Goal: Information Seeking & Learning: Learn about a topic

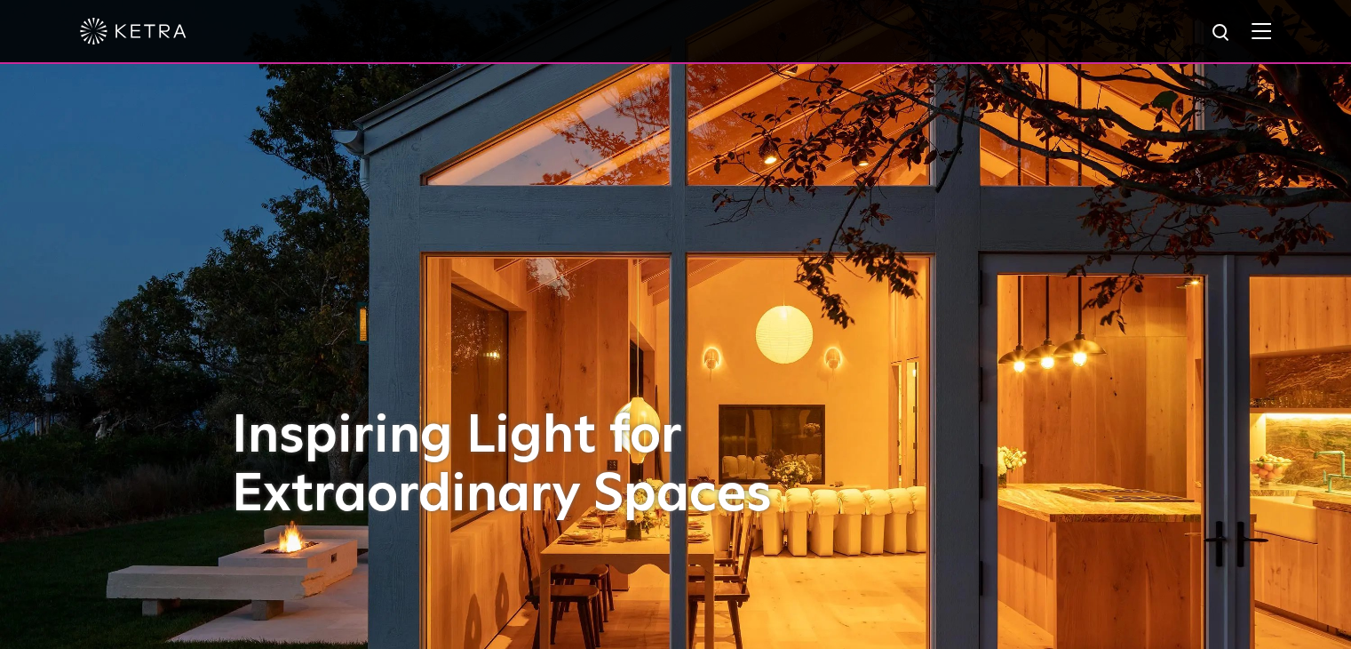
click at [1271, 39] on span at bounding box center [1262, 31] width 20 height 18
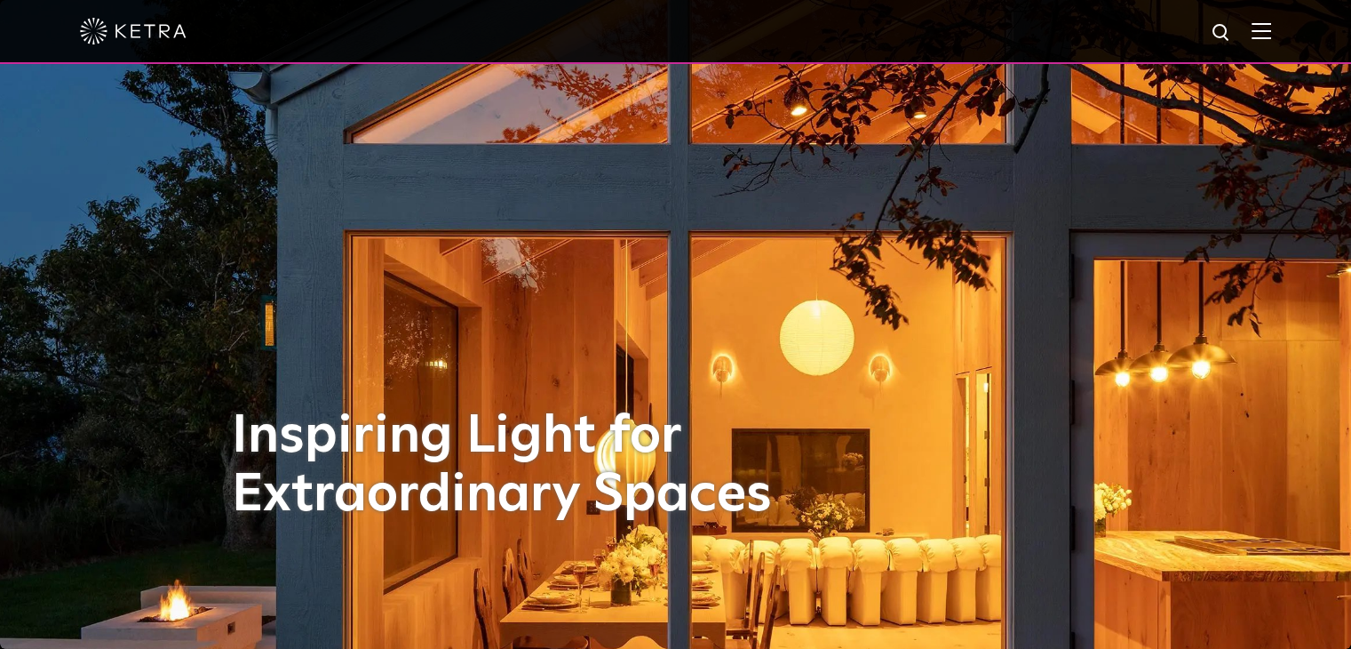
click at [1271, 33] on img at bounding box center [1262, 30] width 20 height 17
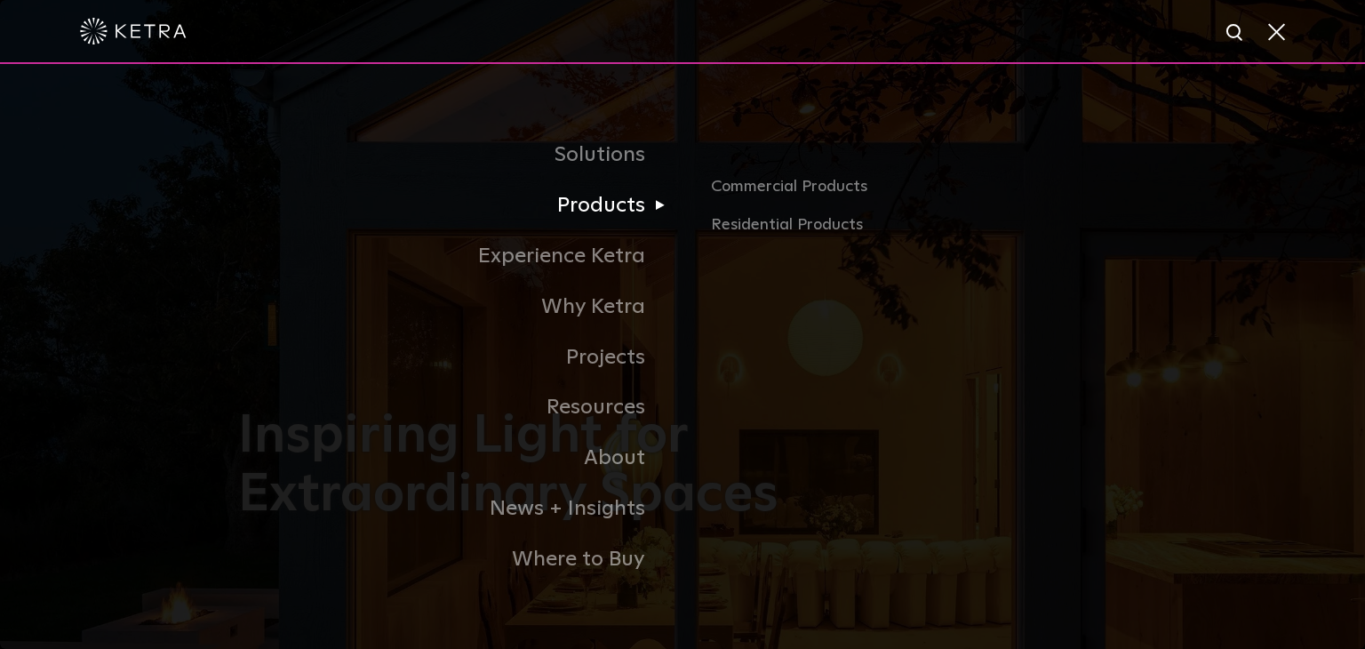
click at [629, 217] on link "Products" at bounding box center [460, 205] width 444 height 51
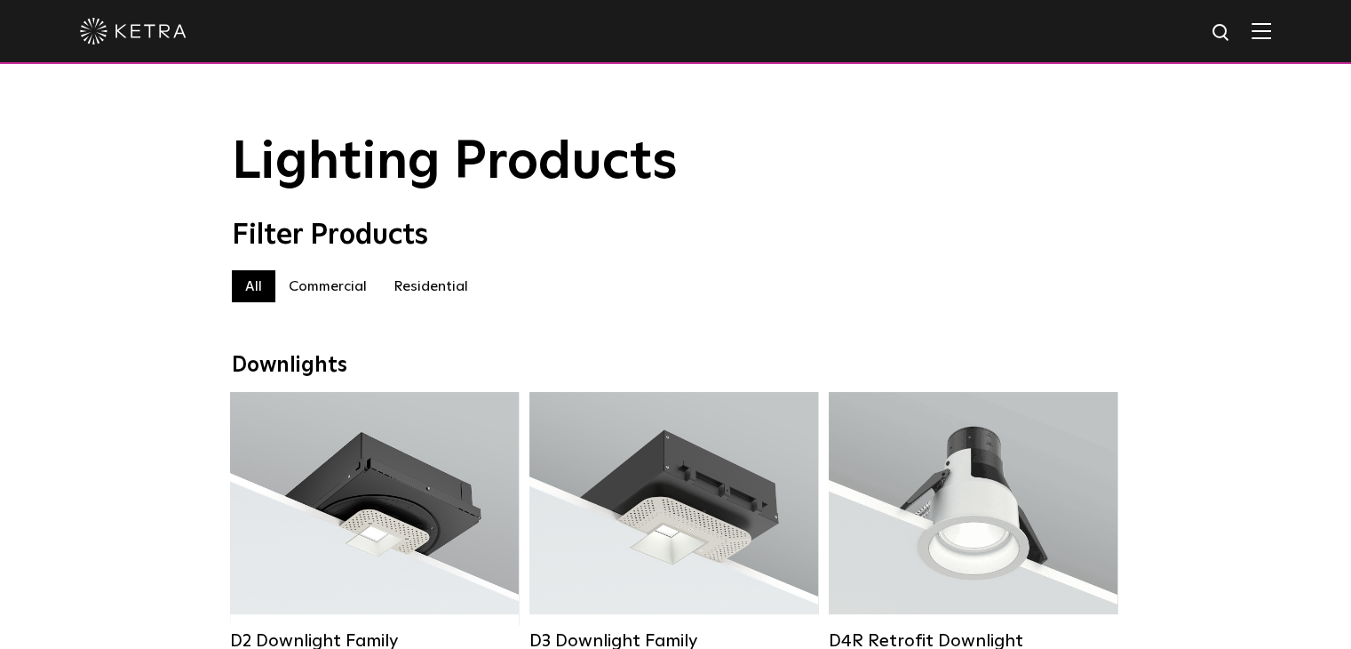
click at [351, 299] on label "Commercial" at bounding box center [327, 286] width 105 height 32
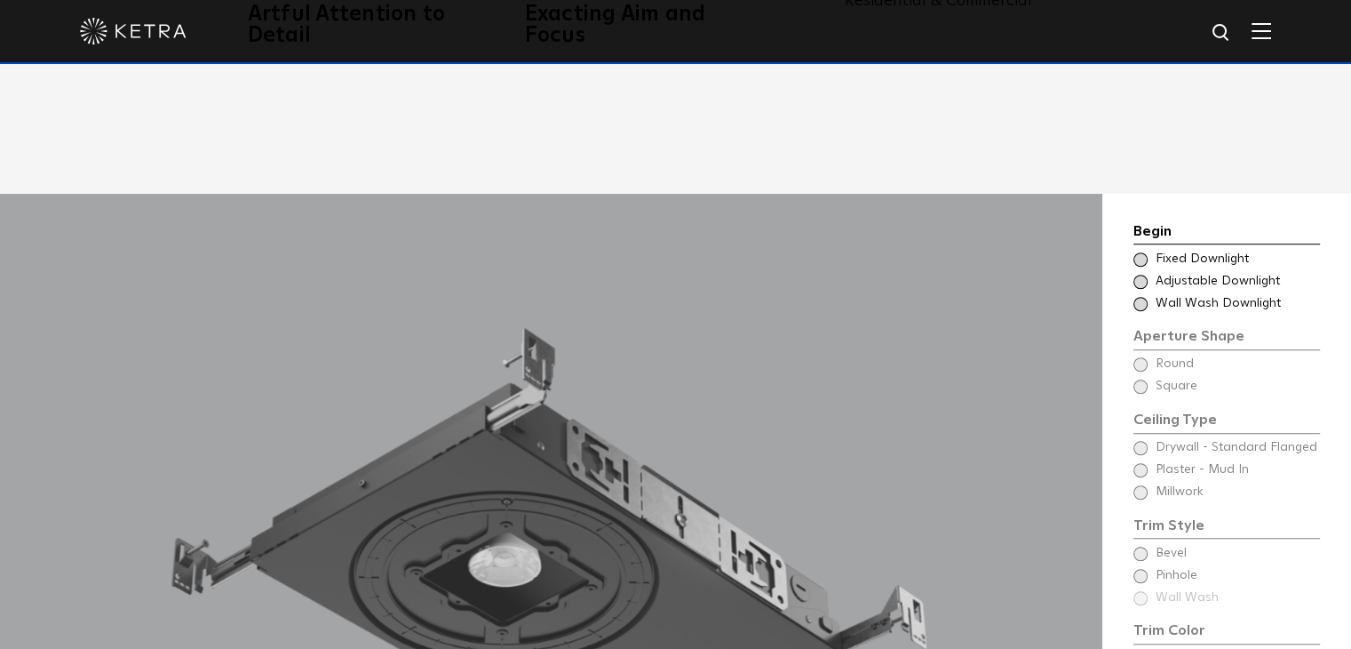
scroll to position [1333, 0]
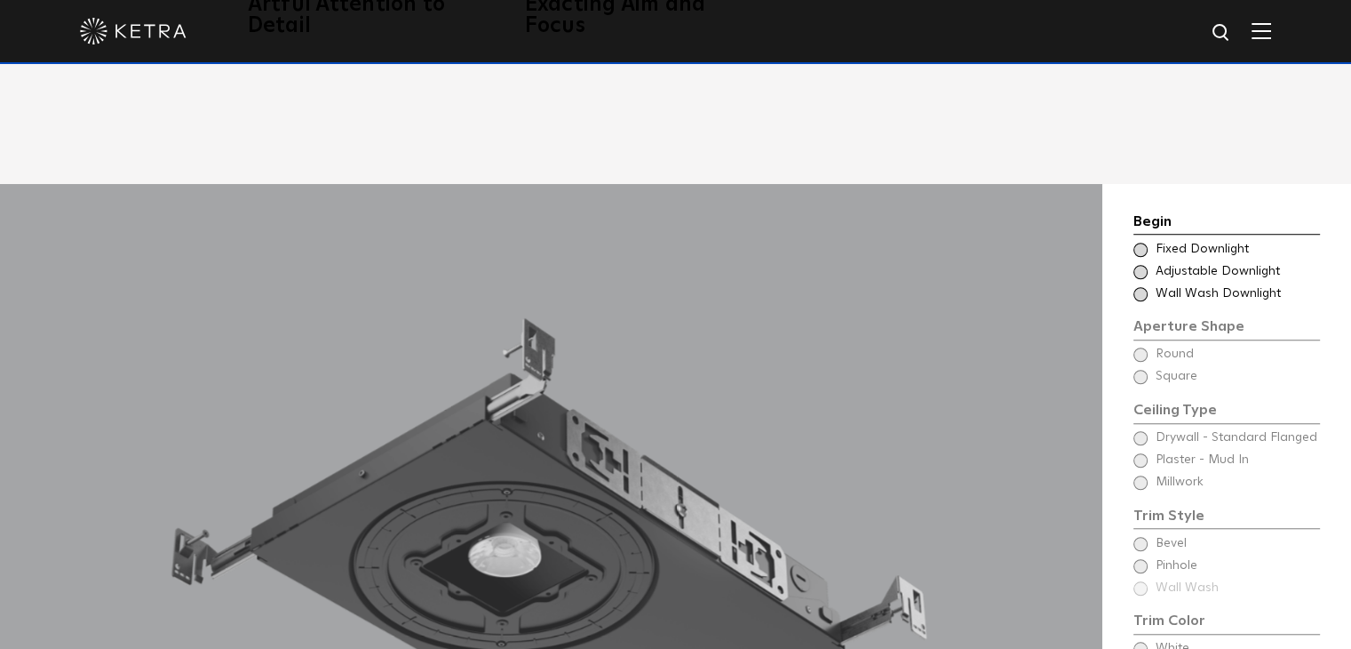
click at [1143, 243] on span at bounding box center [1141, 250] width 14 height 14
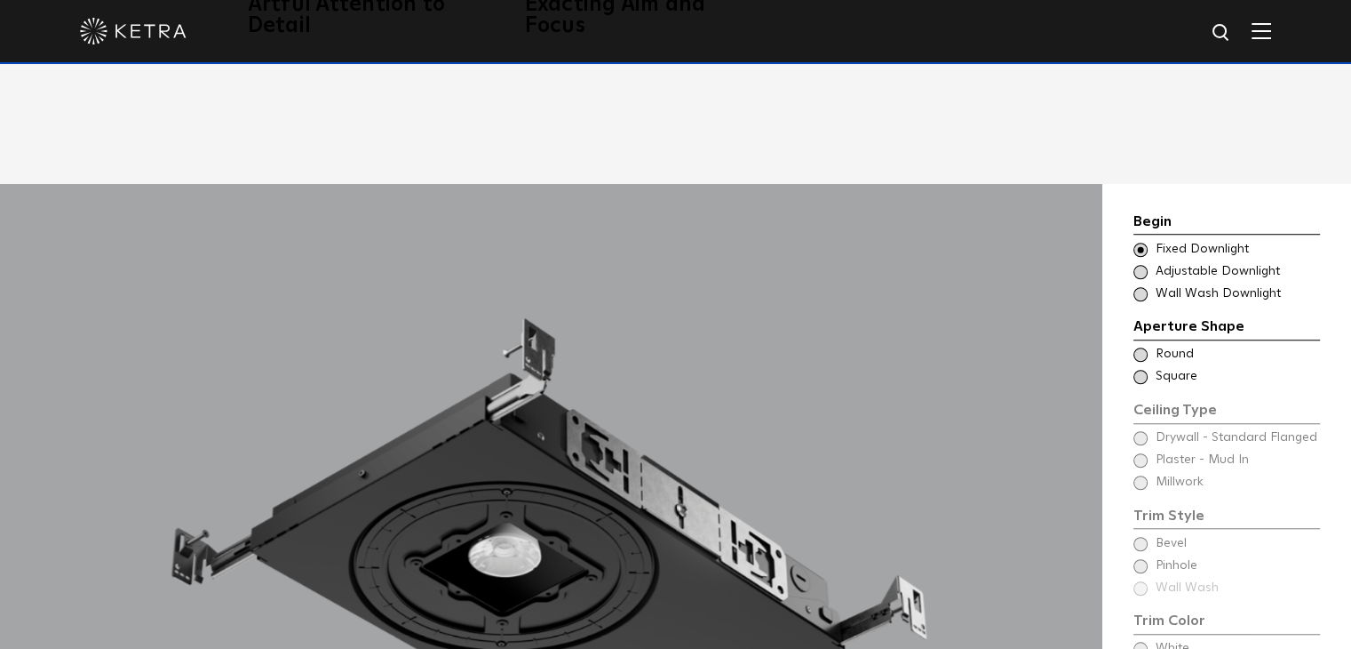
click at [1143, 347] on span at bounding box center [1141, 354] width 14 height 14
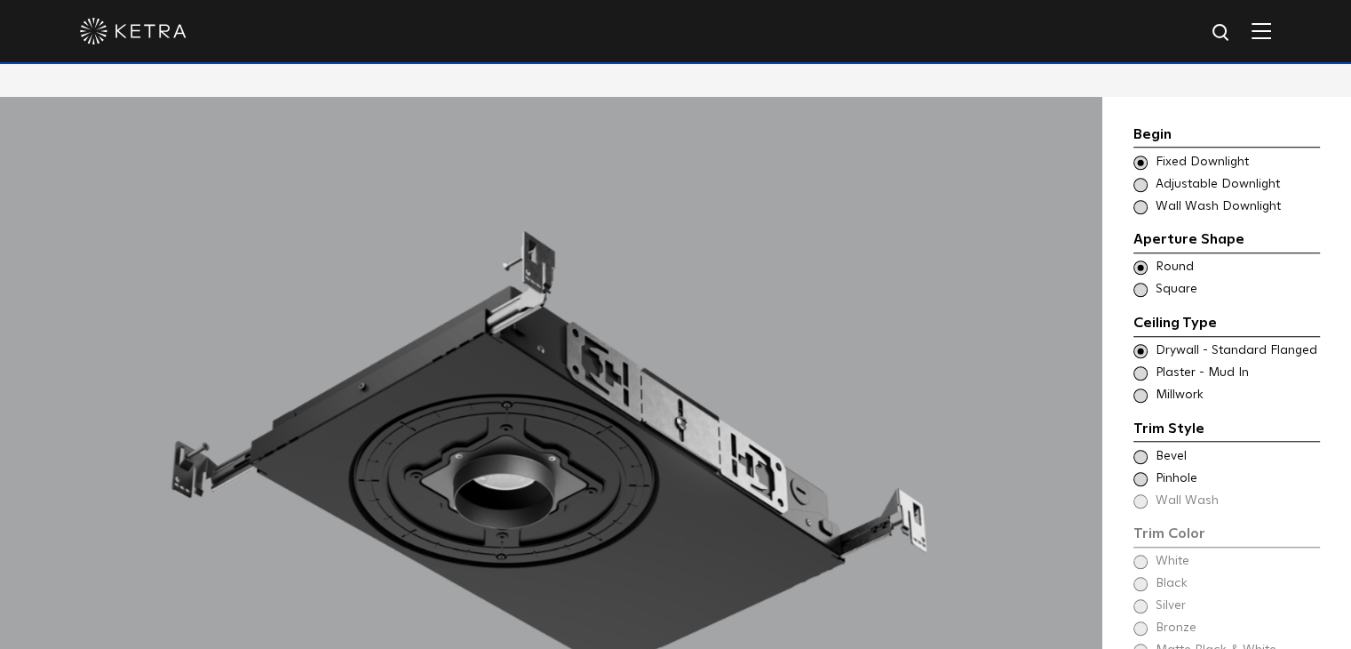
scroll to position [1422, 0]
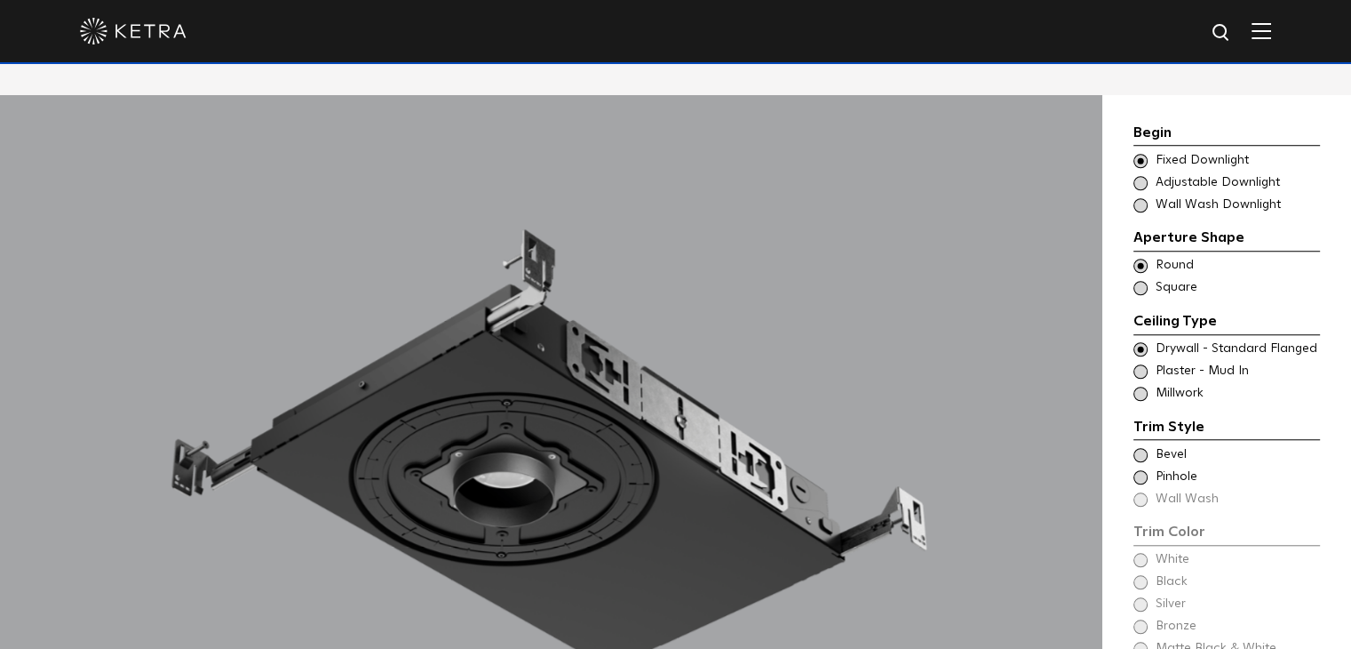
click at [1141, 387] on span at bounding box center [1141, 394] width 14 height 14
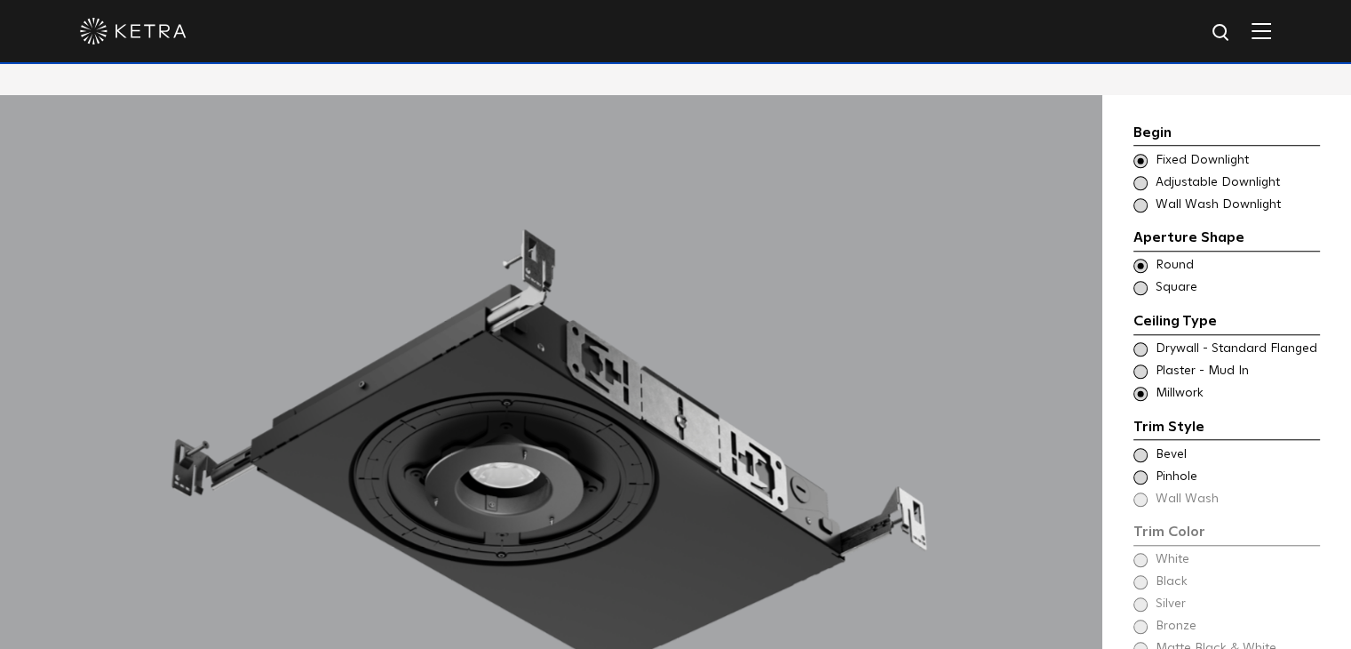
click at [1142, 364] on span at bounding box center [1141, 371] width 14 height 14
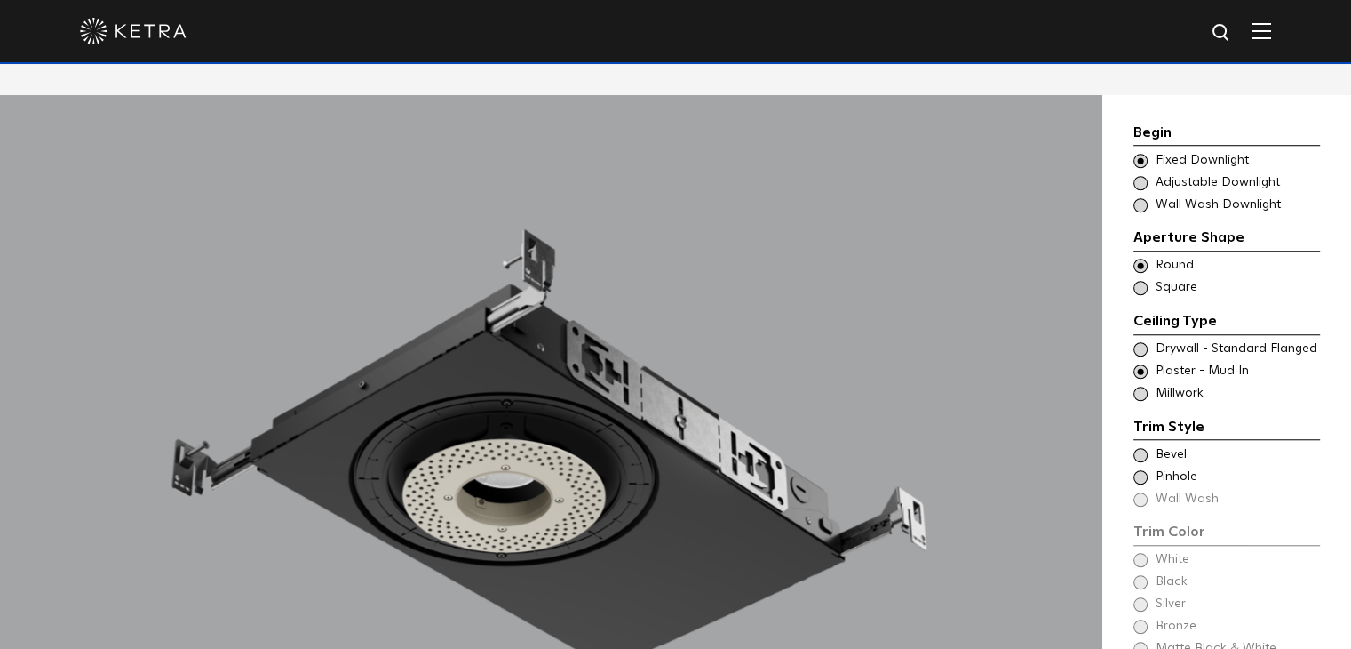
click at [1142, 342] on span at bounding box center [1141, 349] width 14 height 14
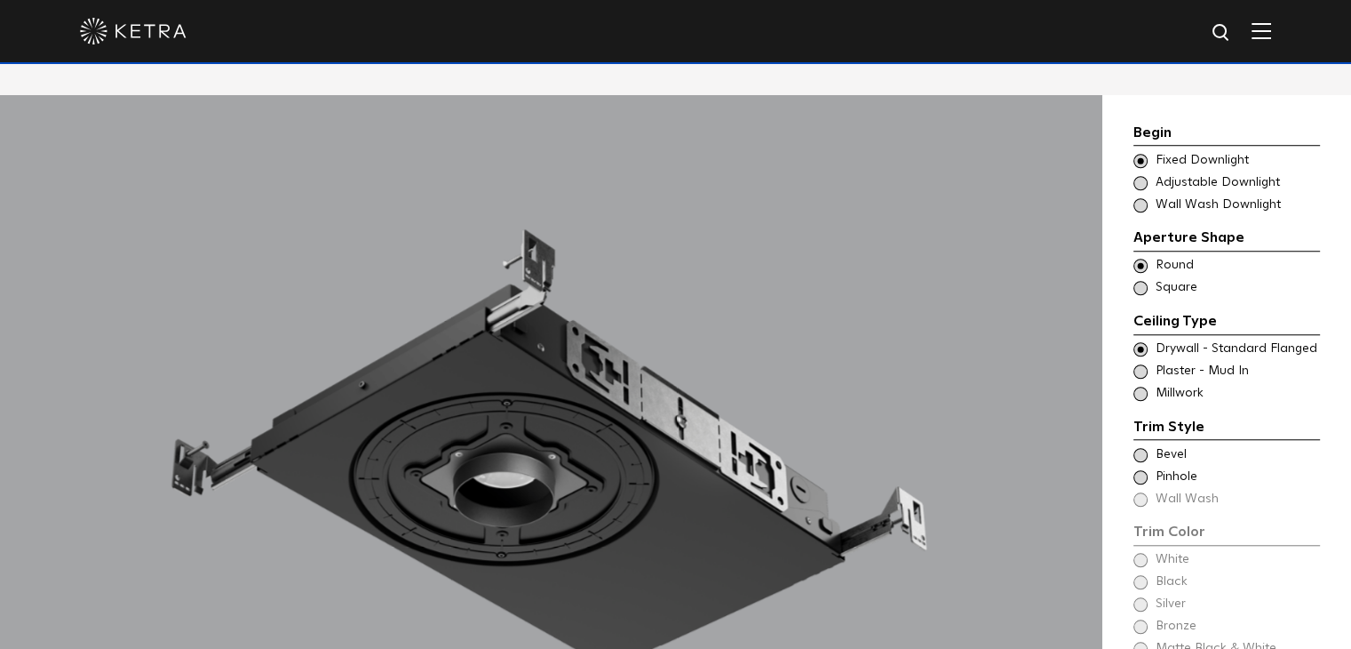
click at [1137, 364] on span at bounding box center [1141, 371] width 14 height 14
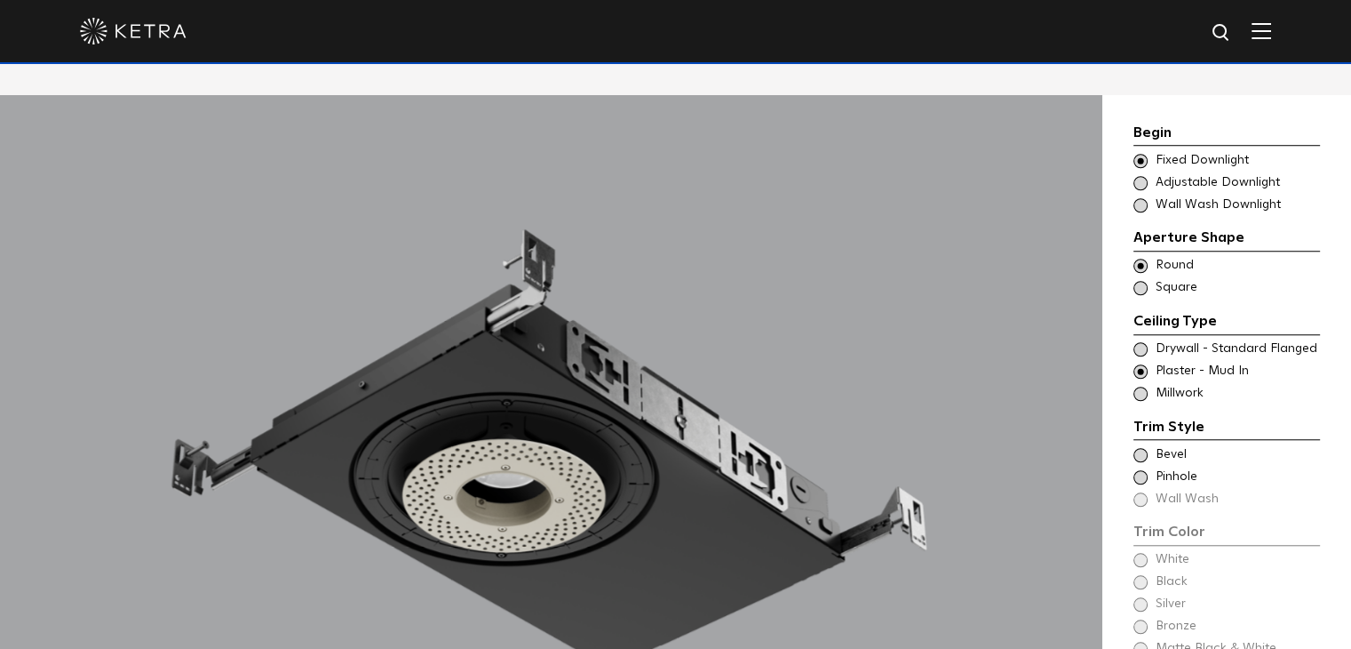
click at [1141, 387] on span at bounding box center [1141, 394] width 14 height 14
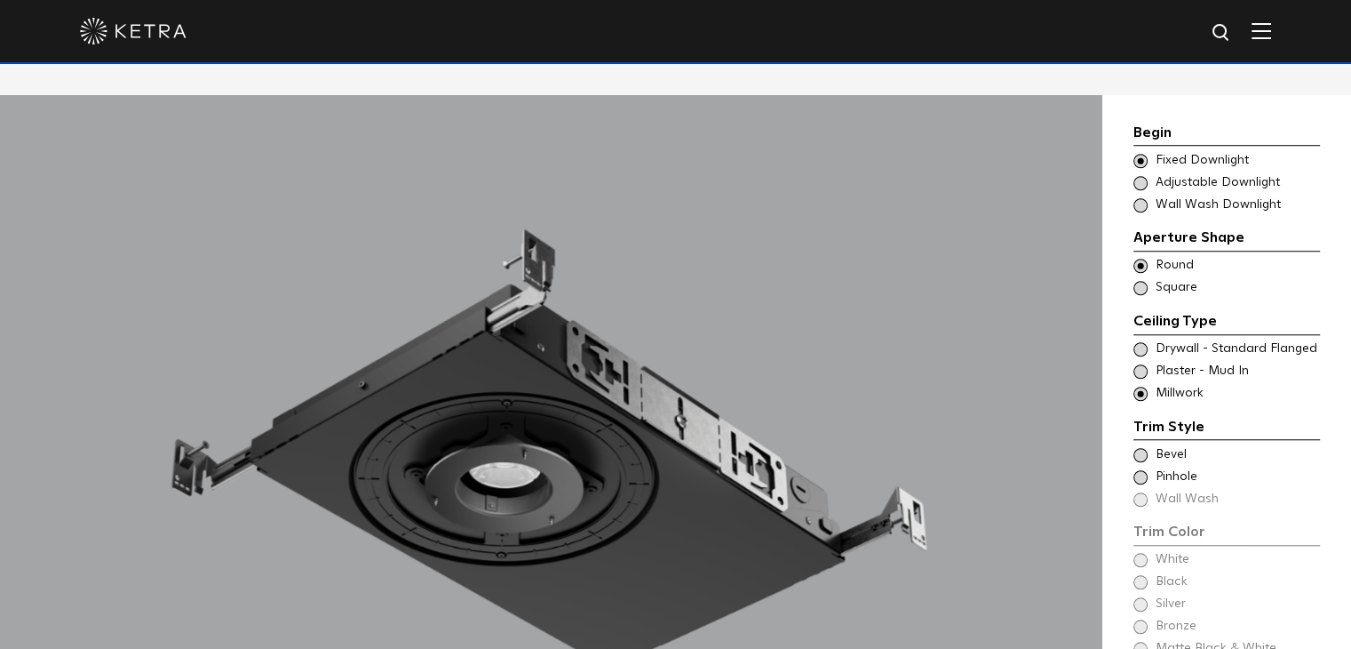
click at [1137, 364] on span at bounding box center [1141, 371] width 14 height 14
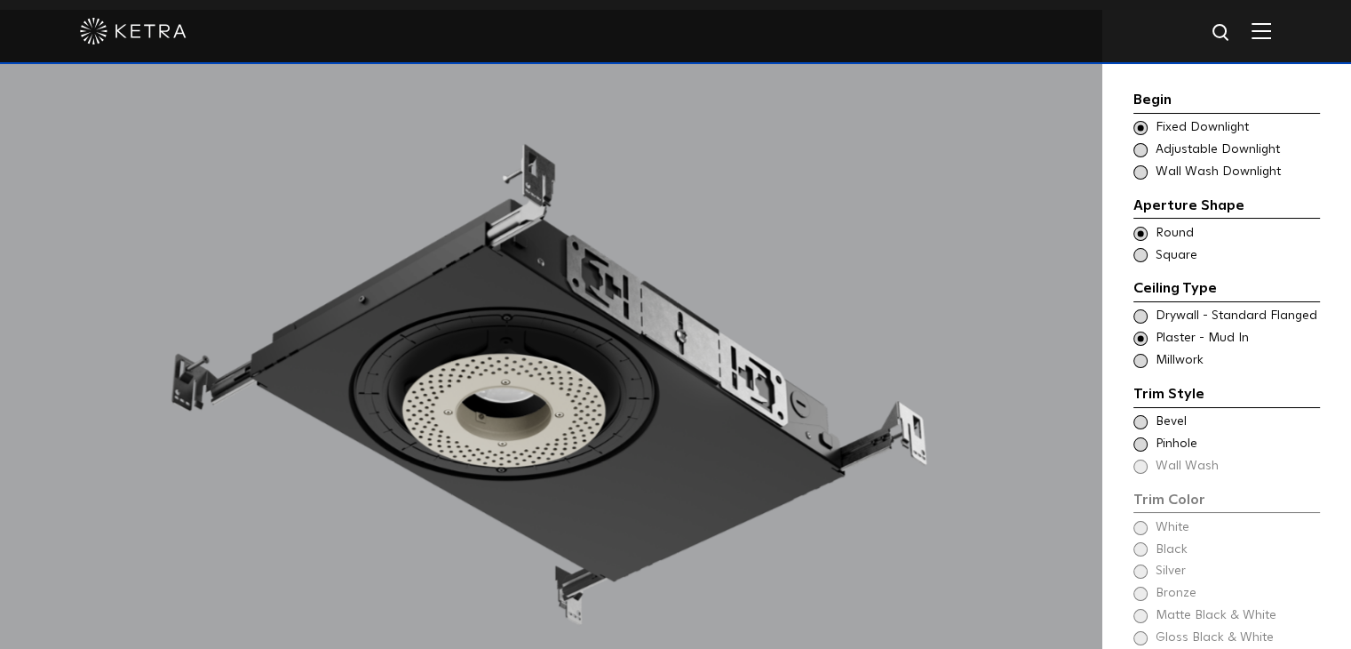
scroll to position [1510, 0]
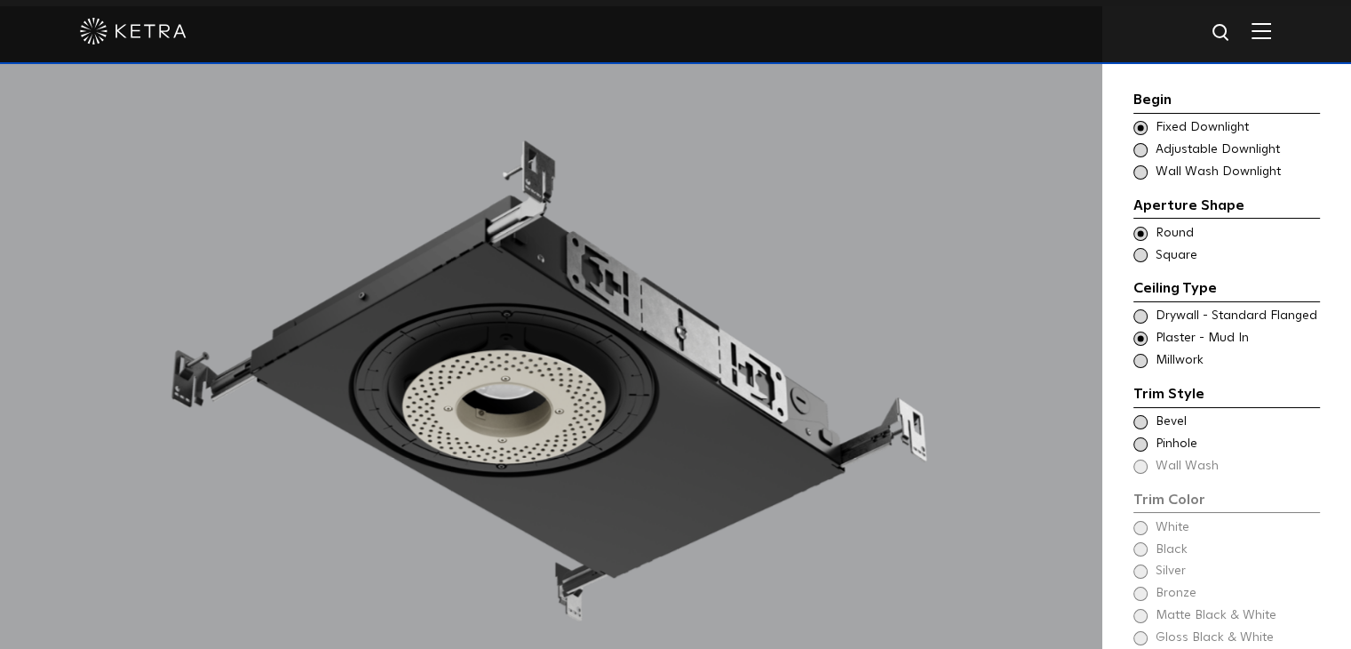
click at [1146, 426] on div "Trim Color - Round - Flangeless Bevel" at bounding box center [1227, 422] width 187 height 18
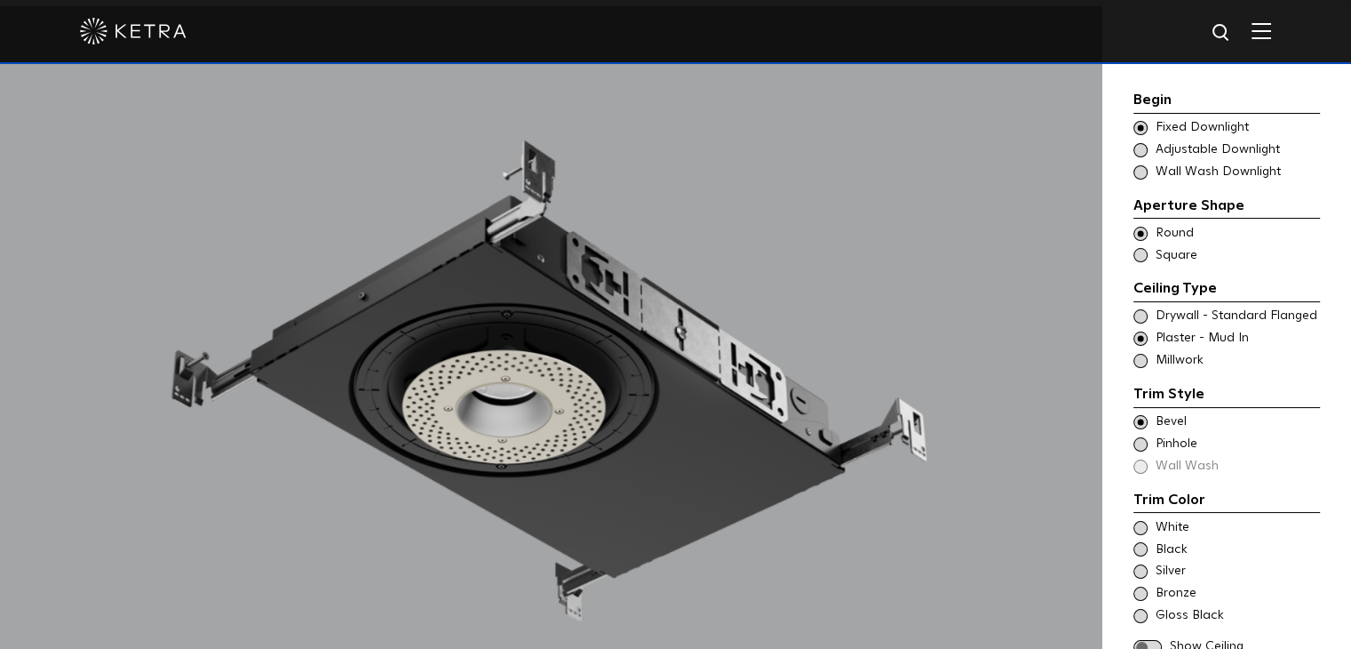
click at [1137, 442] on span at bounding box center [1141, 444] width 14 height 14
click at [1140, 417] on span at bounding box center [1141, 422] width 14 height 14
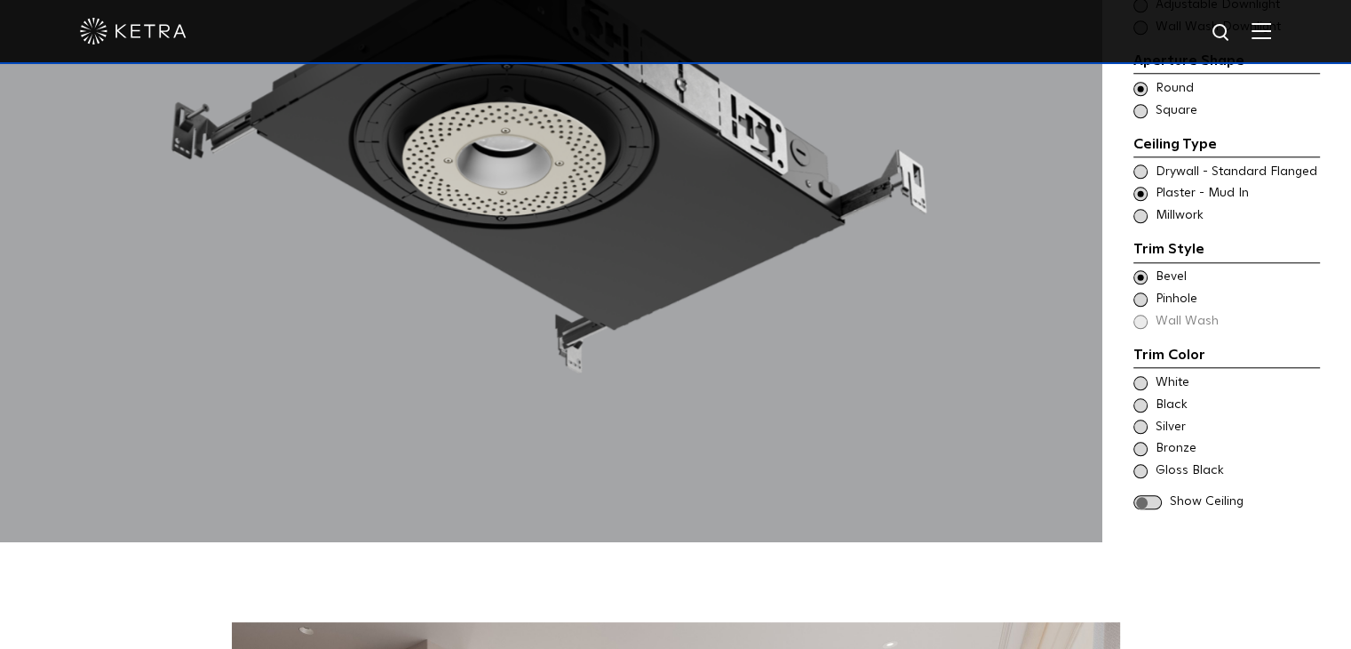
scroll to position [1777, 0]
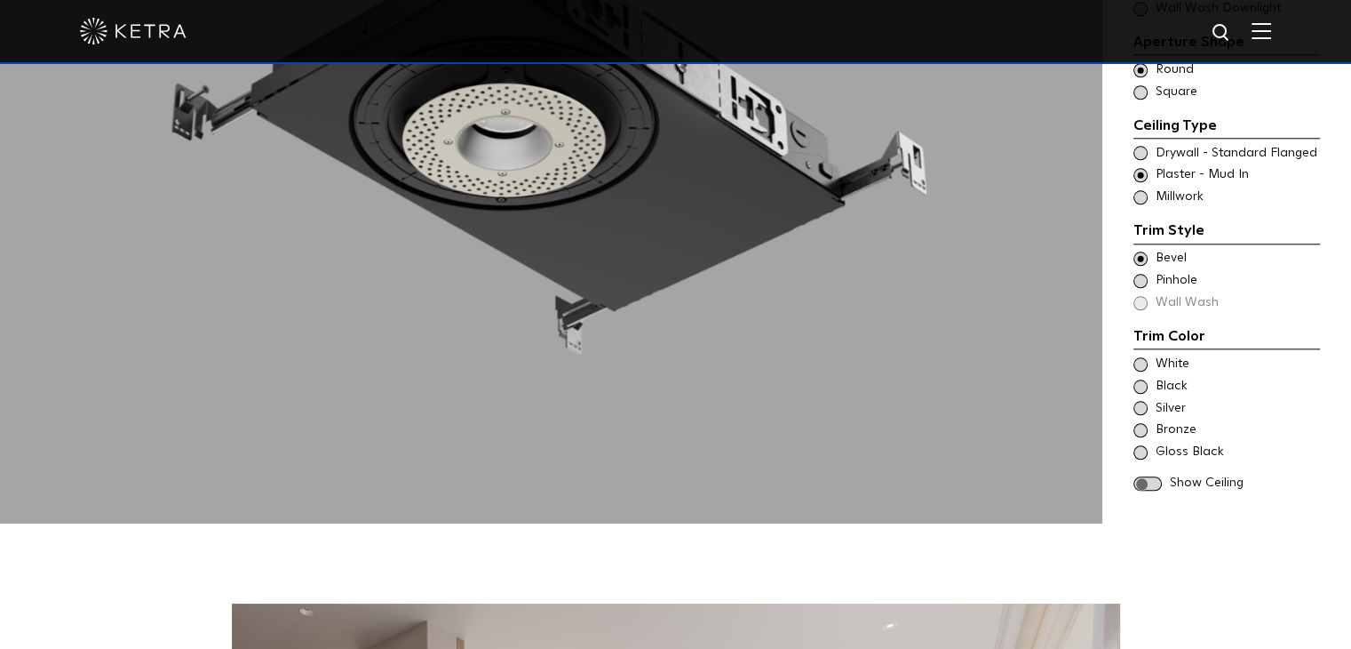
click at [1138, 357] on span at bounding box center [1141, 364] width 14 height 14
click at [1158, 476] on span at bounding box center [1148, 483] width 28 height 15
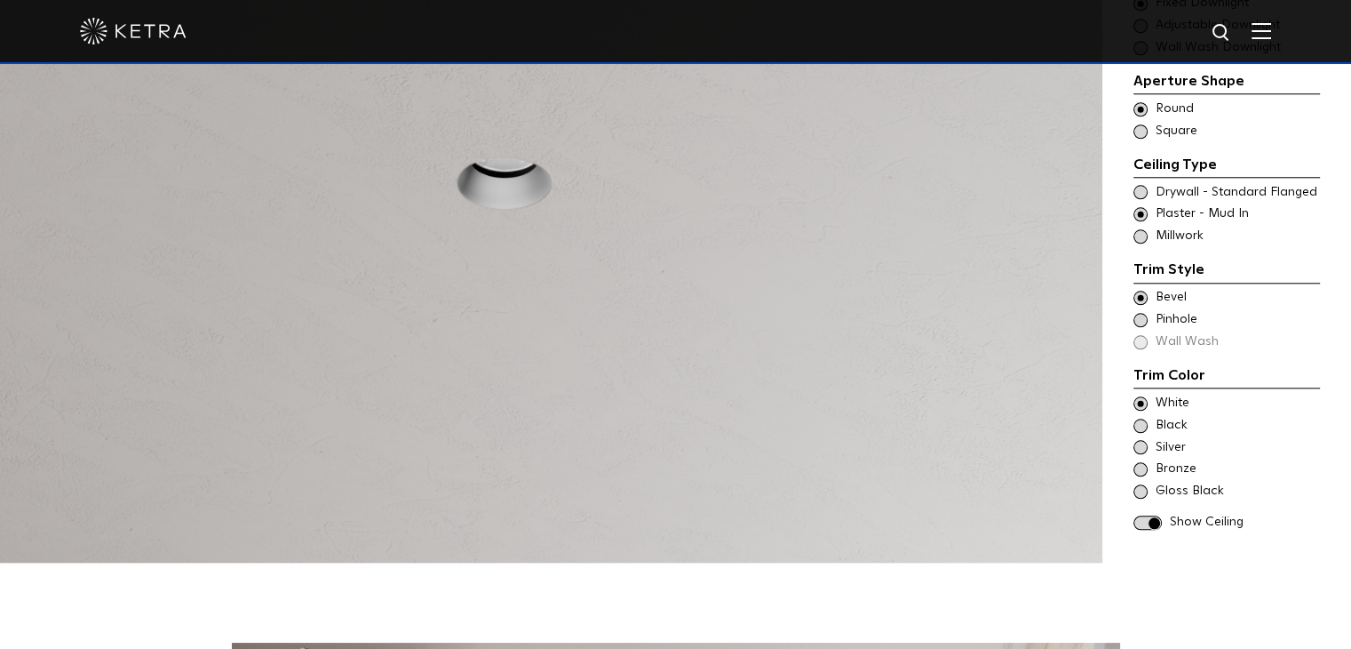
scroll to position [1688, 0]
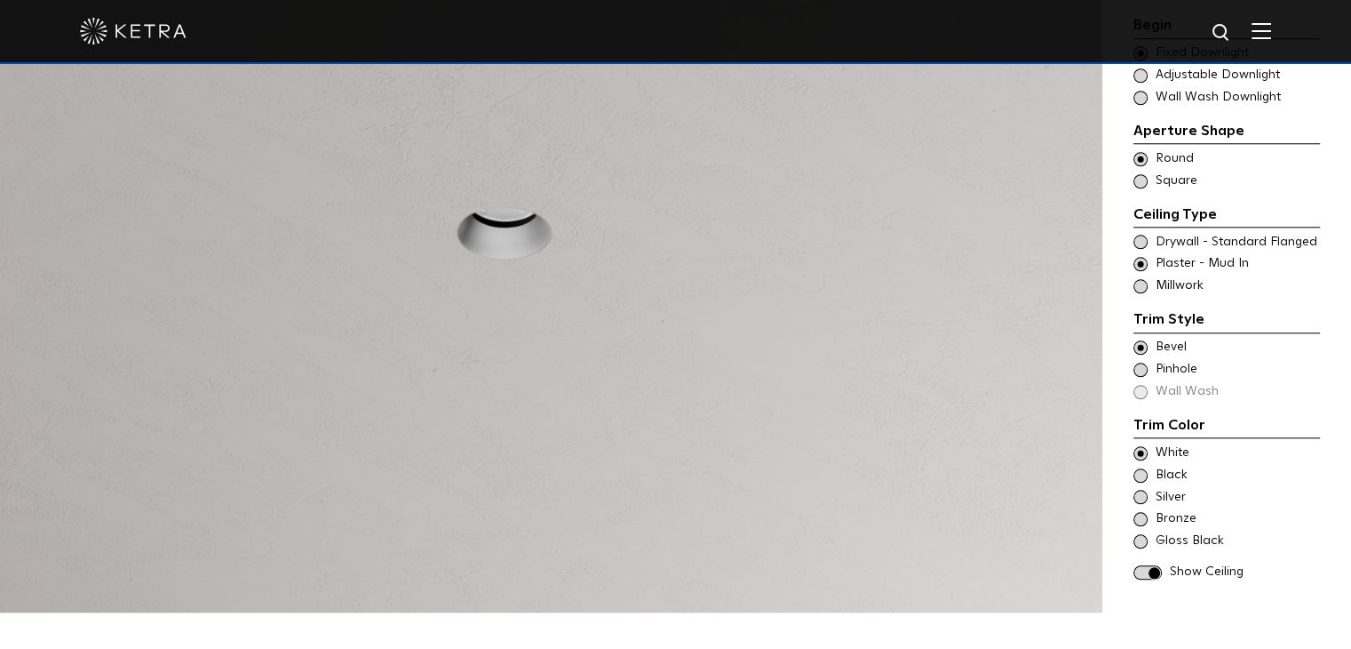
click at [1144, 512] on span at bounding box center [1141, 519] width 14 height 14
click at [1148, 565] on span at bounding box center [1148, 572] width 28 height 15
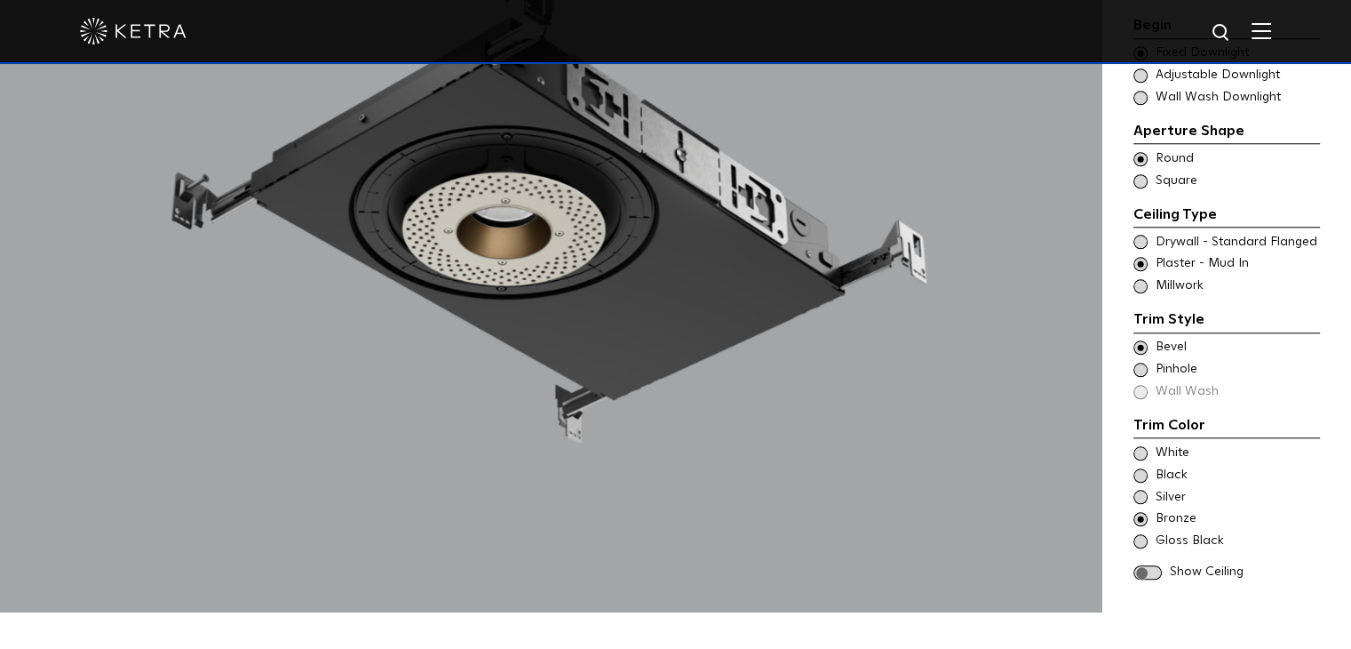
click at [1159, 565] on span at bounding box center [1148, 572] width 28 height 15
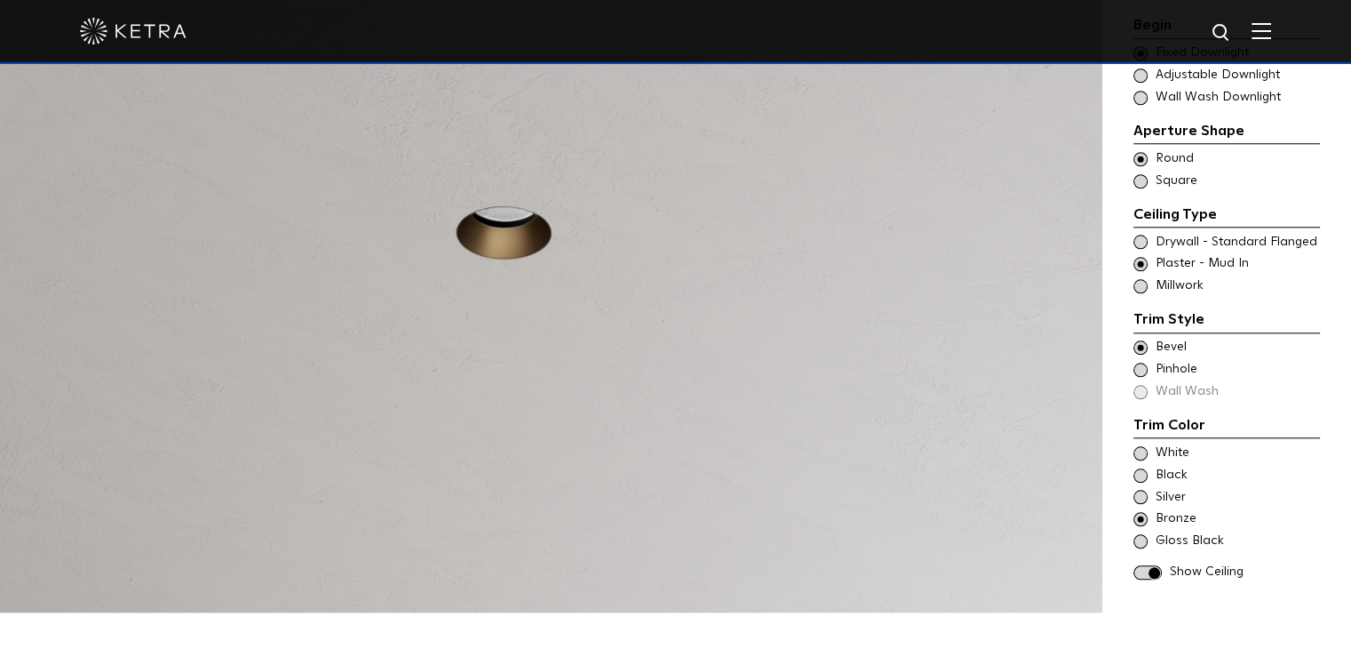
click at [1136, 446] on span at bounding box center [1141, 453] width 14 height 14
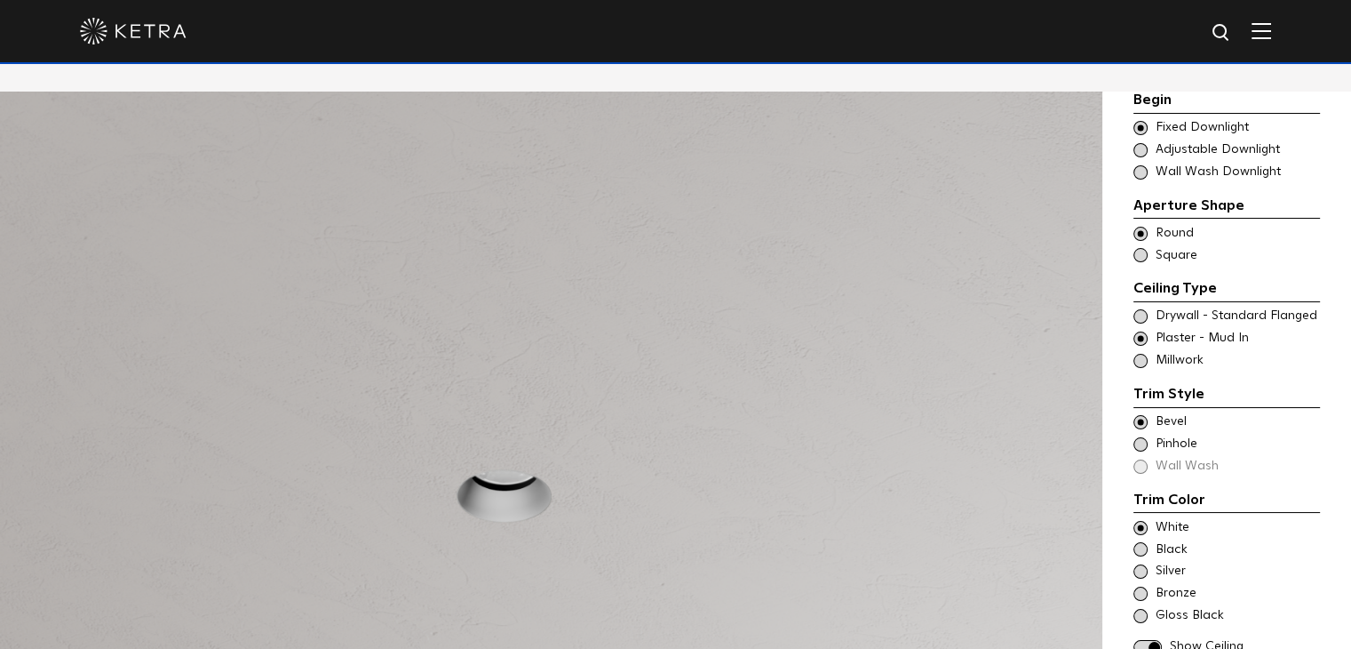
scroll to position [1422, 0]
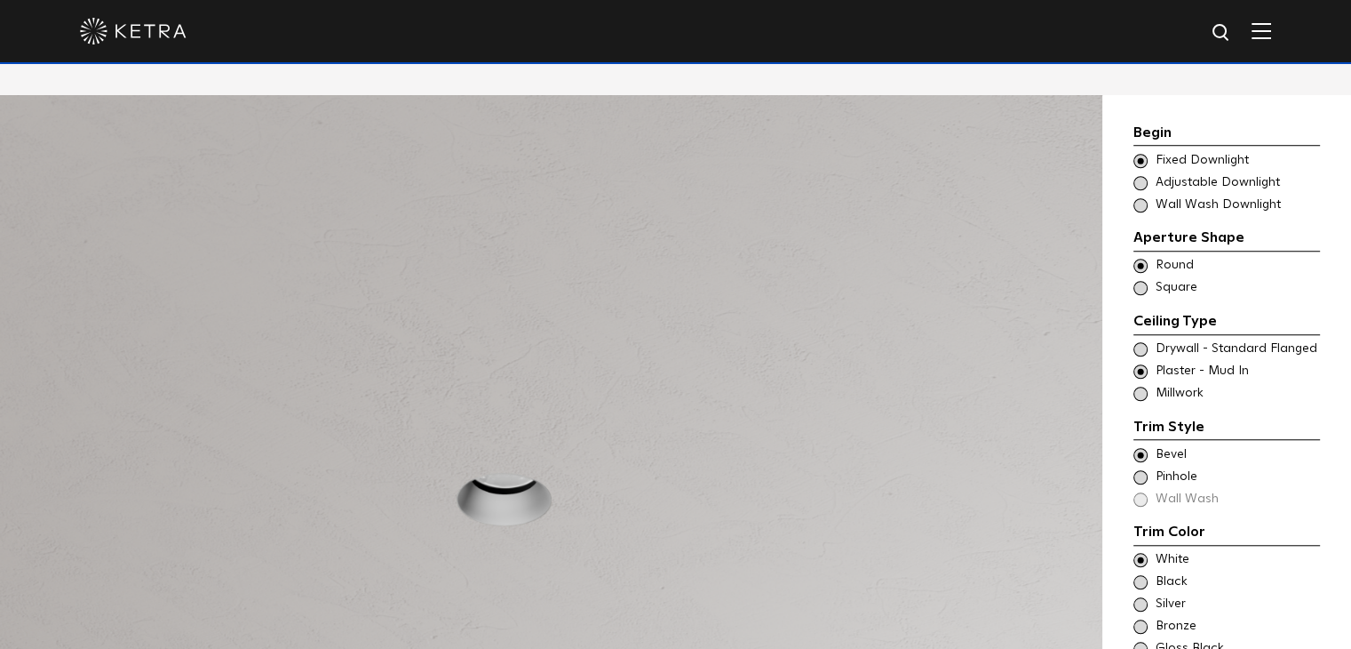
click at [1149, 174] on div "Choose Aperture Shape Adjustable Downlight" at bounding box center [1227, 183] width 187 height 18
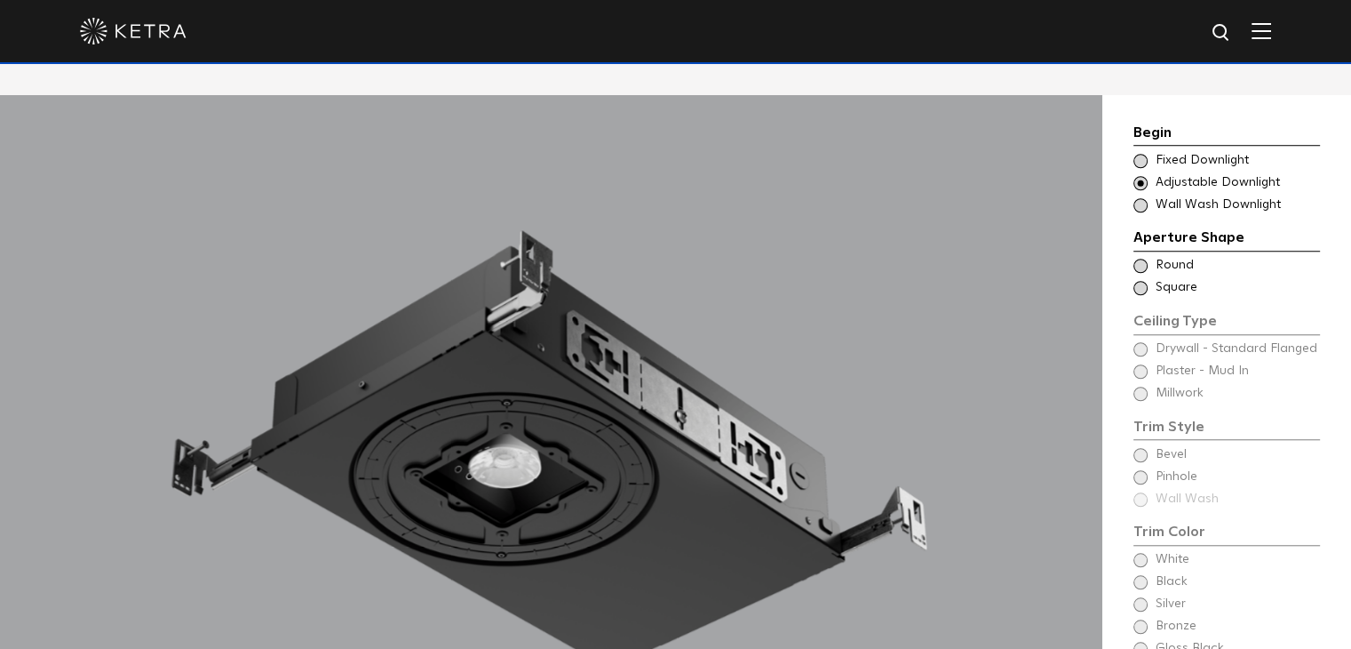
click at [1143, 259] on span at bounding box center [1141, 266] width 14 height 14
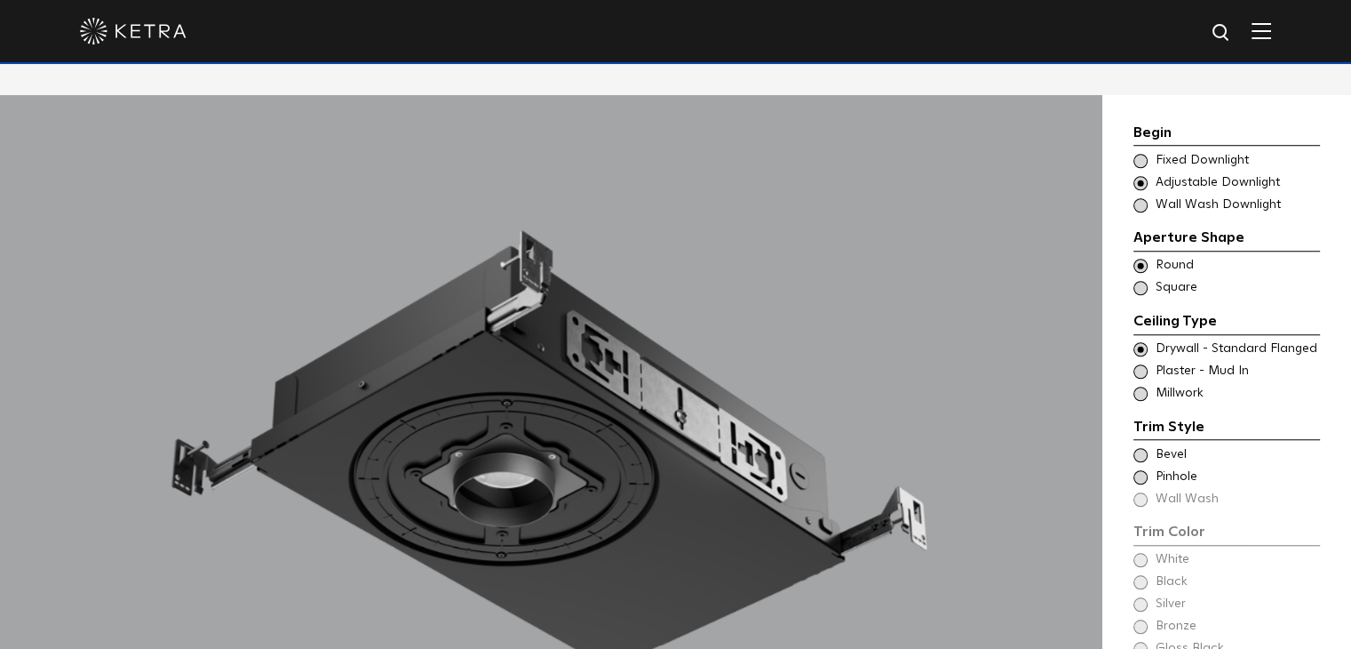
click at [1142, 364] on span at bounding box center [1141, 371] width 14 height 14
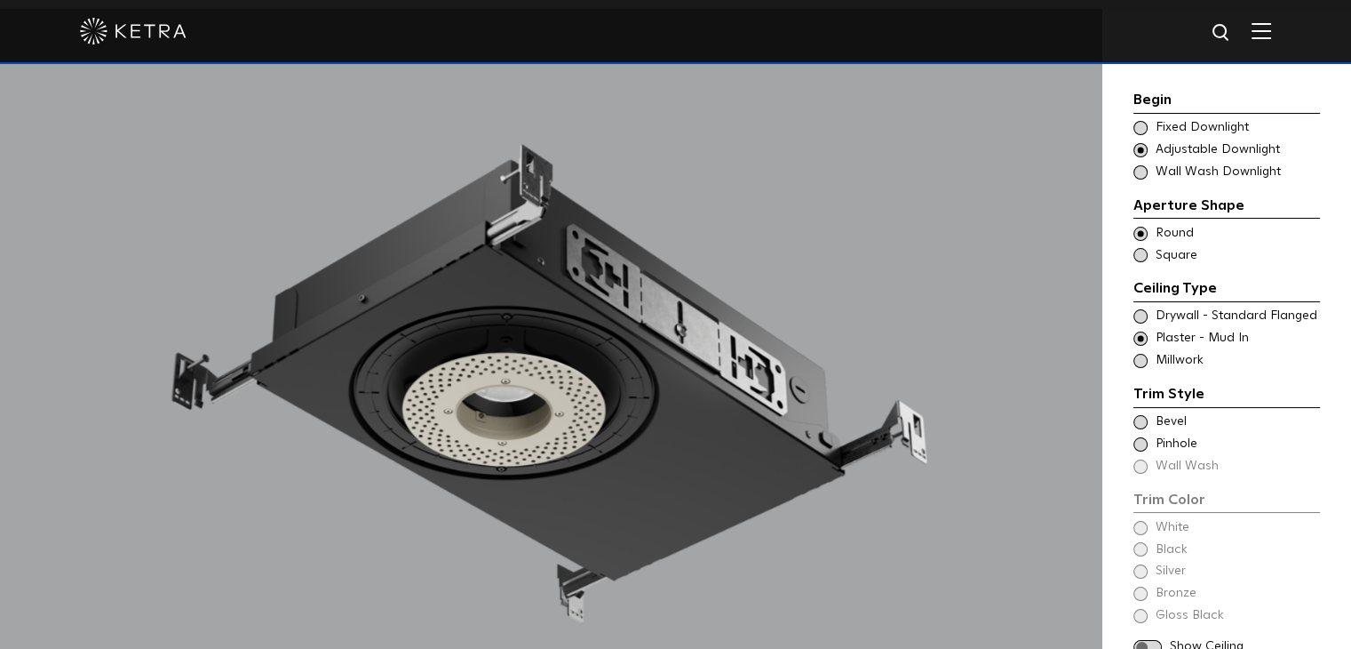
scroll to position [1510, 0]
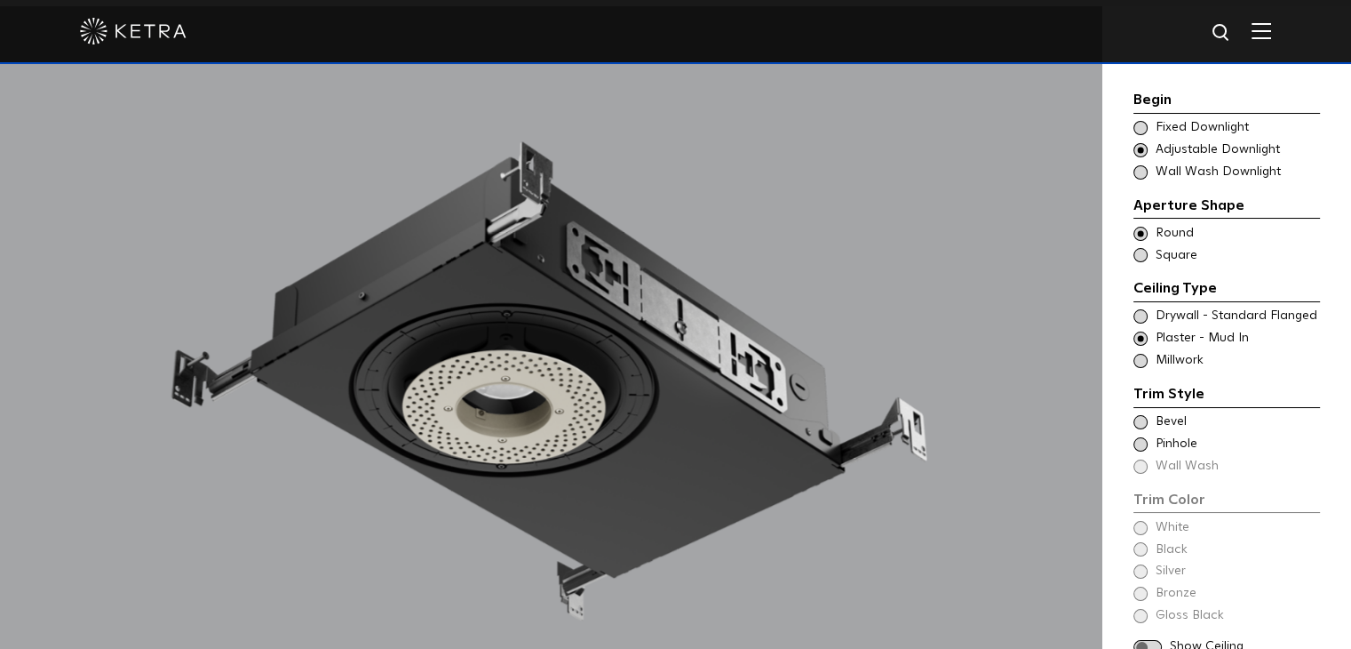
click at [1141, 449] on span at bounding box center [1141, 444] width 14 height 14
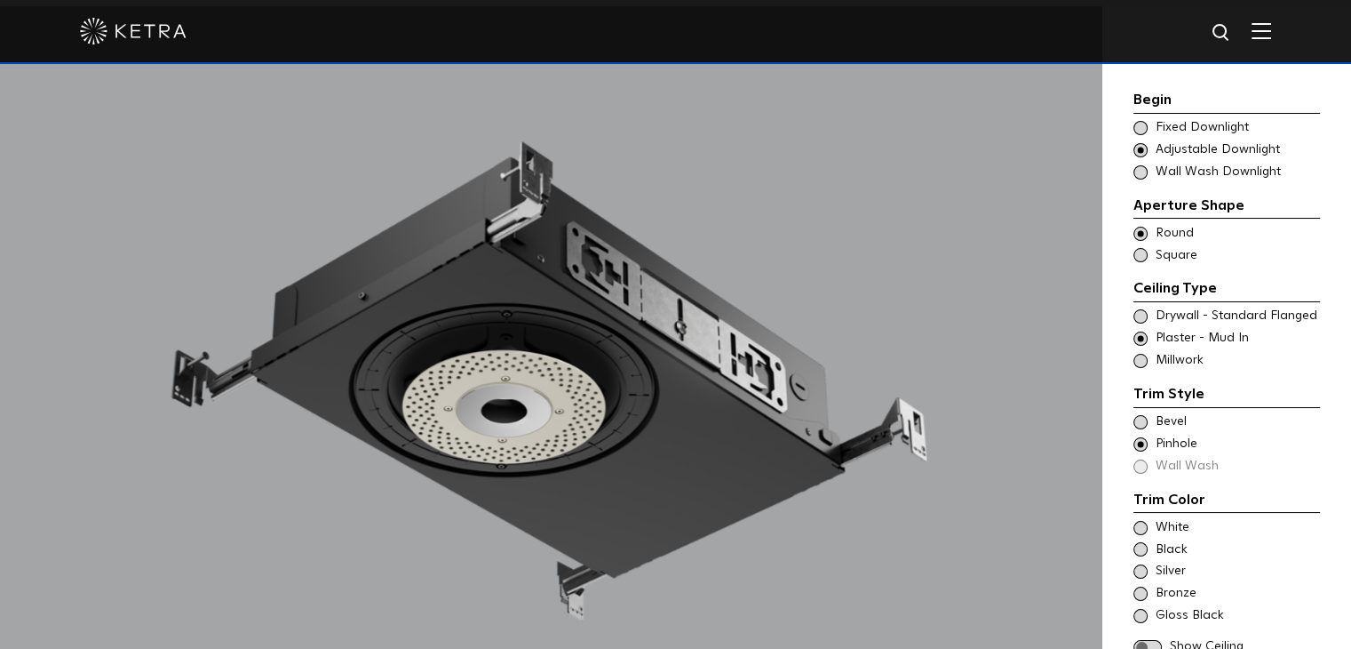
click at [1139, 425] on span at bounding box center [1141, 422] width 14 height 14
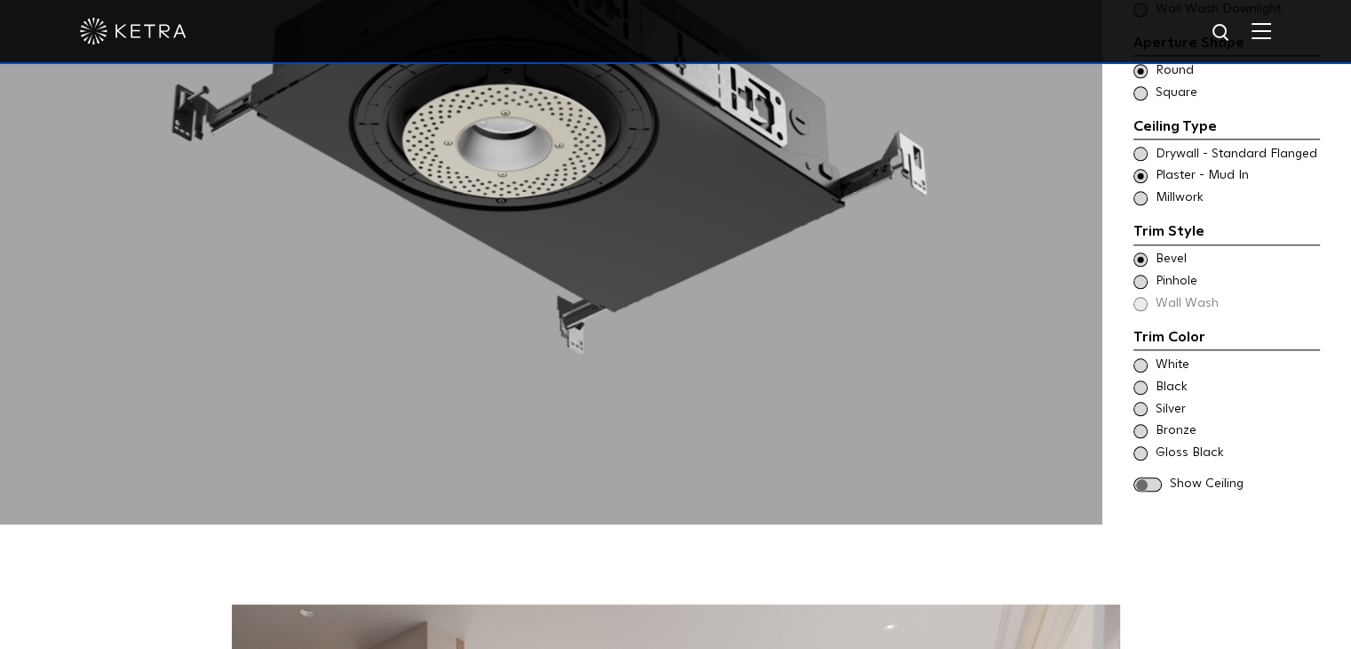
scroll to position [1777, 0]
click at [1137, 355] on div "White Black Silver Bronze Gloss Black" at bounding box center [1227, 408] width 187 height 106
click at [1136, 357] on span at bounding box center [1141, 364] width 14 height 14
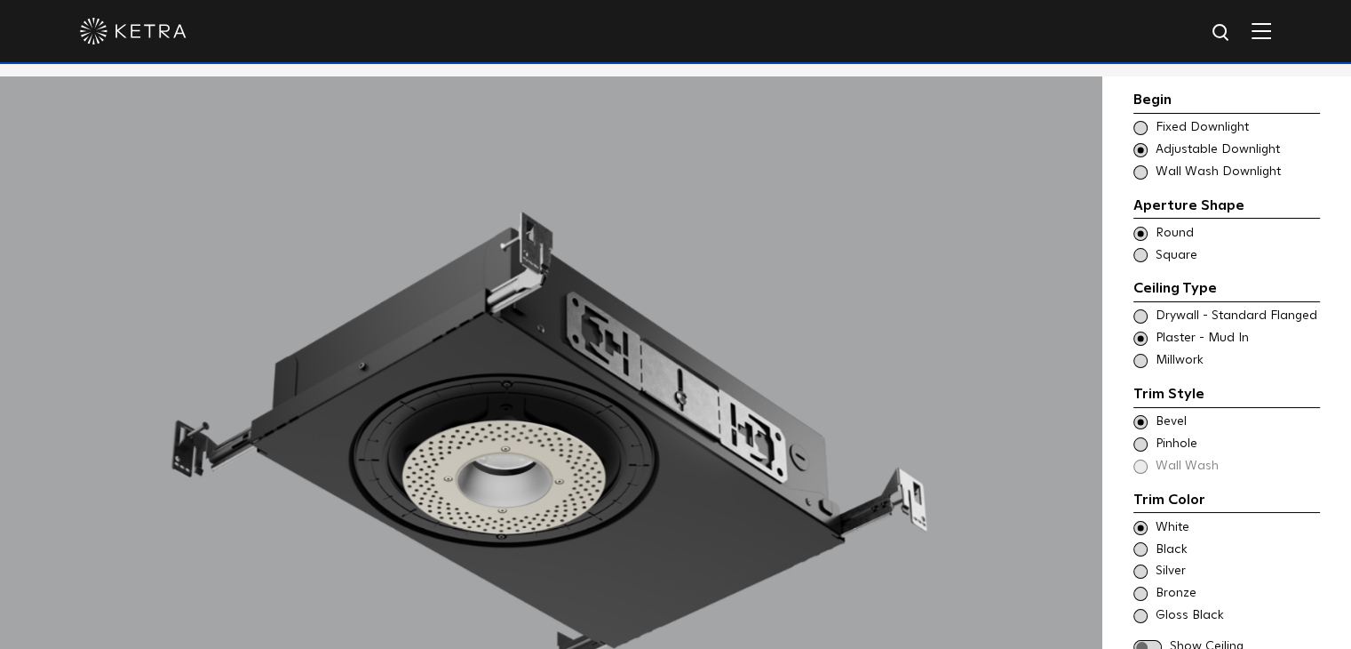
scroll to position [1422, 0]
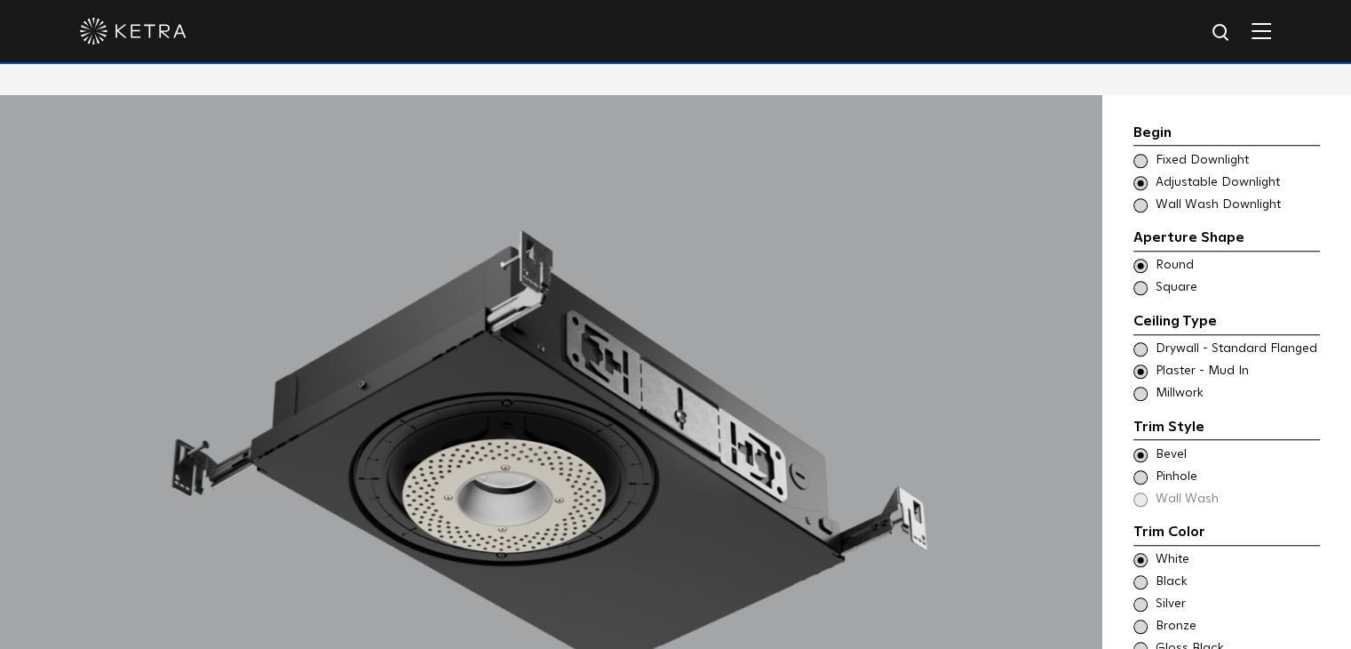
click at [1160, 196] on span "Wall Wash Downlight" at bounding box center [1237, 205] width 163 height 18
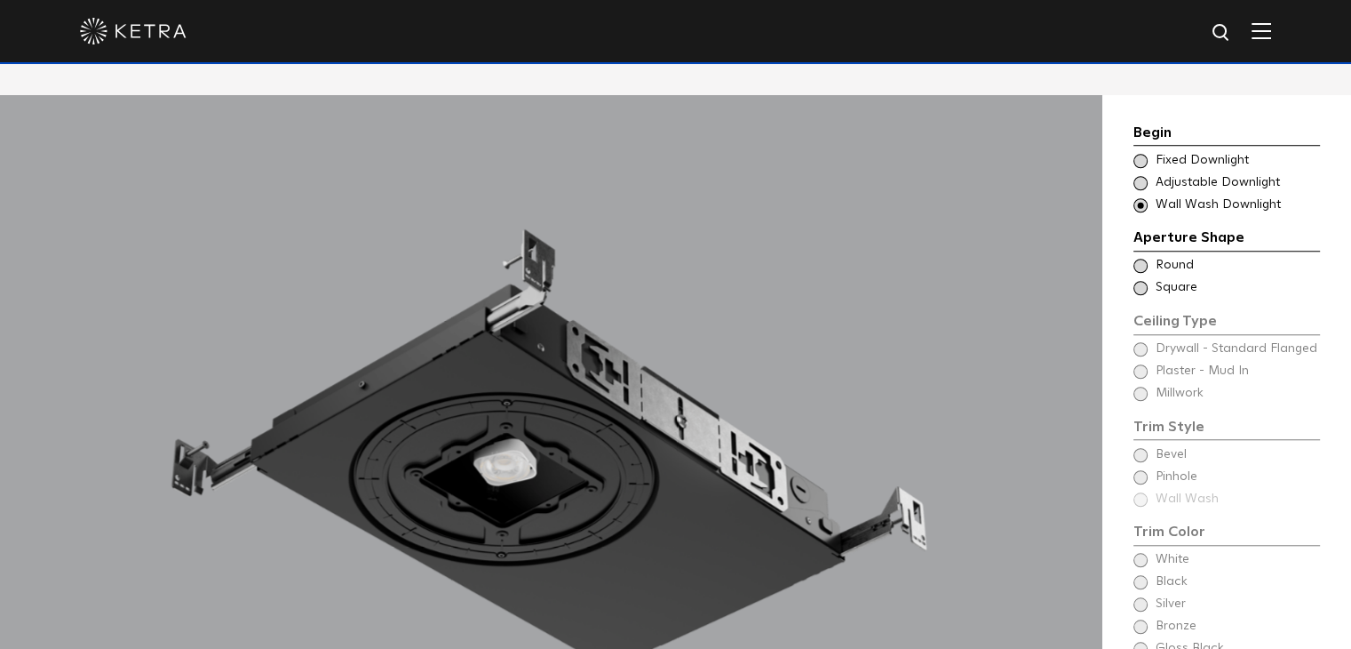
click at [1182, 257] on span "Round" at bounding box center [1237, 266] width 163 height 18
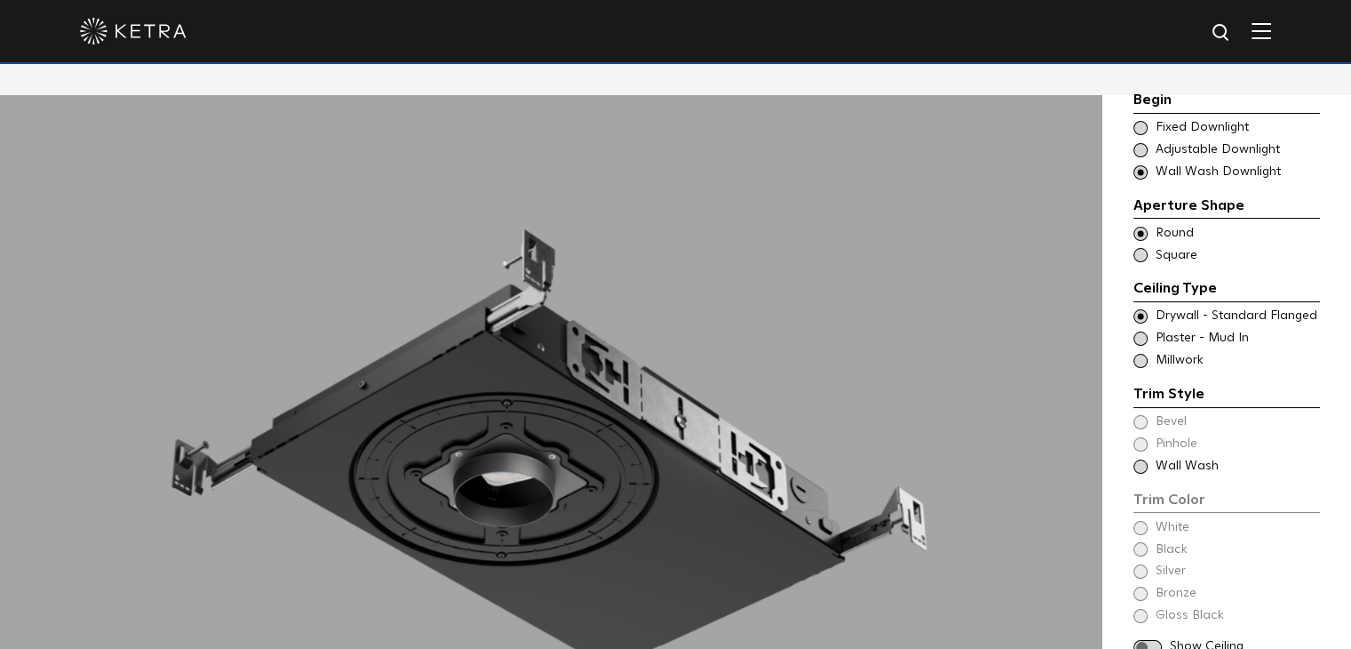
scroll to position [1510, 0]
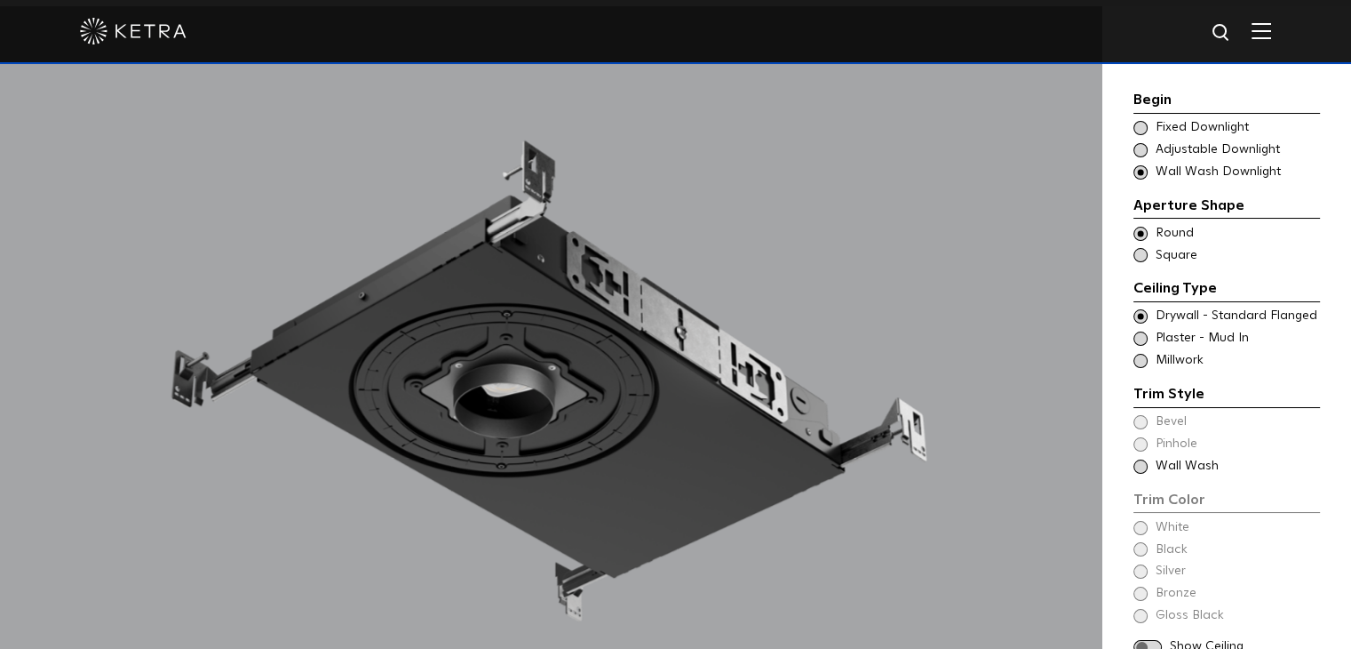
click at [1144, 341] on span at bounding box center [1141, 338] width 14 height 14
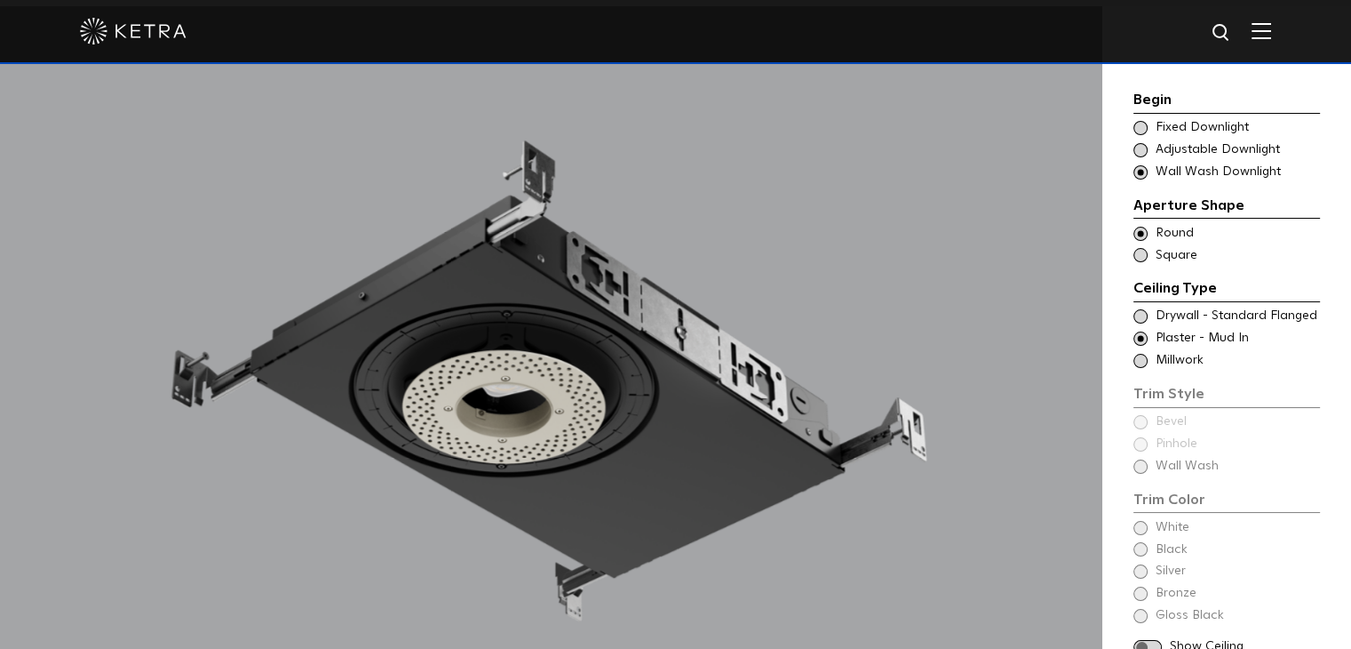
click at [1141, 356] on span at bounding box center [1141, 361] width 14 height 14
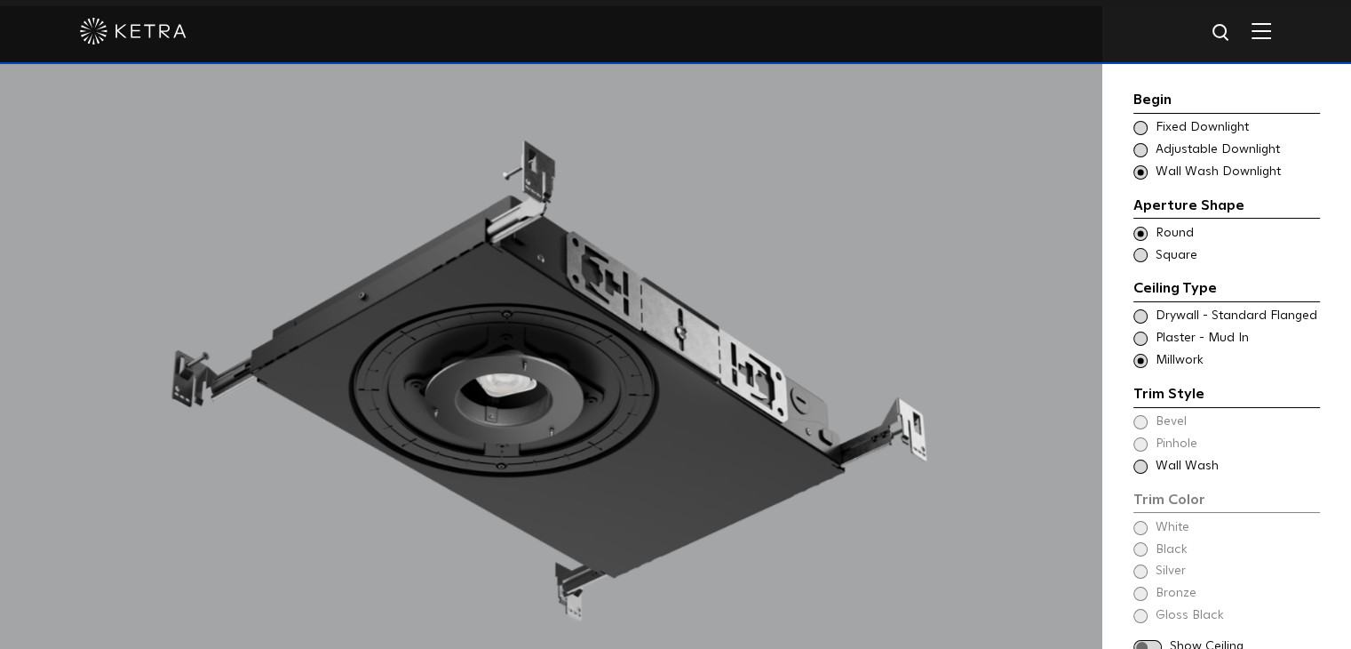
click at [1141, 462] on span at bounding box center [1141, 466] width 14 height 14
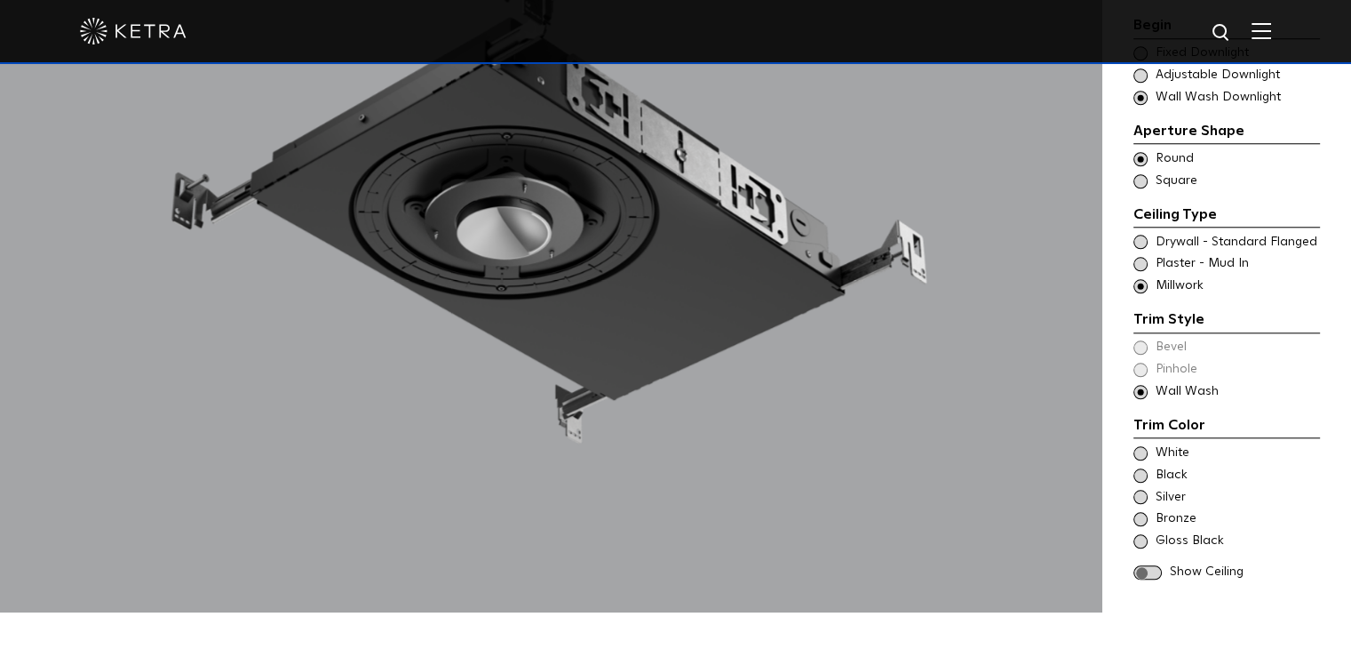
scroll to position [1244, 0]
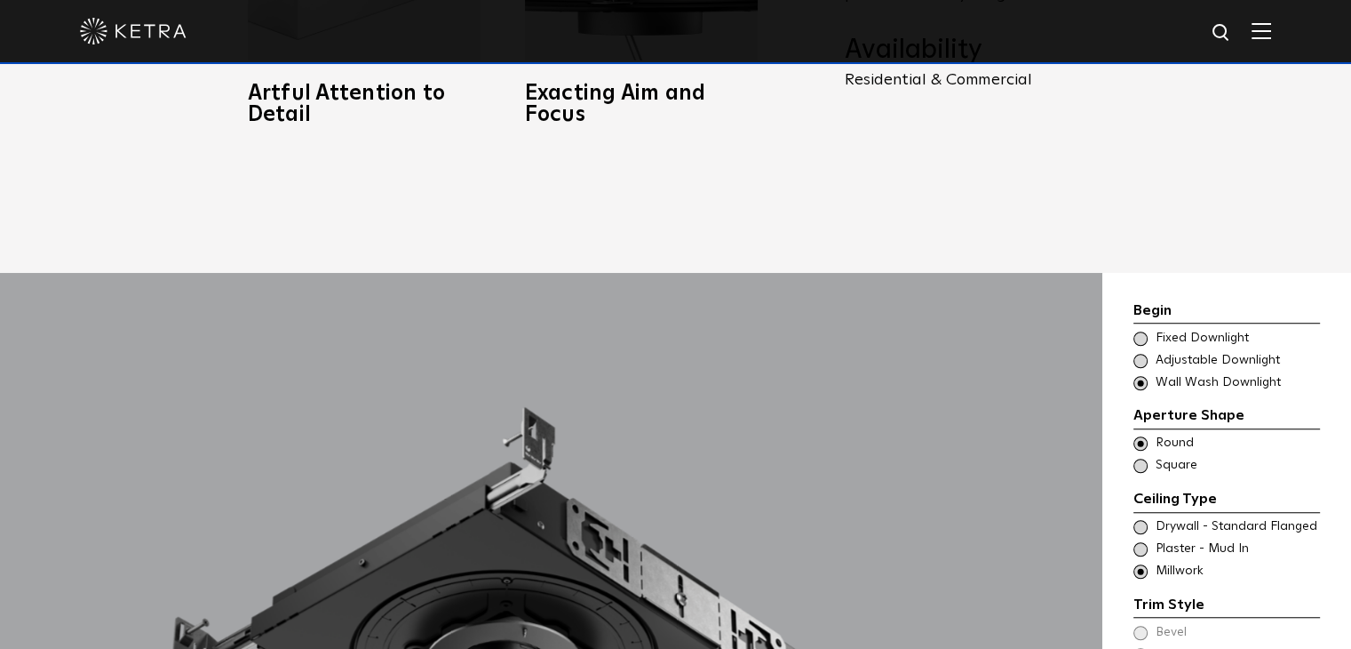
click at [149, 51] on div at bounding box center [676, 31] width 1192 height 62
click at [148, 40] on img at bounding box center [133, 31] width 107 height 27
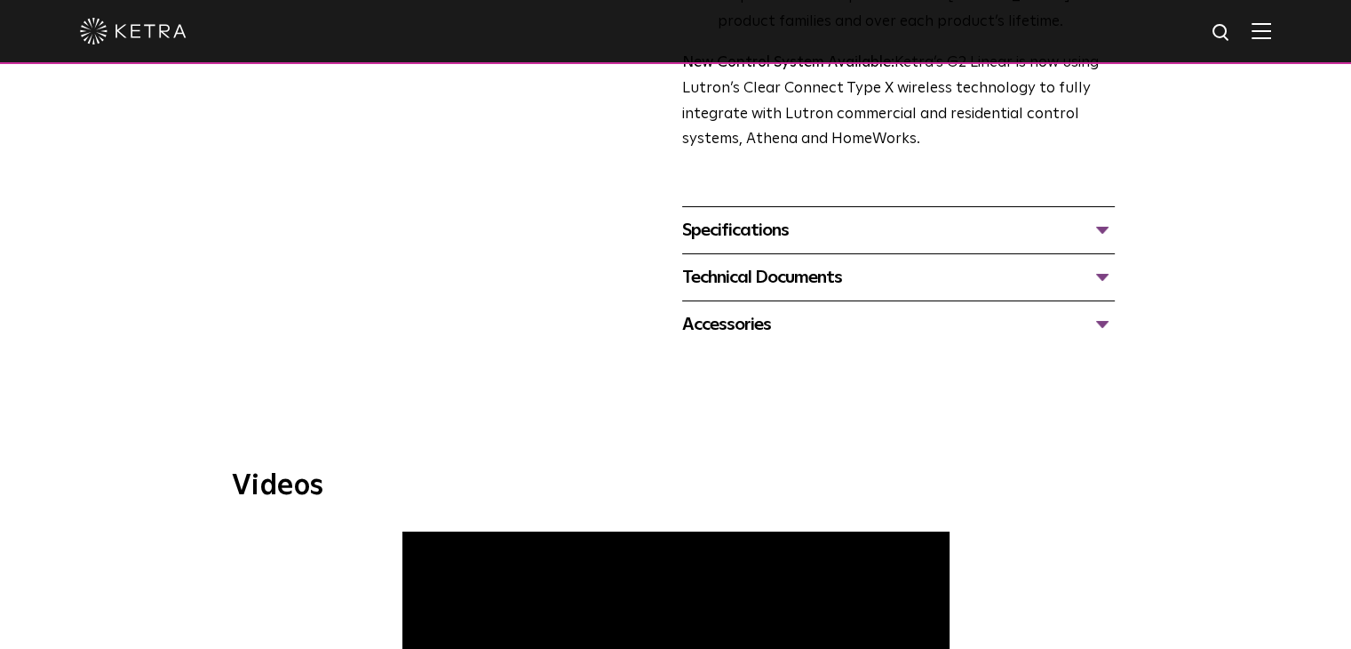
scroll to position [711, 0]
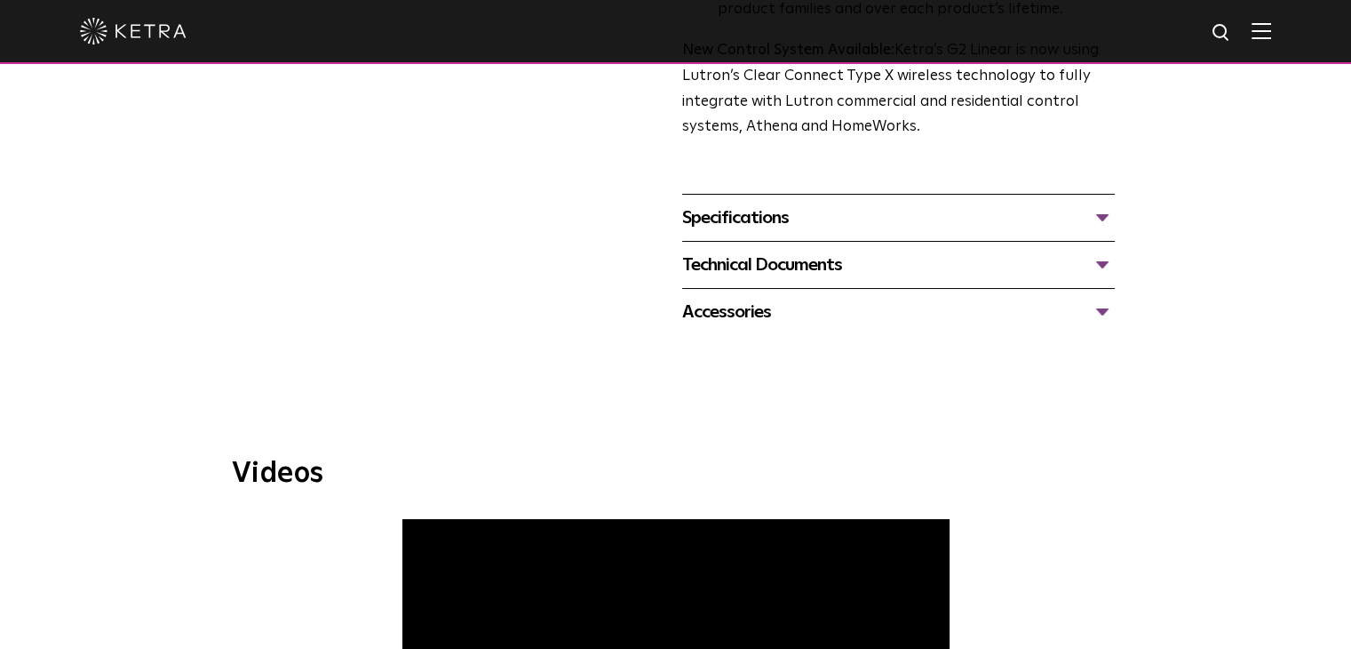
click at [757, 227] on div "Specifications" at bounding box center [898, 217] width 433 height 28
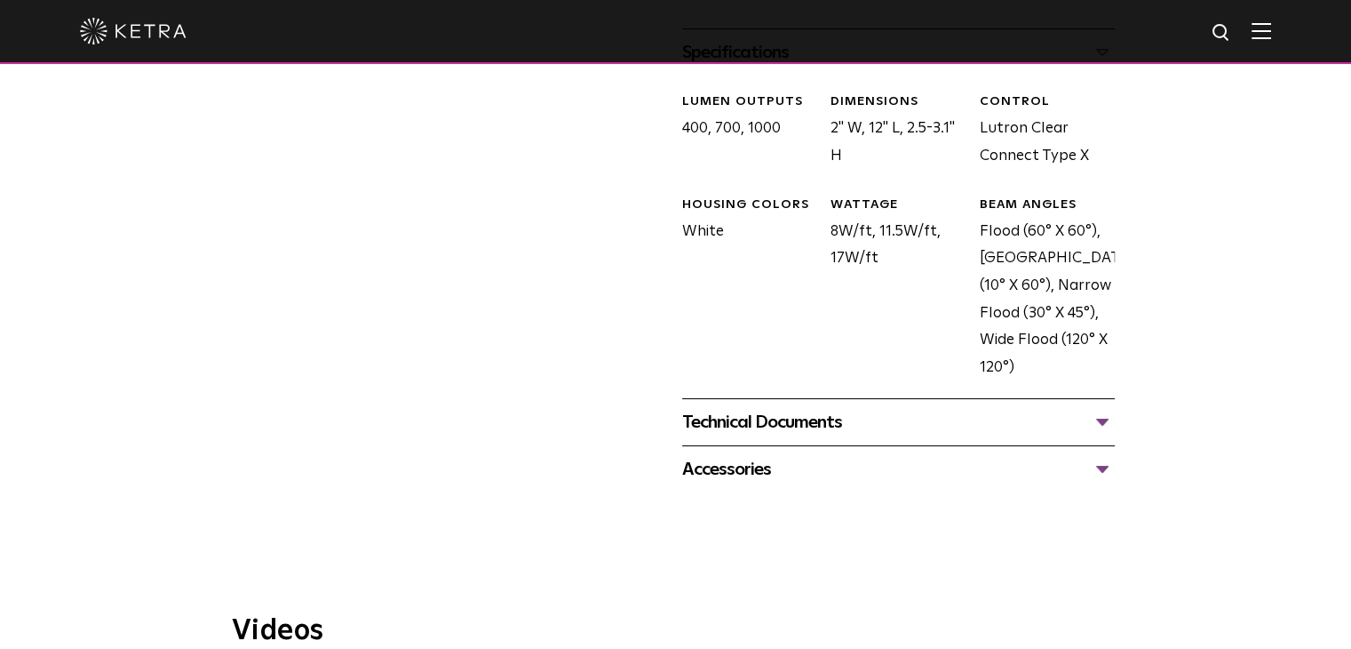
scroll to position [889, 0]
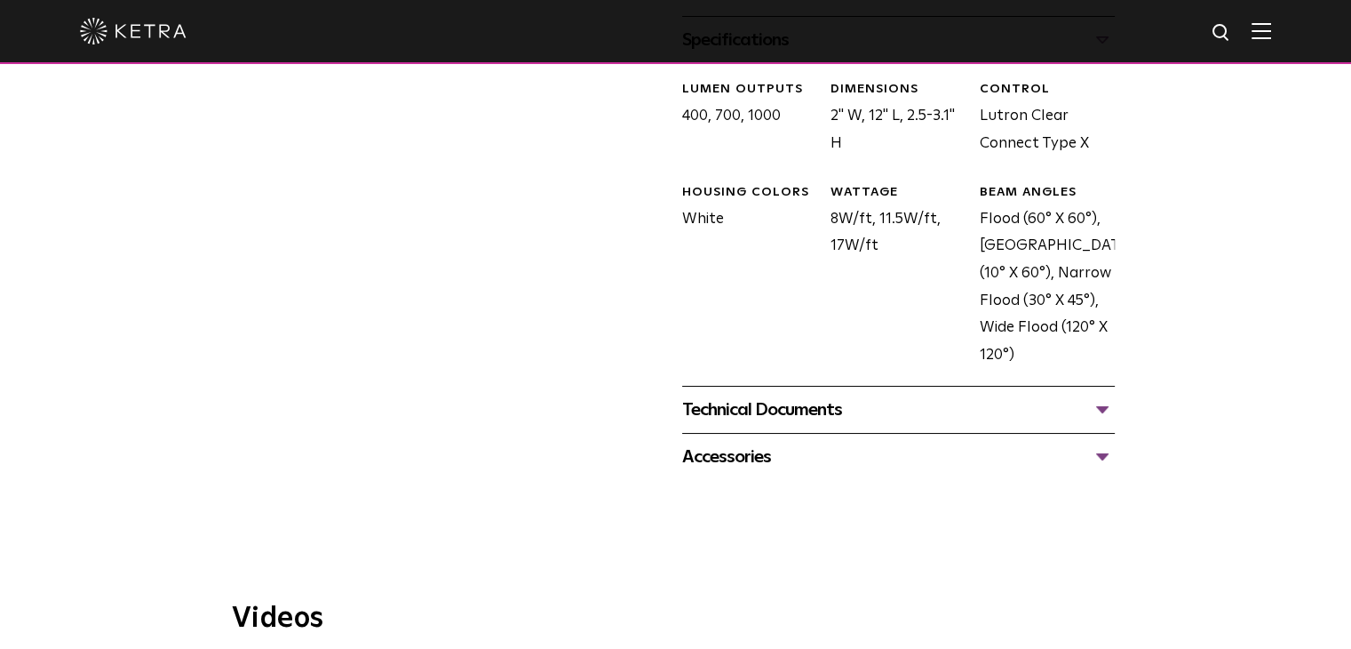
click at [785, 427] on div "Technical Documents G2 Specification Sheet G2 Installation Guide G2 Brochure G2…" at bounding box center [898, 409] width 433 height 47
click at [785, 417] on div "Technical Documents" at bounding box center [898, 409] width 433 height 28
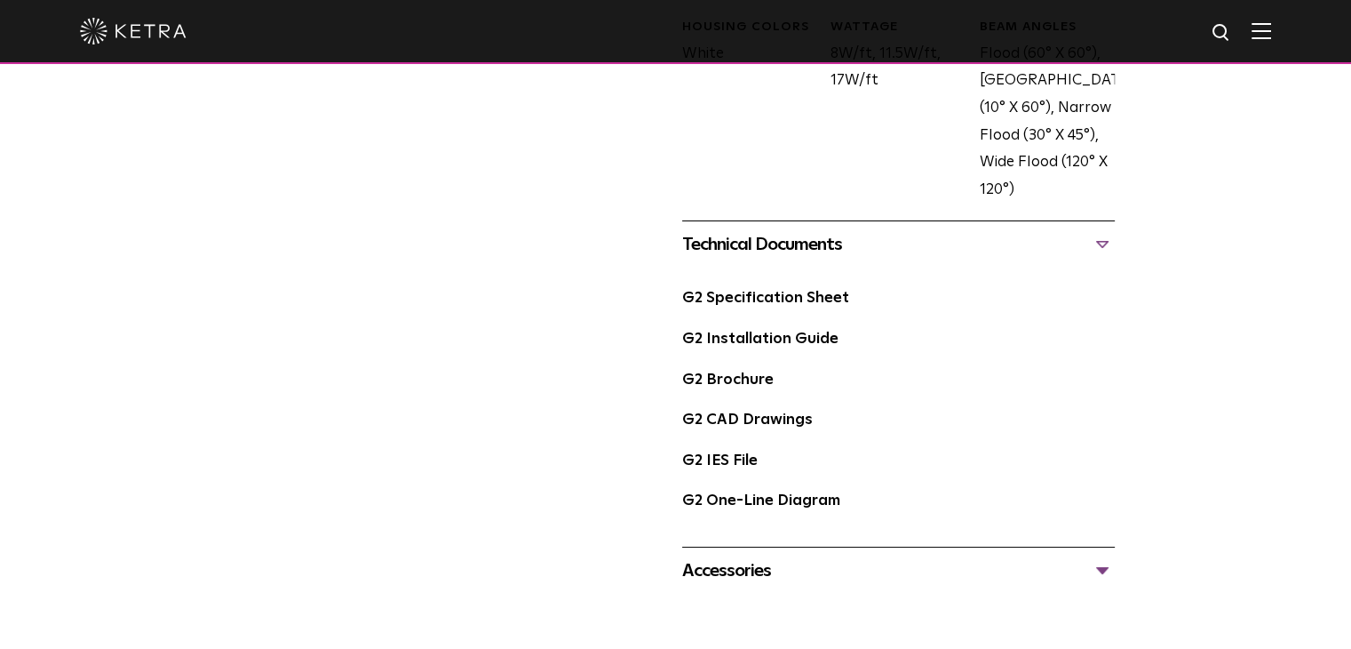
scroll to position [1066, 0]
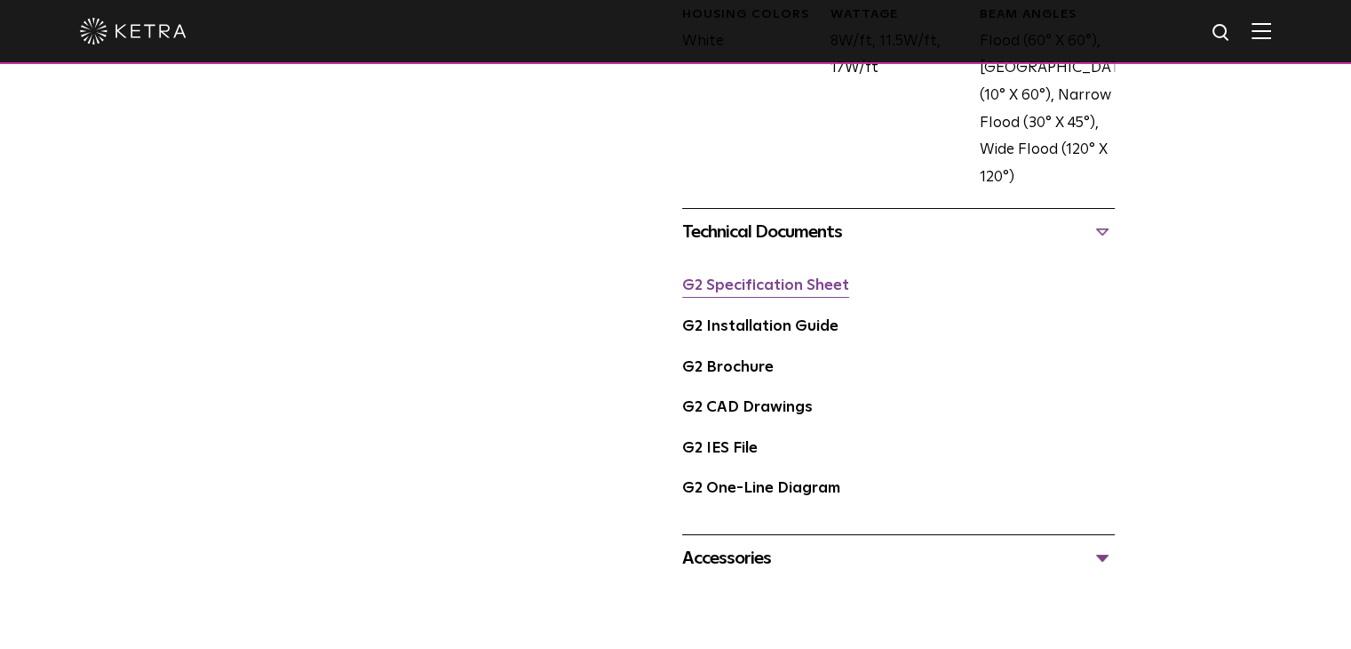
click at [790, 280] on link "G2 Specification Sheet" at bounding box center [765, 285] width 167 height 15
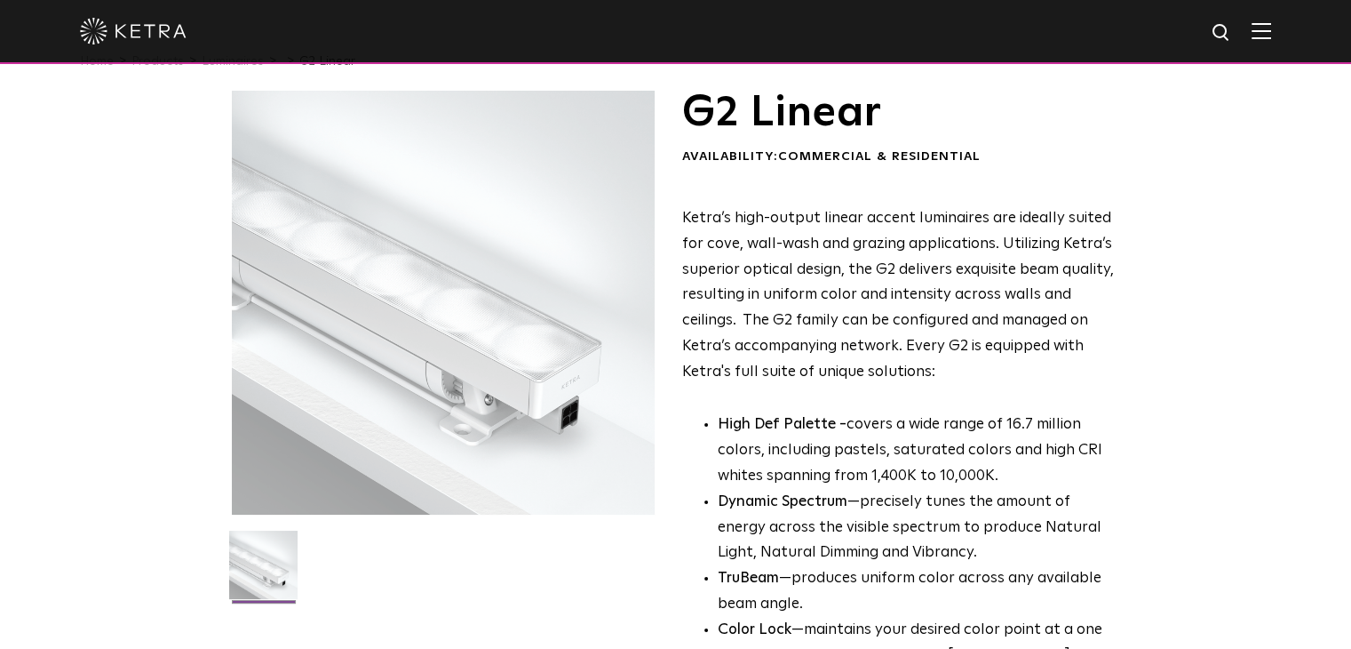
scroll to position [0, 0]
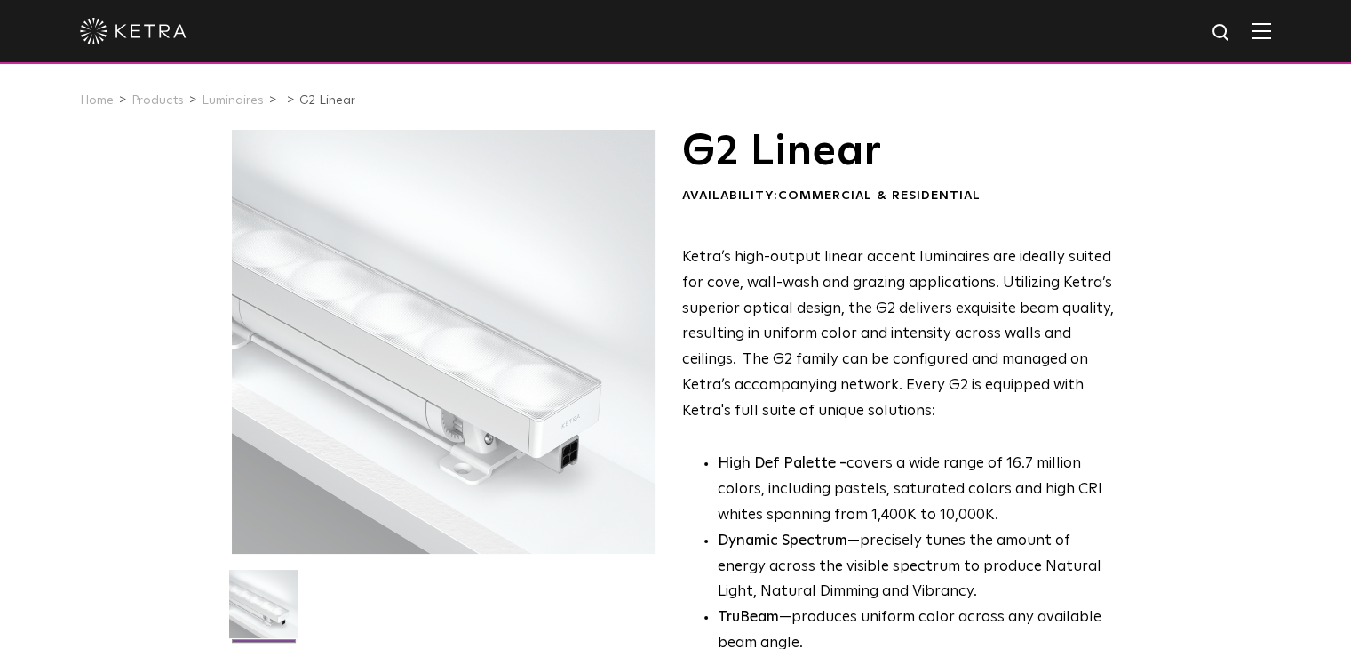
click at [1290, 27] on div at bounding box center [675, 32] width 1351 height 64
click at [1271, 33] on img at bounding box center [1262, 30] width 20 height 17
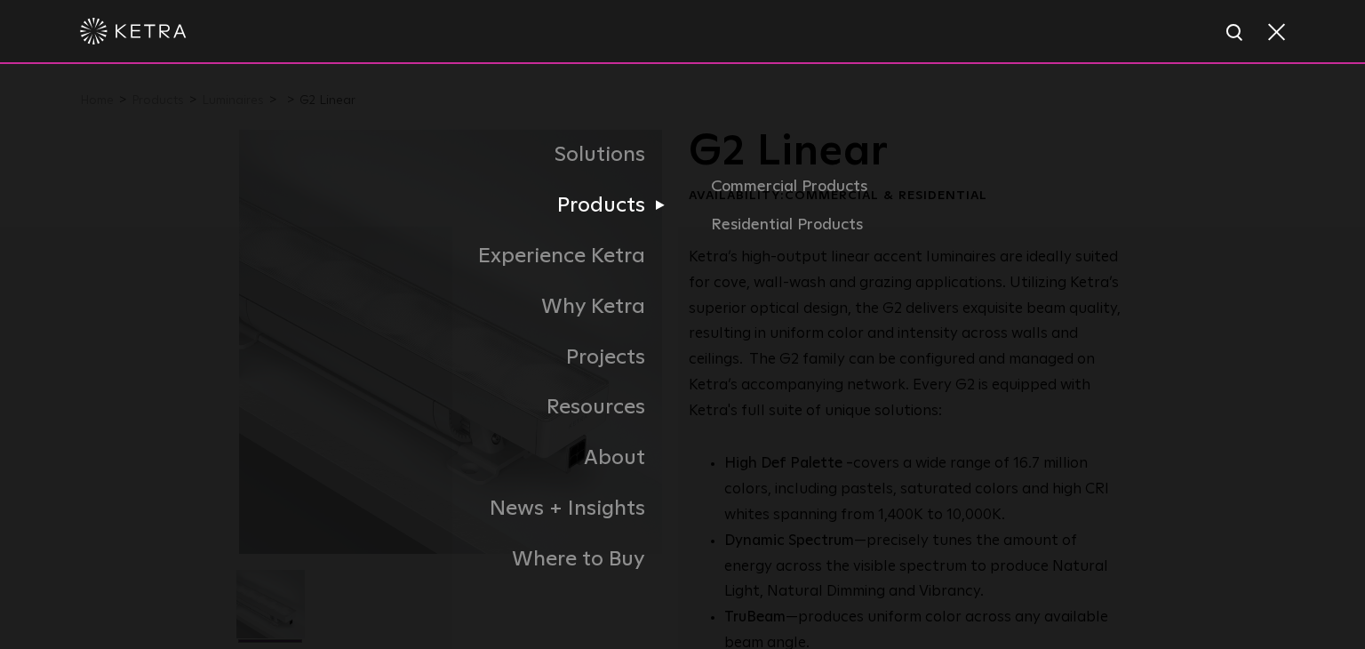
click at [601, 210] on link "Products" at bounding box center [460, 205] width 444 height 51
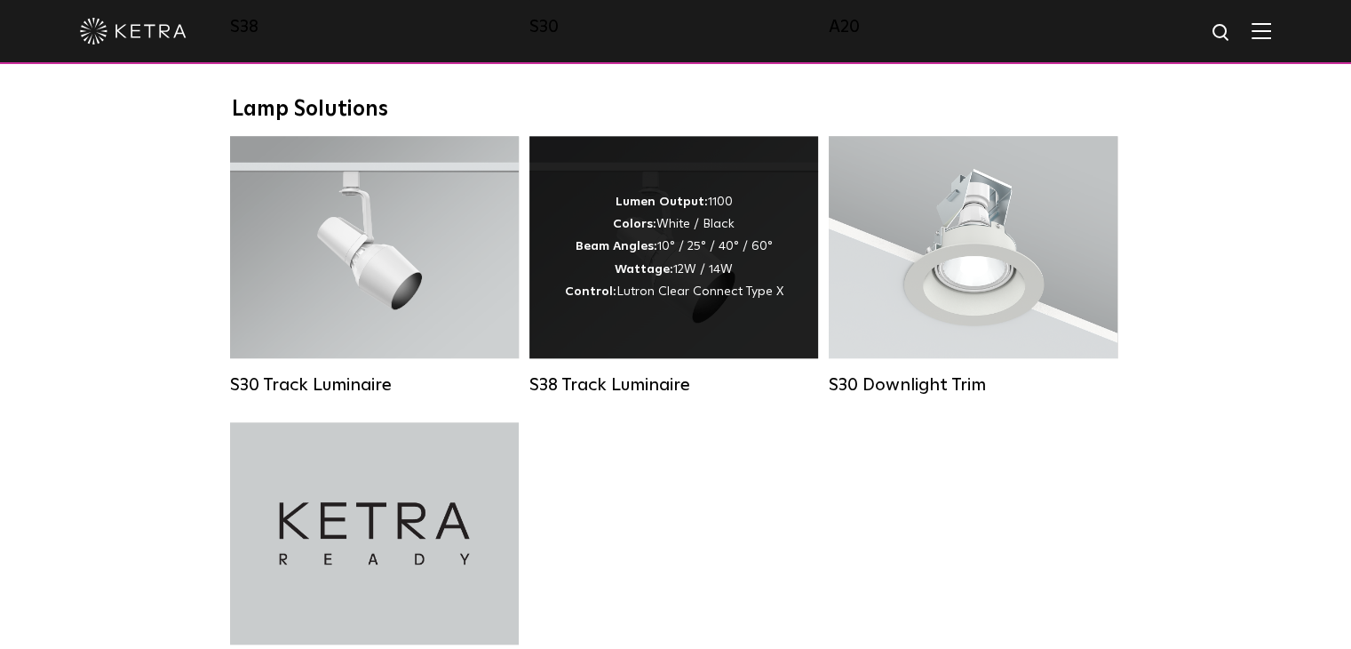
scroll to position [1599, 0]
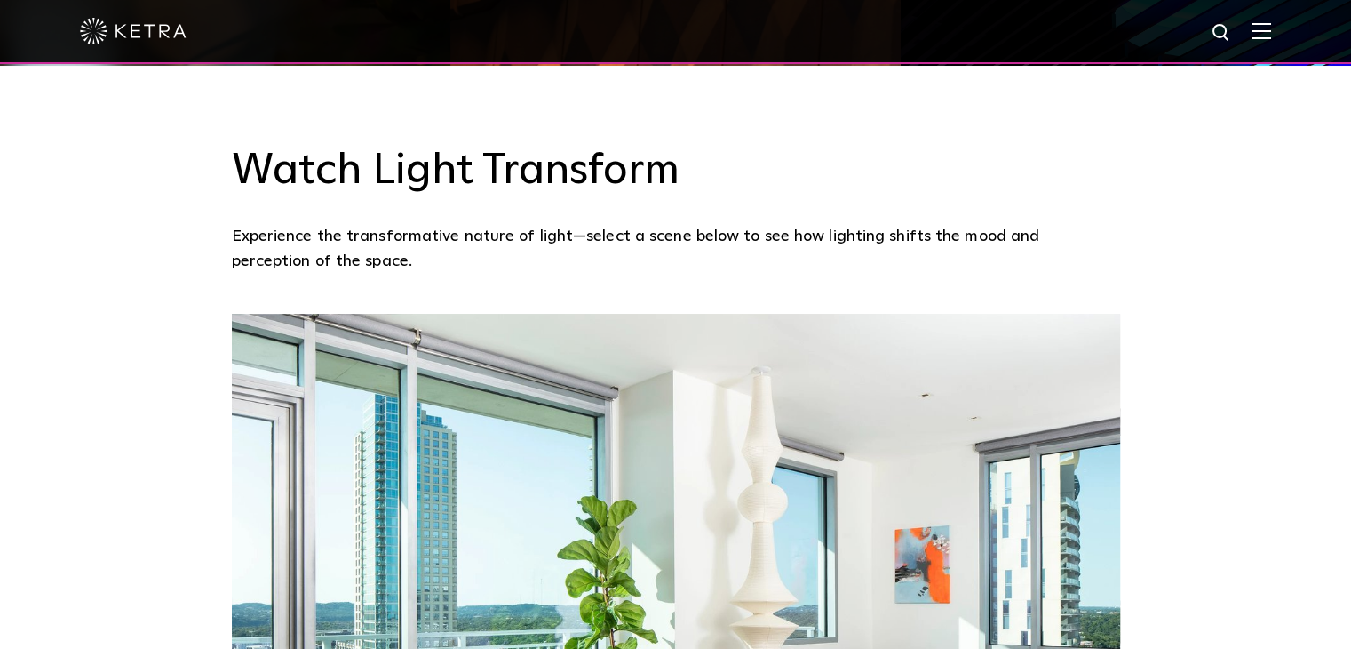
scroll to position [800, 0]
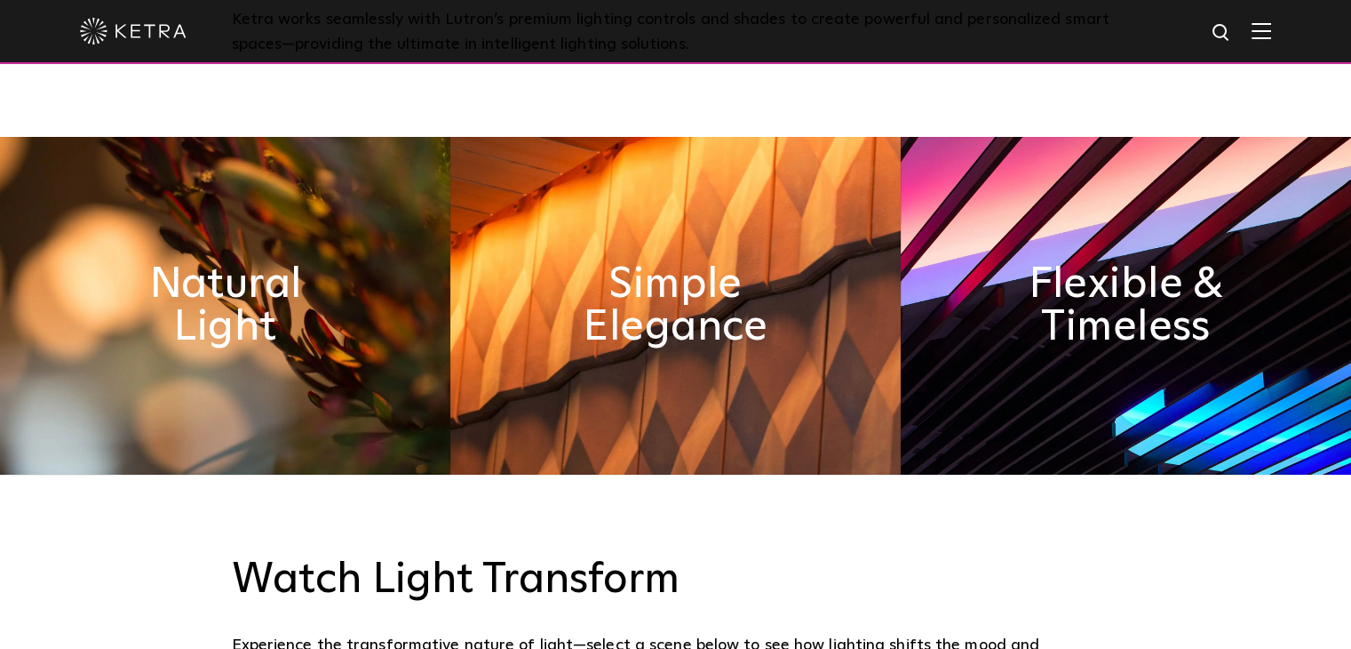
click at [1271, 33] on img at bounding box center [1262, 30] width 20 height 17
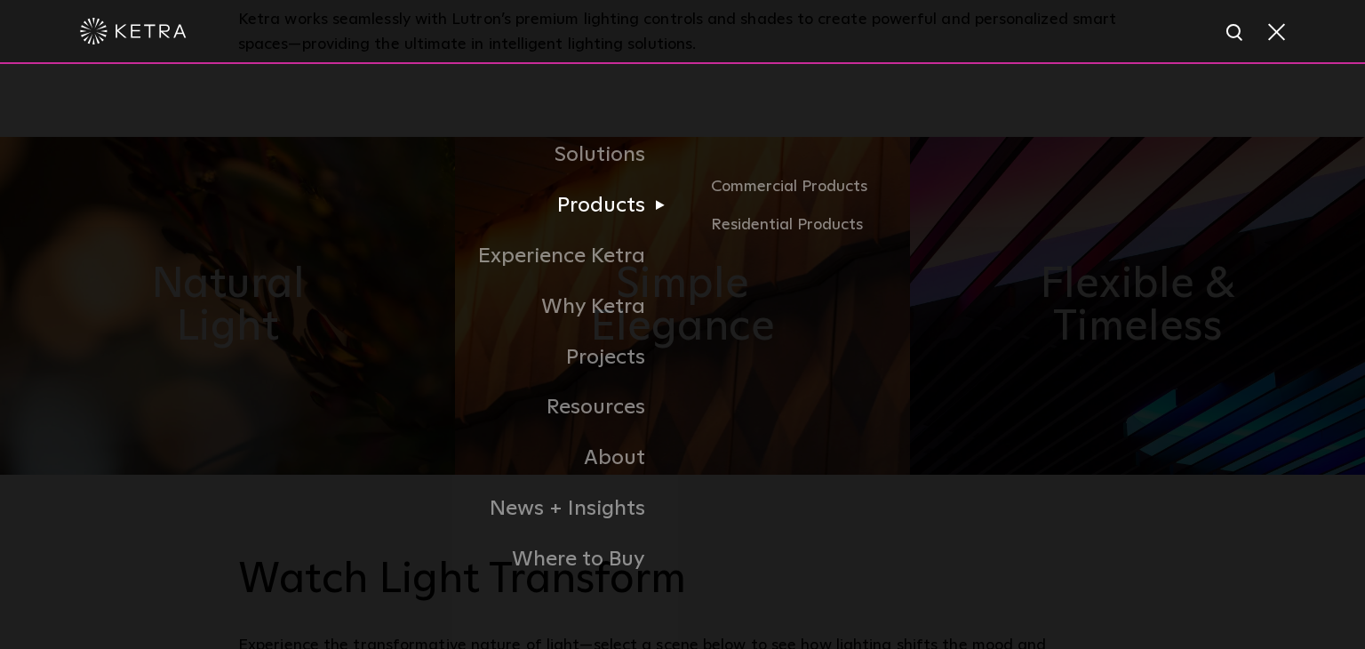
click at [643, 205] on link "Products" at bounding box center [460, 205] width 444 height 51
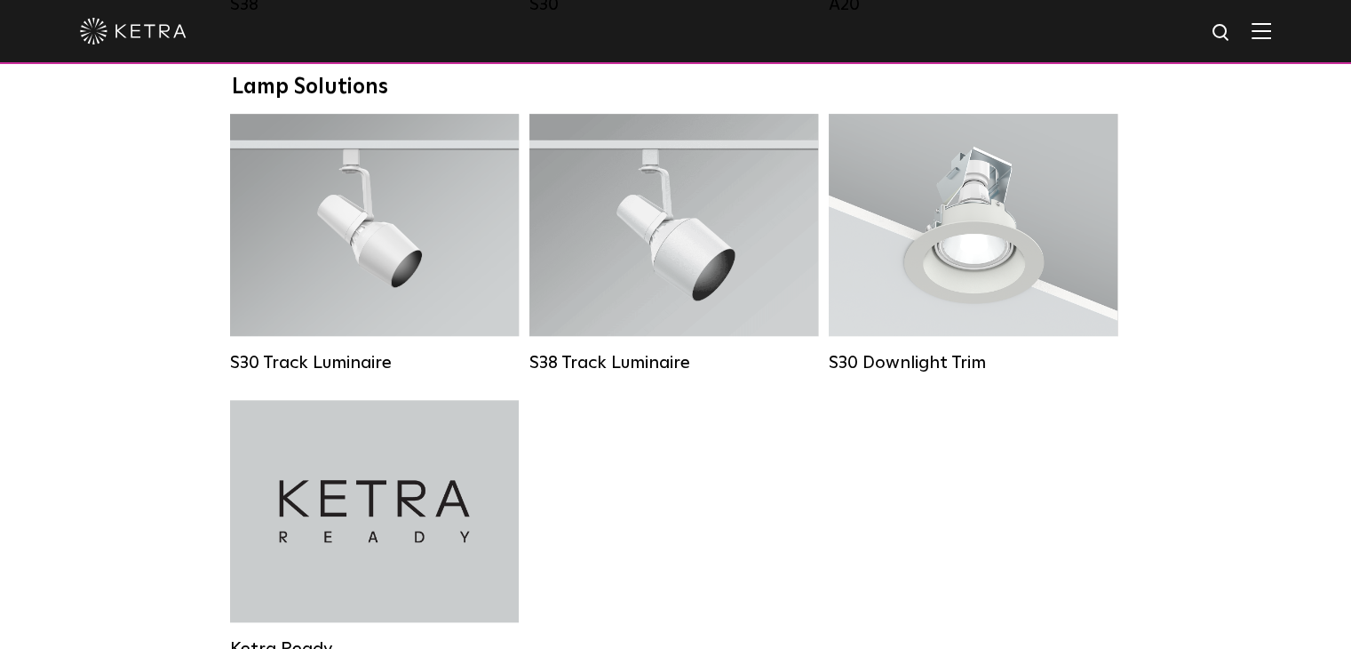
scroll to position [1637, 0]
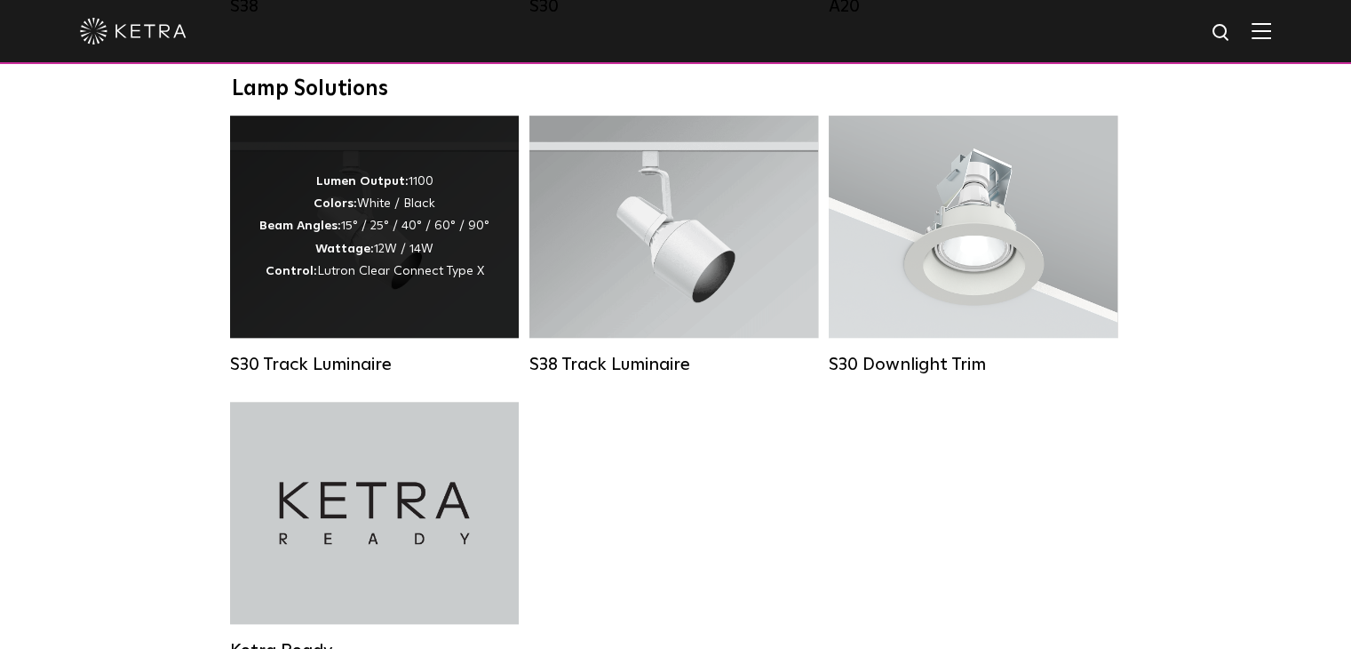
click at [363, 226] on div "Lumen Output: 1100 Colors: White / Black Beam Angles: 15° / 25° / 40° / 60° / 9…" at bounding box center [374, 227] width 230 height 112
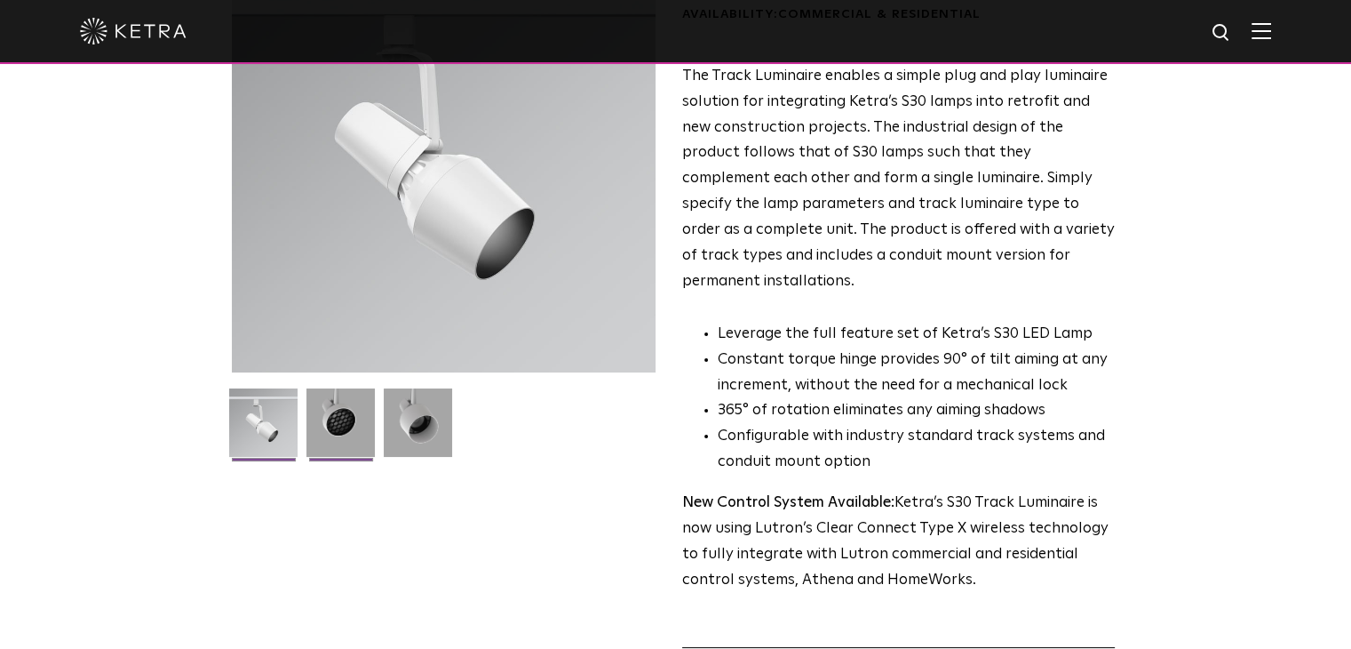
scroll to position [178, 0]
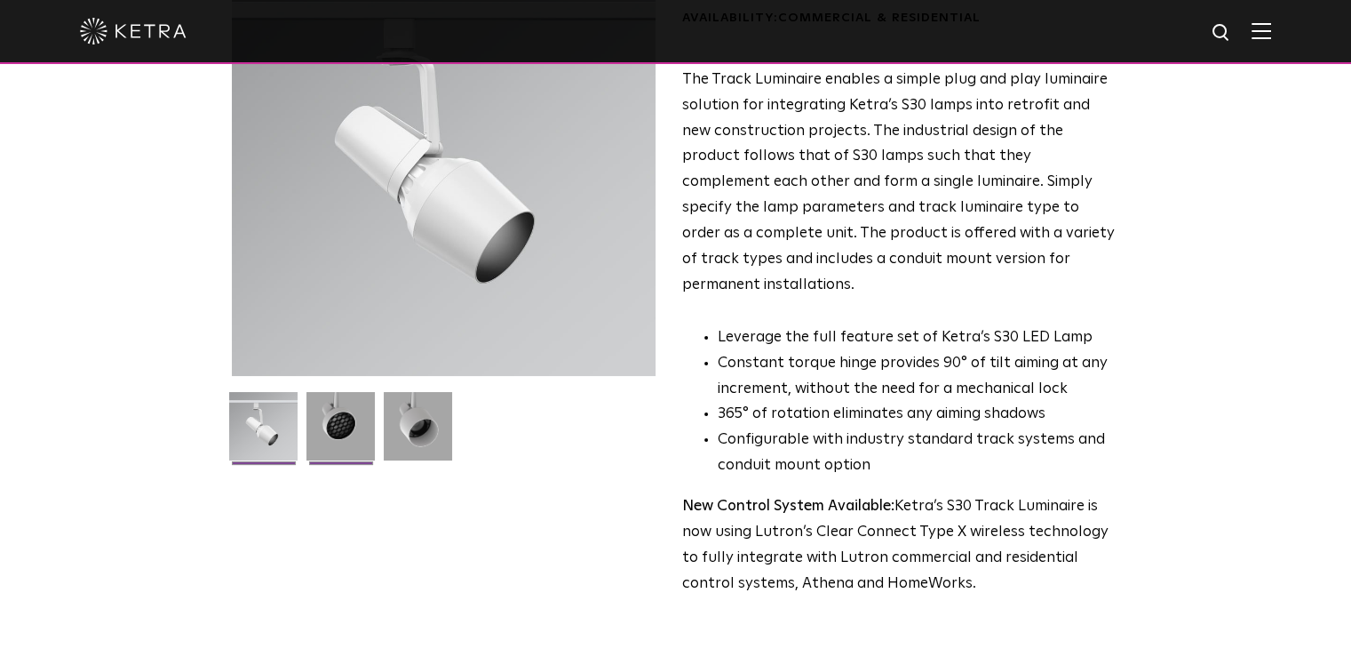
click at [322, 409] on img at bounding box center [341, 433] width 68 height 82
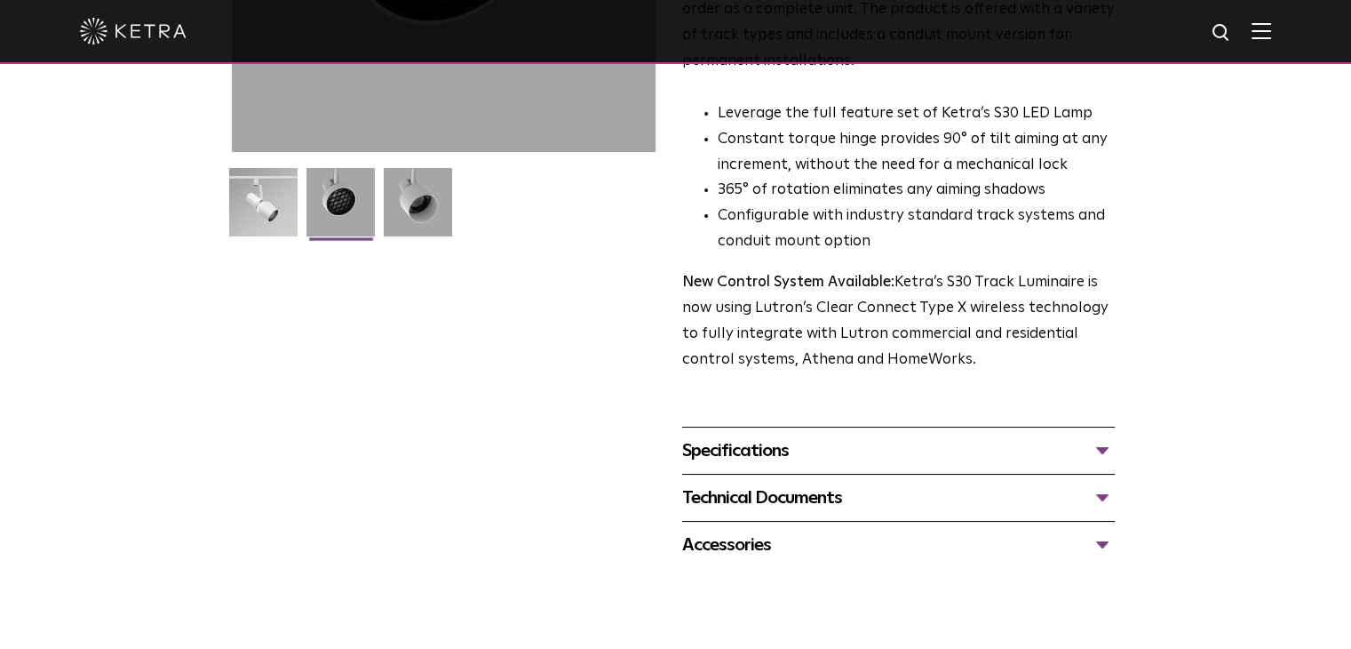
scroll to position [533, 0]
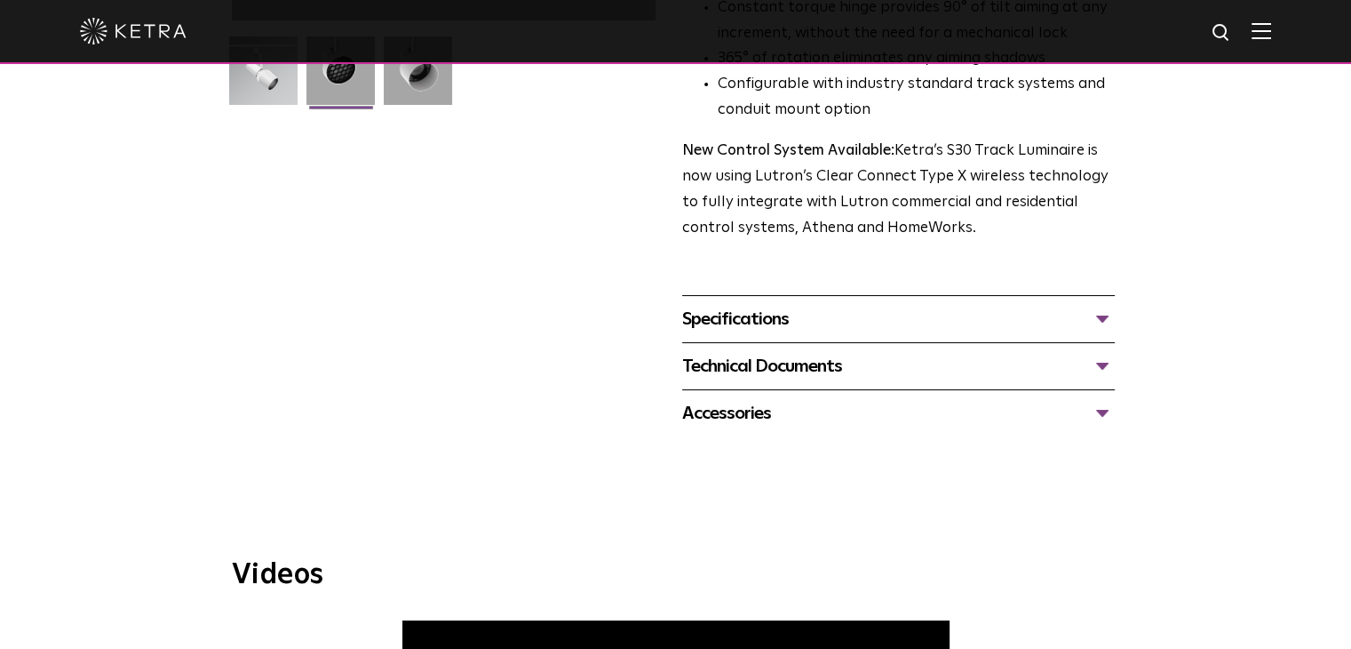
click at [729, 305] on div "Specifications" at bounding box center [898, 319] width 433 height 28
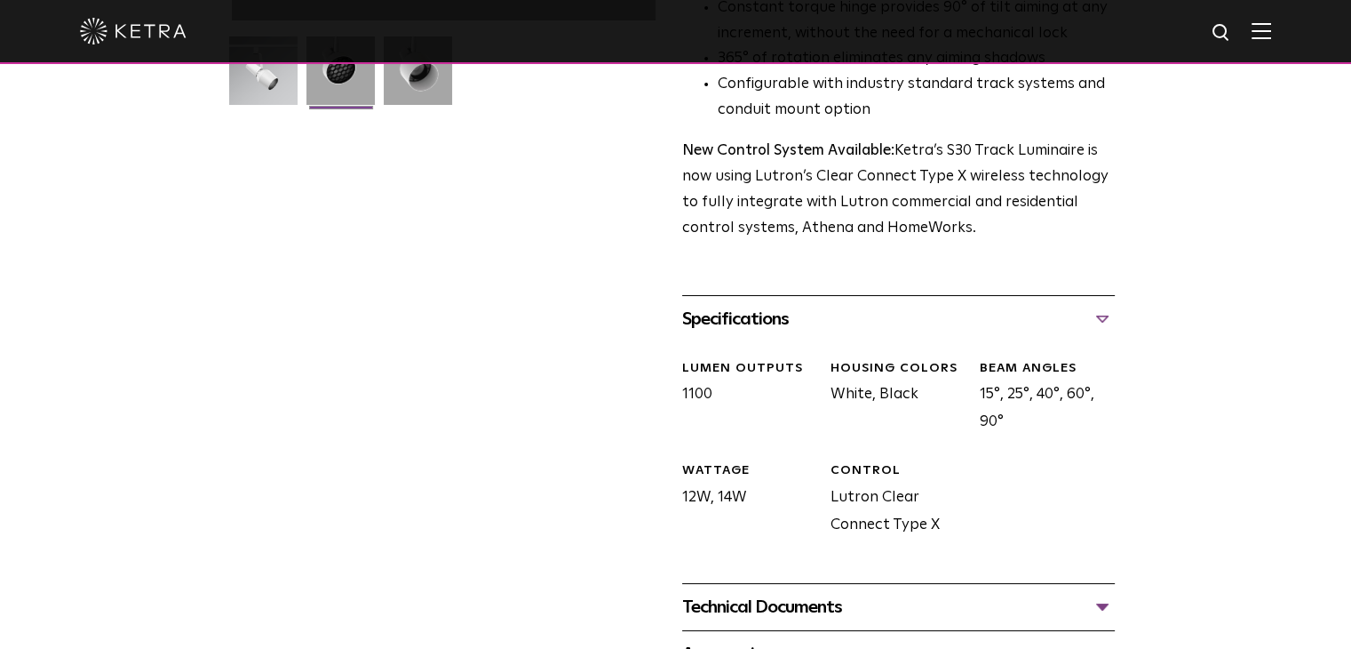
click at [817, 593] on div "Technical Documents" at bounding box center [898, 607] width 433 height 28
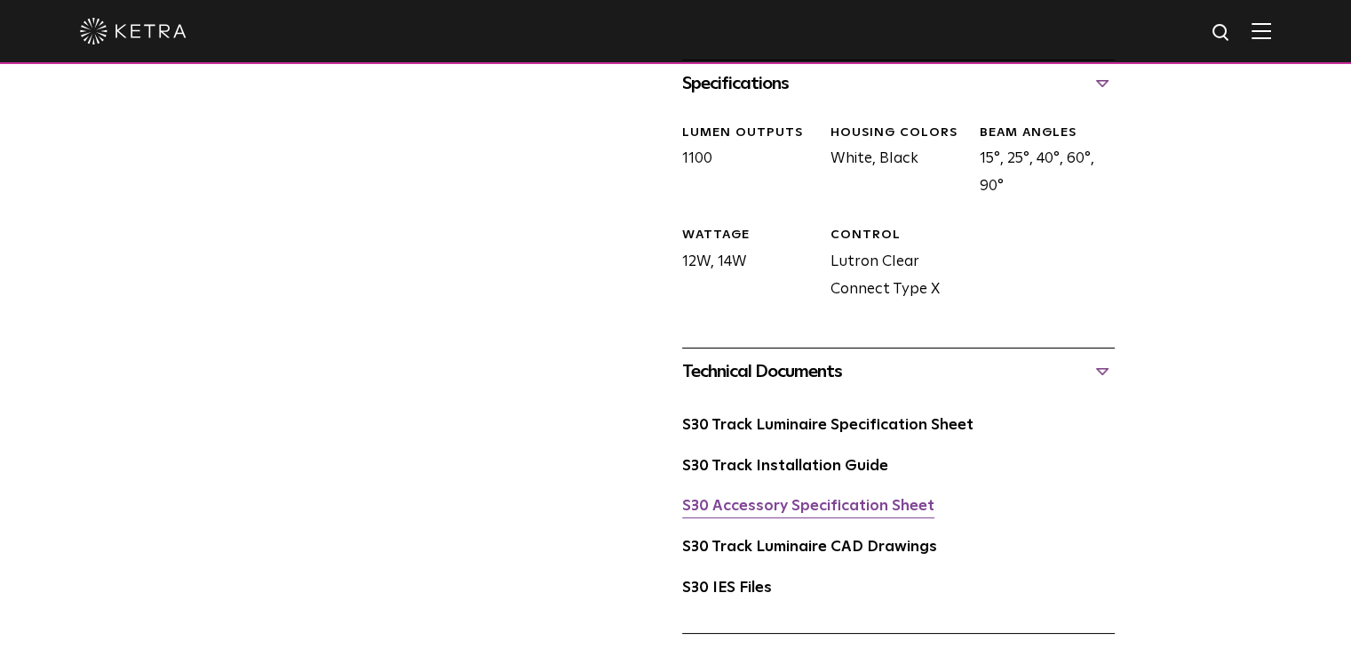
scroll to position [800, 0]
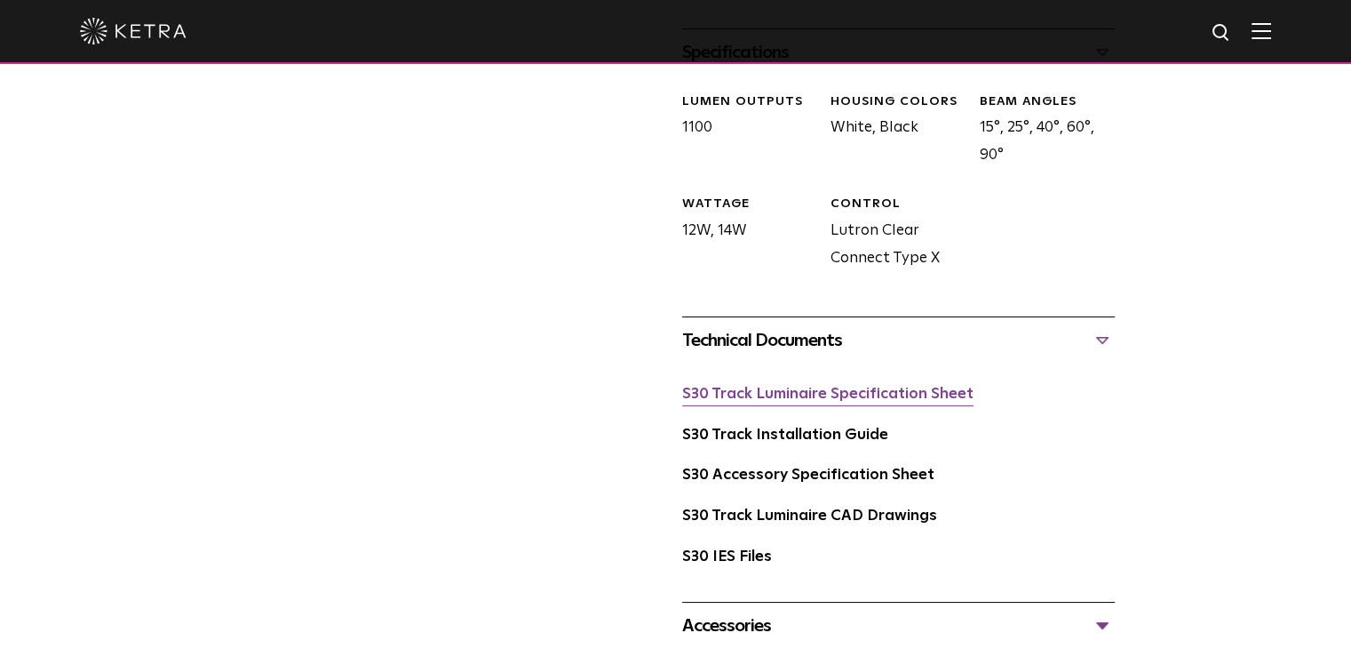
click at [886, 387] on link "S30 Track Luminaire Specification Sheet" at bounding box center [827, 394] width 291 height 15
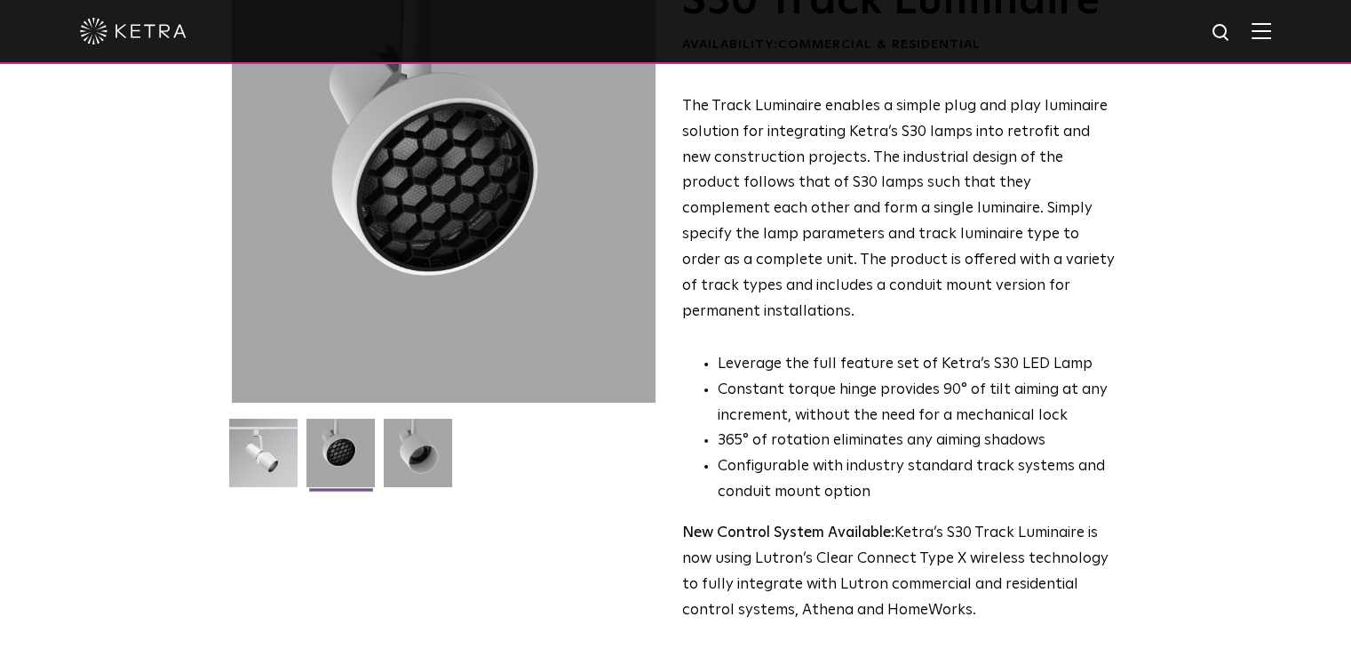
scroll to position [0, 0]
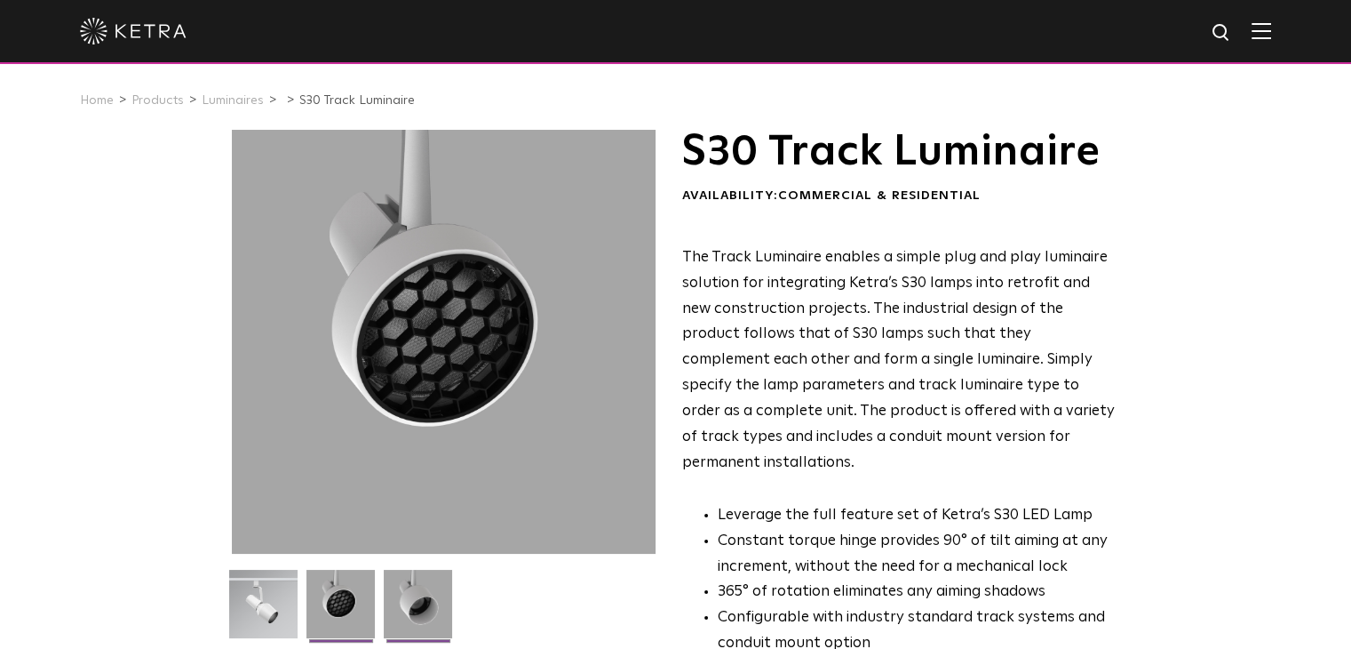
click at [423, 587] on img at bounding box center [418, 611] width 68 height 82
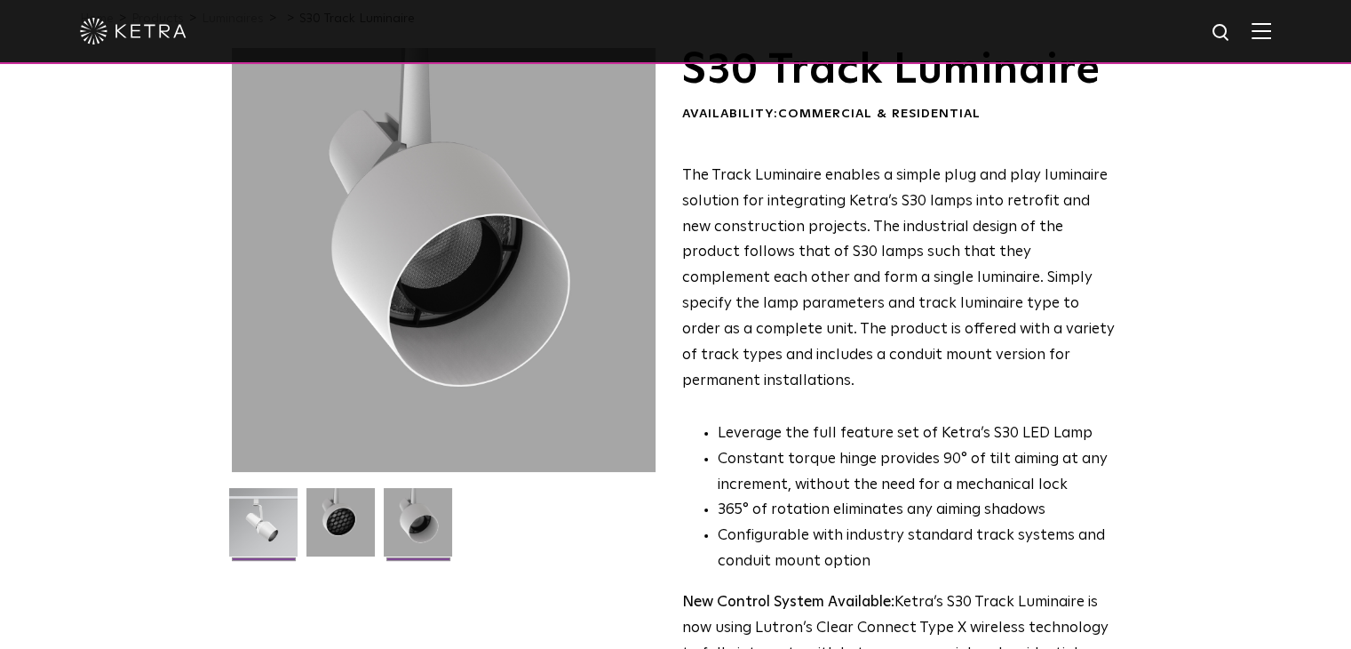
scroll to position [89, 0]
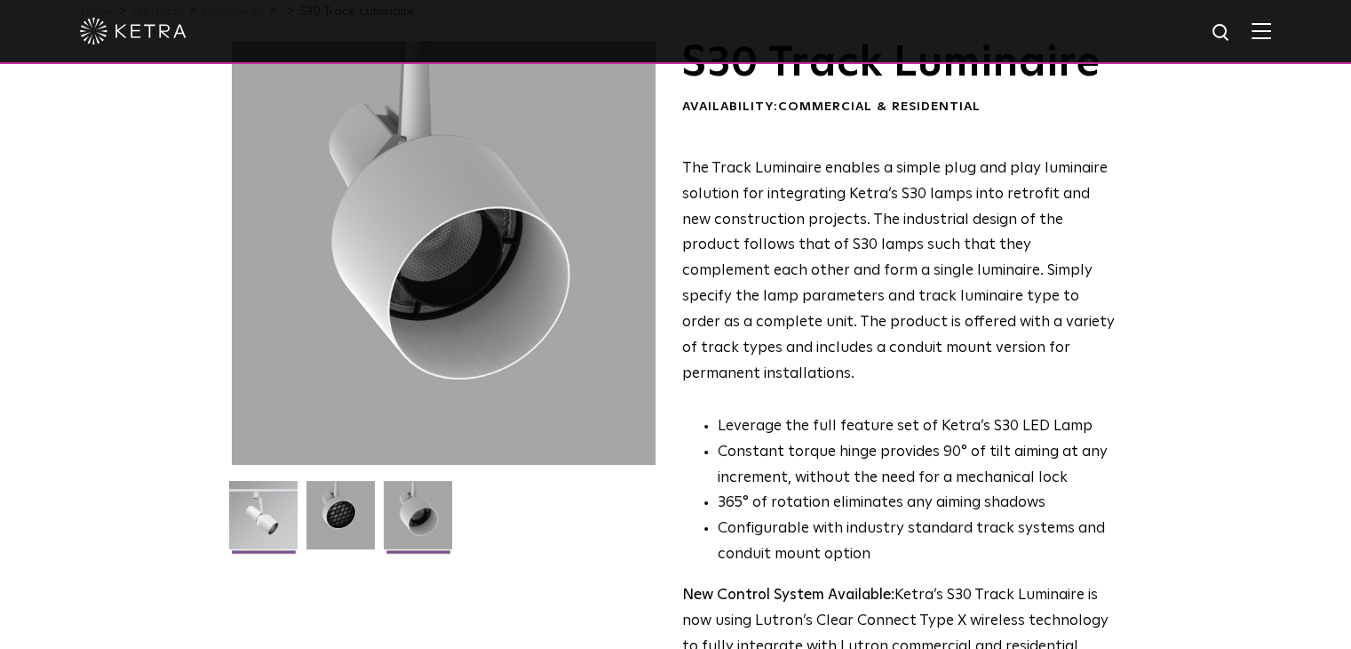
click at [265, 516] on img at bounding box center [263, 522] width 68 height 82
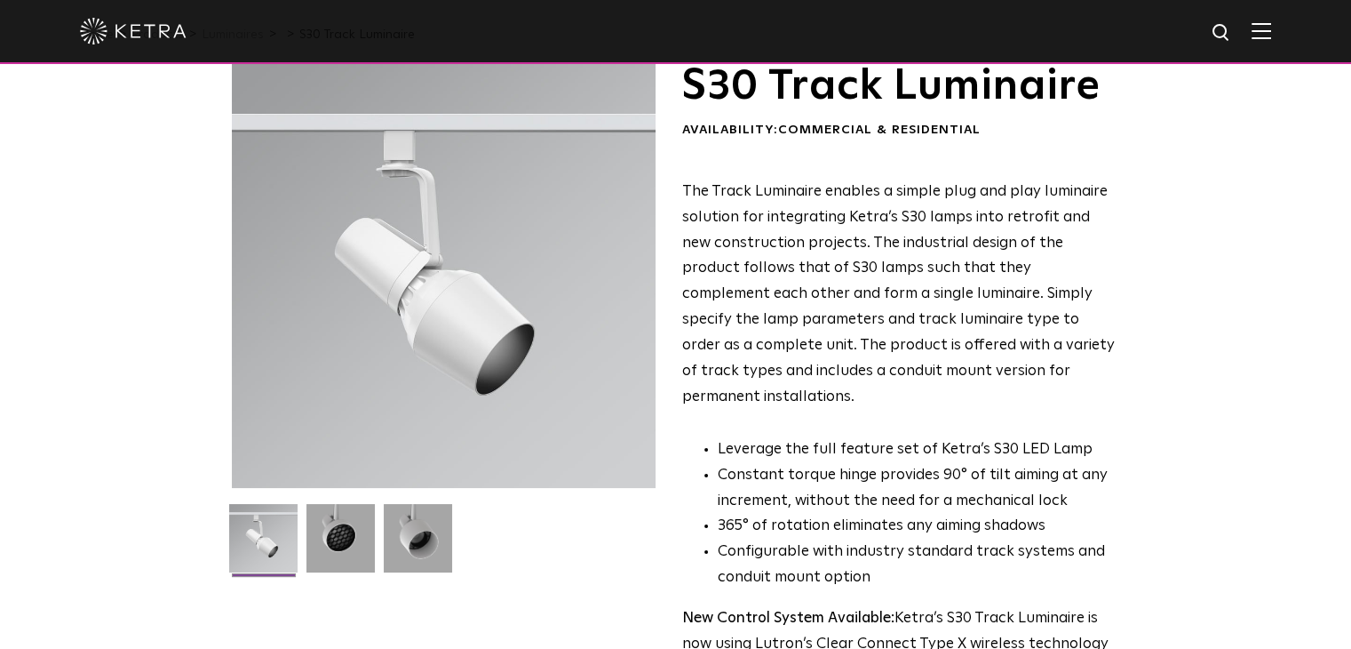
scroll to position [0, 0]
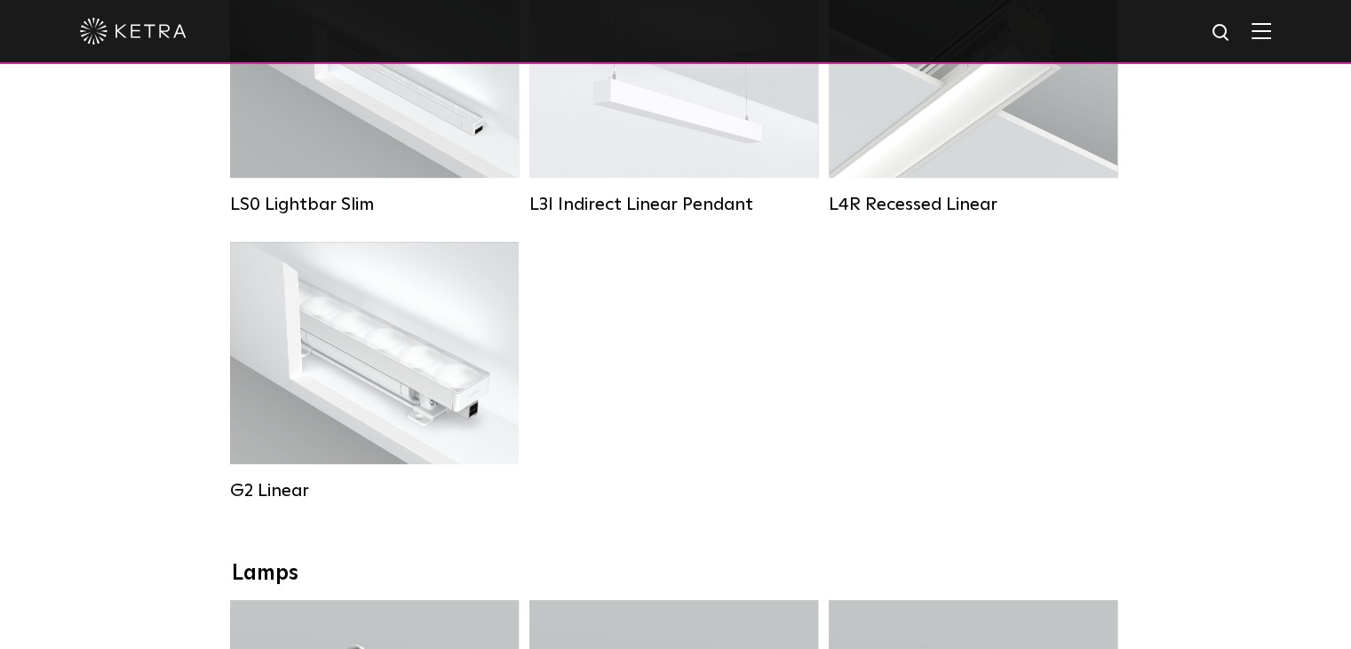
scroll to position [570, 0]
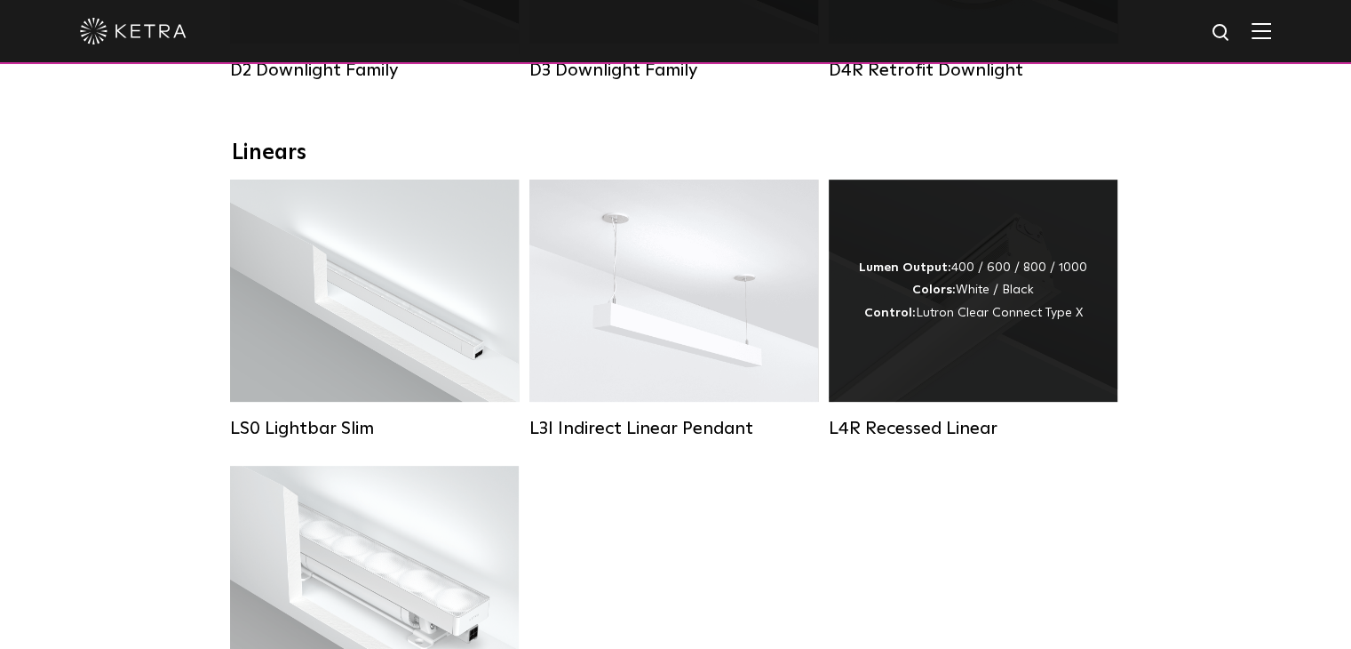
click at [965, 323] on div "Lumen Output: 400 / 600 / 800 / 1000 Colors: White / Black Control: Lutron Clea…" at bounding box center [973, 291] width 228 height 68
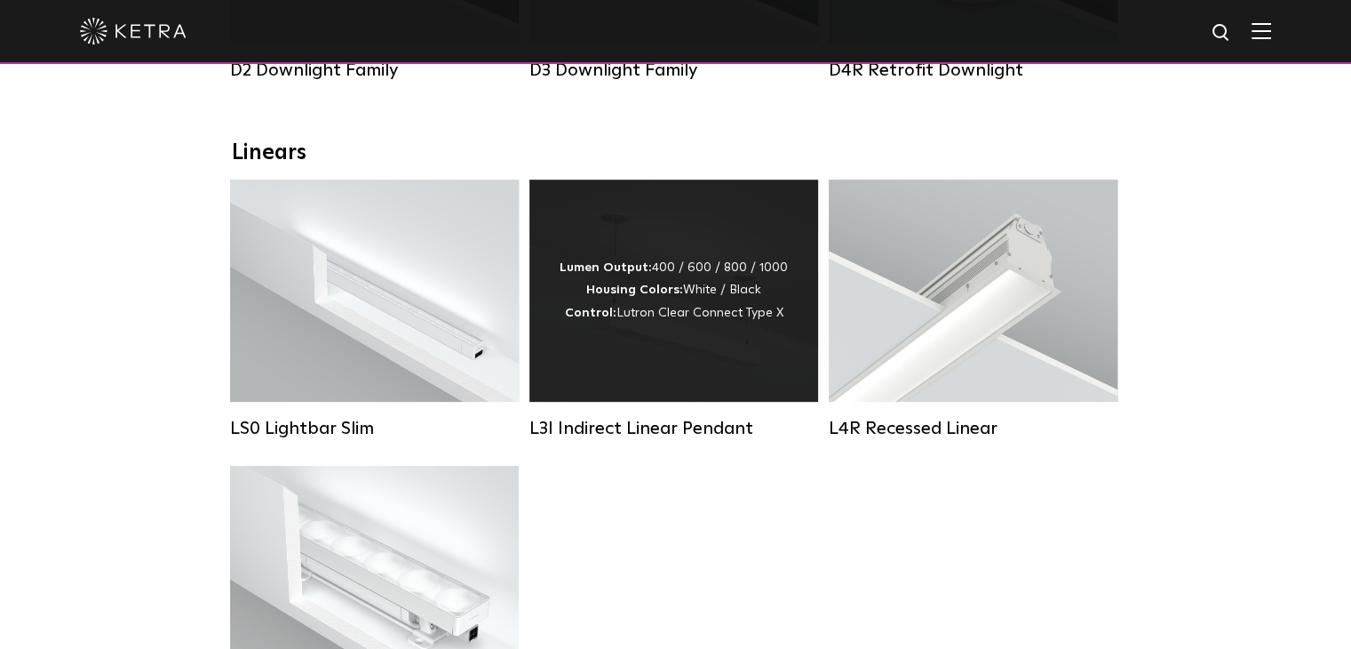
click at [743, 305] on div "Lumen Output: 400 / 600 / 800 / 1000 Housing Colors: White / Black Control: Lut…" at bounding box center [674, 291] width 228 height 68
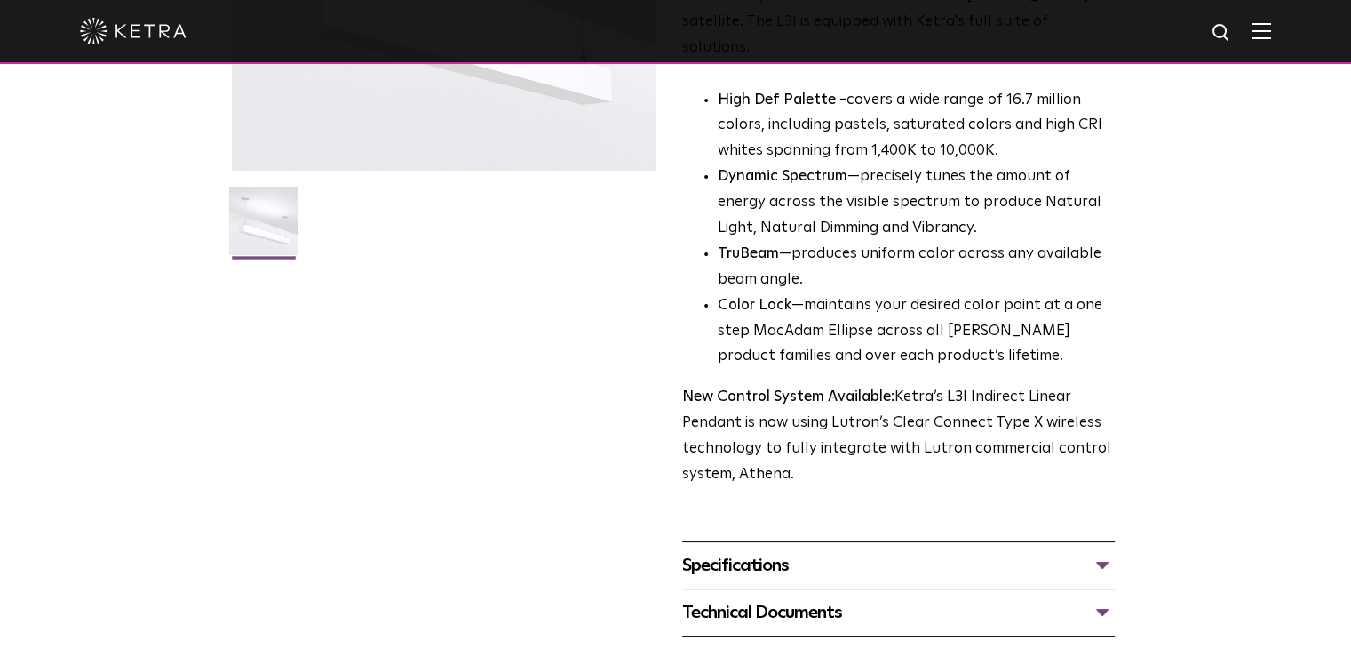
scroll to position [533, 0]
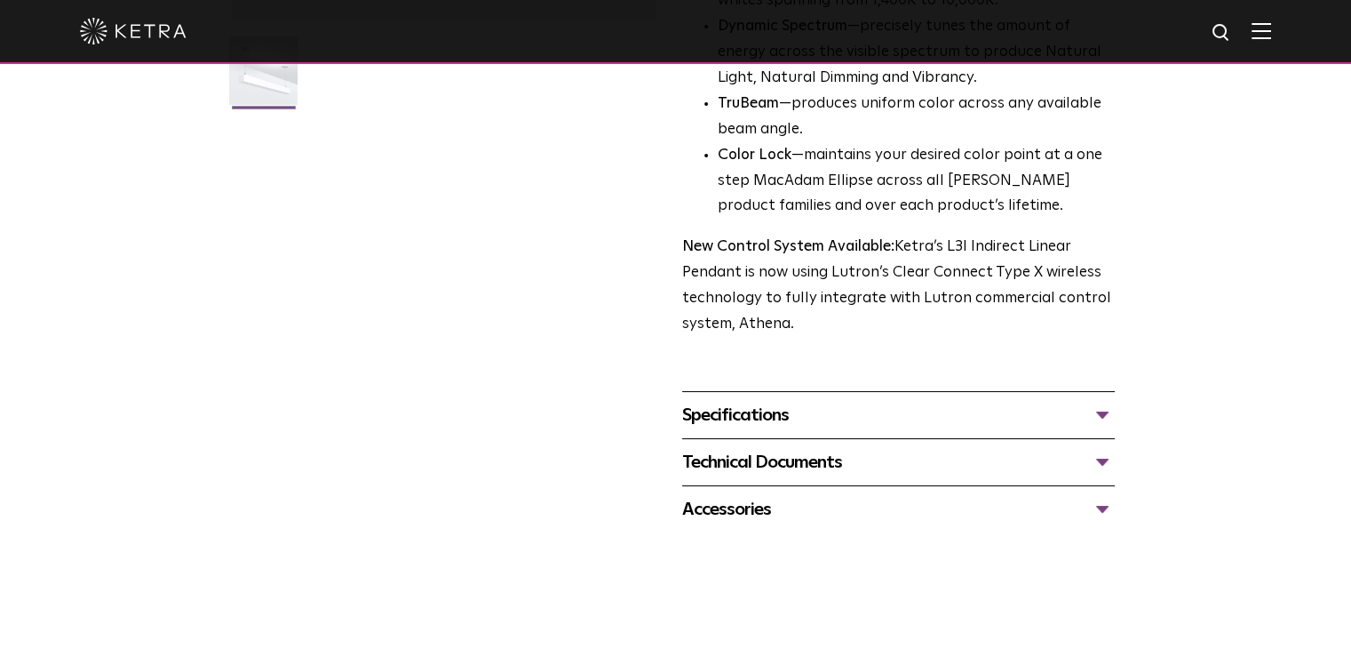
click at [755, 401] on div "Specifications" at bounding box center [898, 415] width 433 height 28
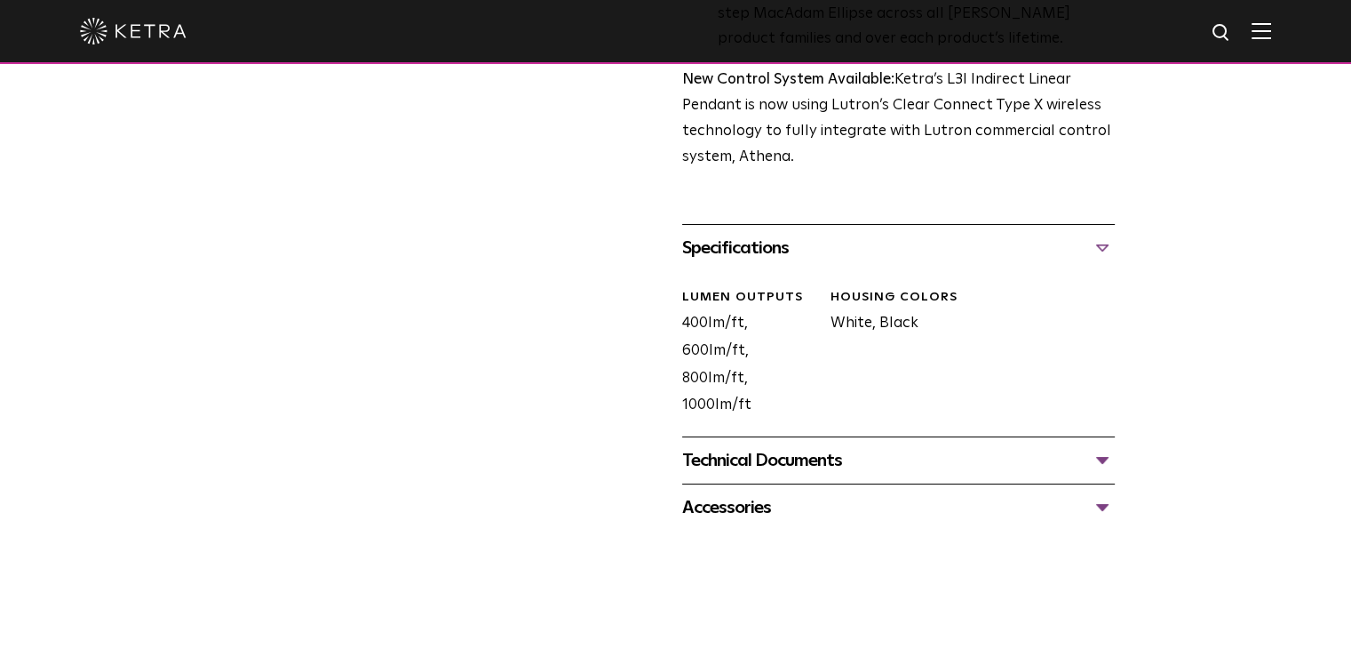
scroll to position [711, 0]
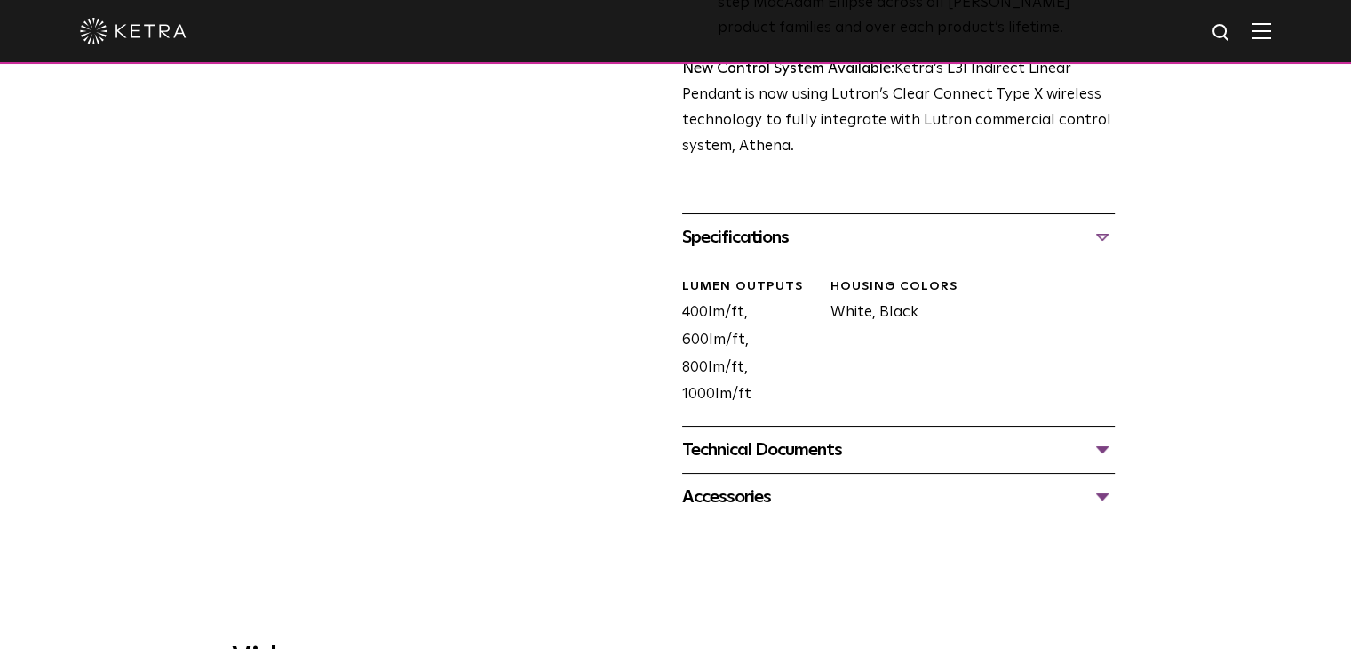
click at [763, 435] on div "Technical Documents" at bounding box center [898, 449] width 433 height 28
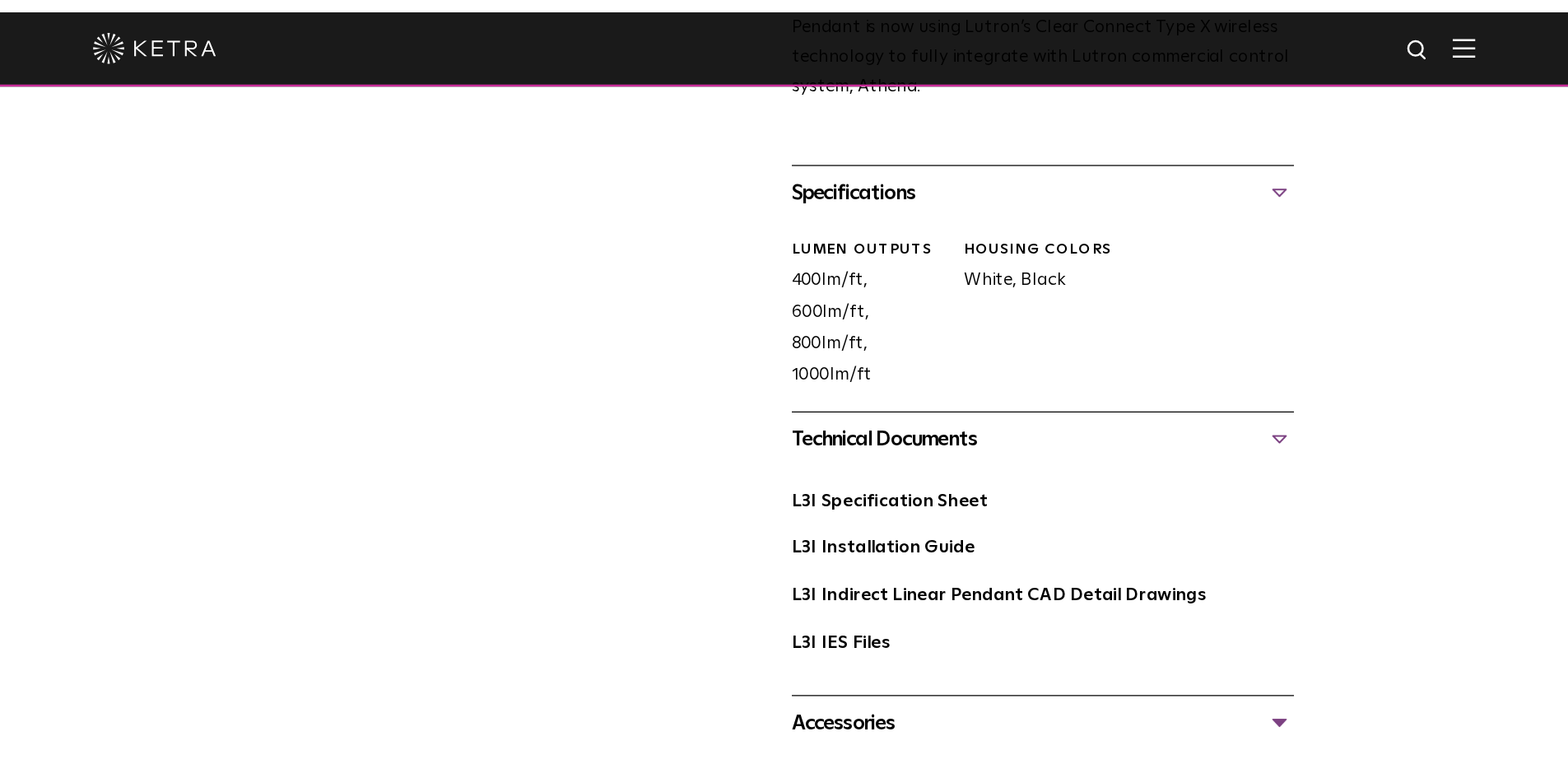
scroll to position [741, 0]
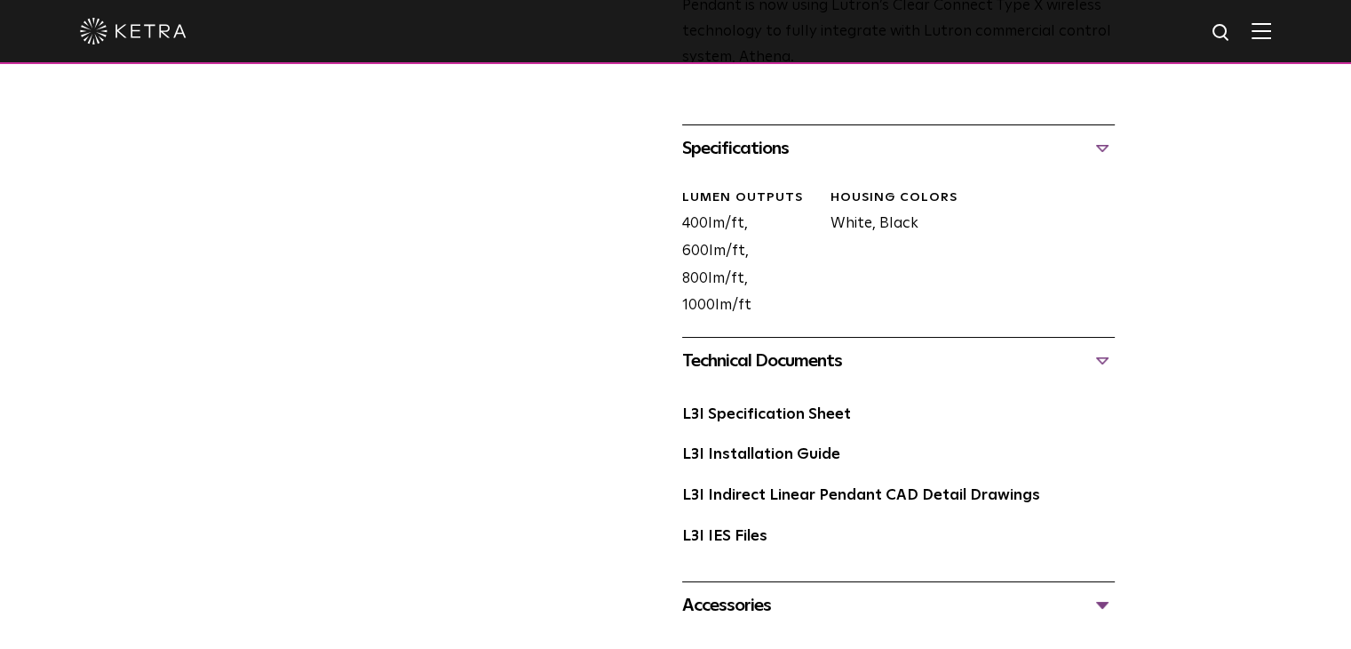
drag, startPoint x: 880, startPoint y: 203, endPoint x: 967, endPoint y: 210, distance: 87.4
click at [967, 210] on div "LUMEN OUTPUTS 400lm/ft, 600lm/ft, 800lm/ft, 1000lm/ft HOUSING COLORS White, Bla…" at bounding box center [892, 267] width 446 height 193
click at [1000, 251] on div "LUMEN OUTPUTS 400lm/ft, 600lm/ft, 800lm/ft, 1000lm/ft HOUSING COLORS White, Bla…" at bounding box center [892, 267] width 446 height 193
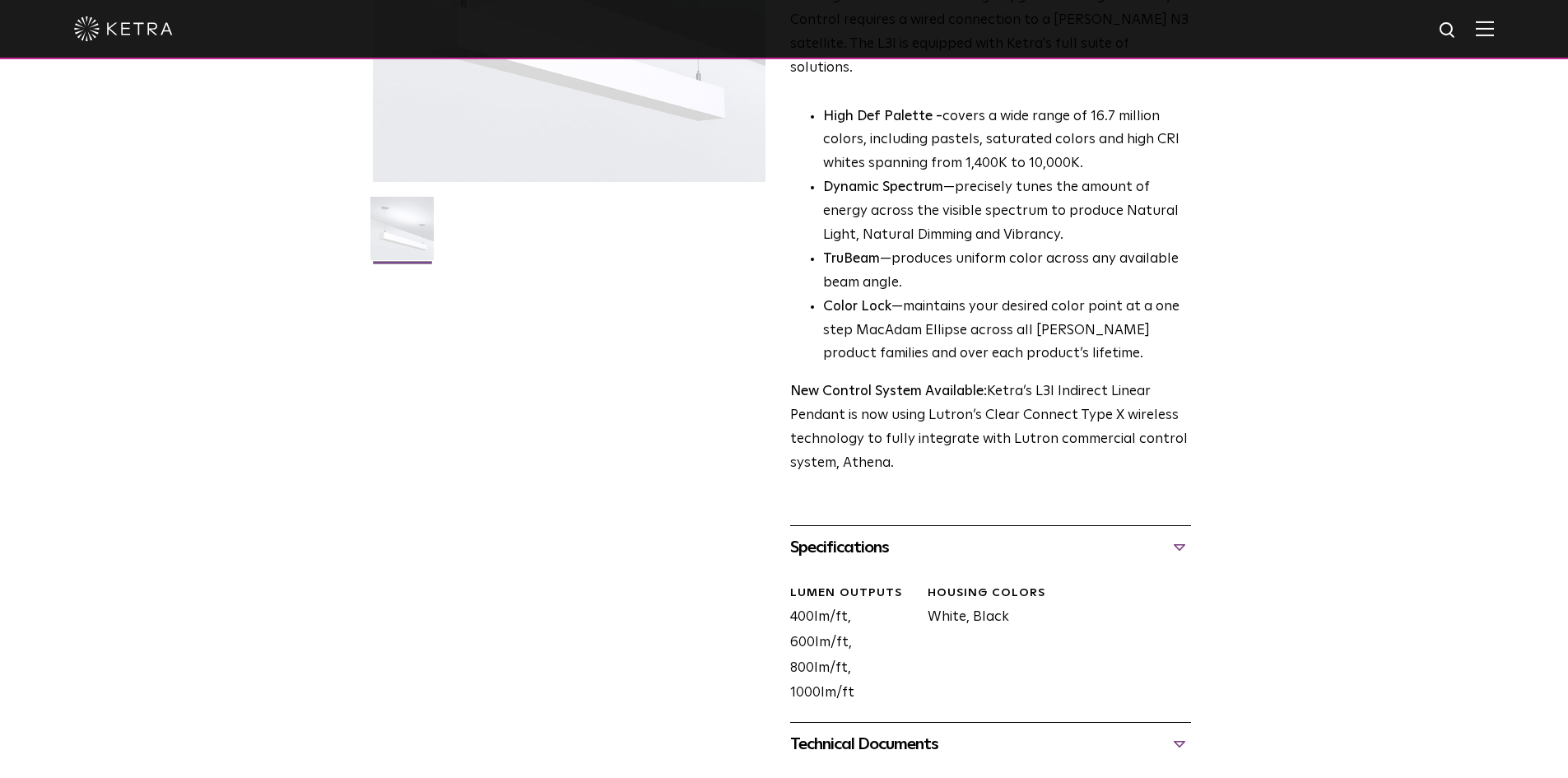
scroll to position [329, 0]
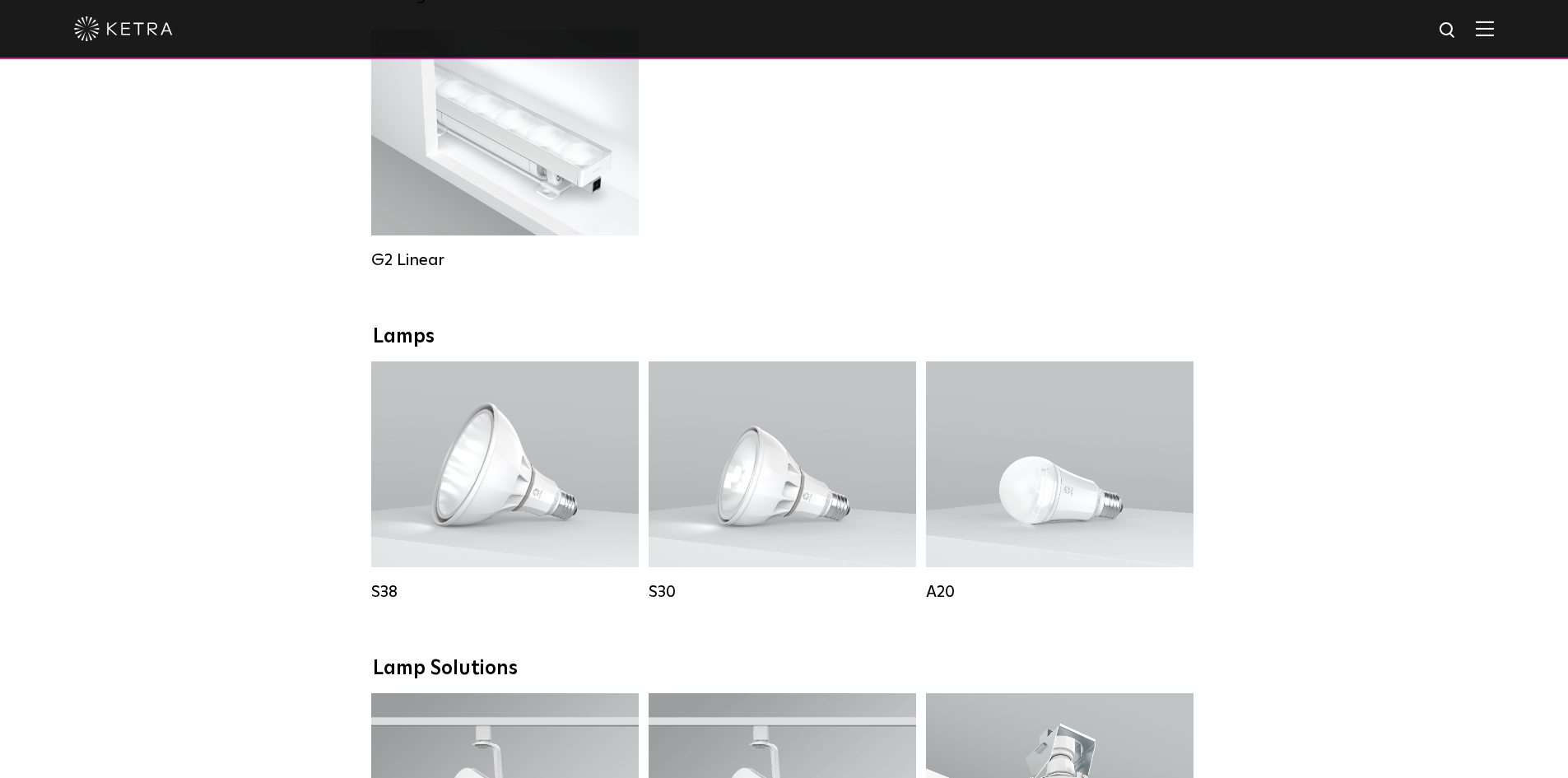
scroll to position [897, 0]
